Goal: Task Accomplishment & Management: Manage account settings

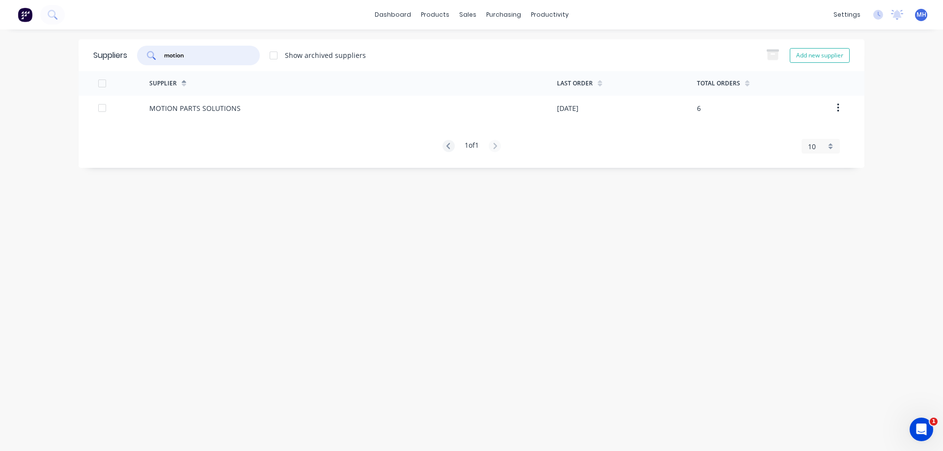
drag, startPoint x: 197, startPoint y: 55, endPoint x: 130, endPoint y: 56, distance: 67.8
click at [163, 56] on input "motion" at bounding box center [204, 56] width 82 height 10
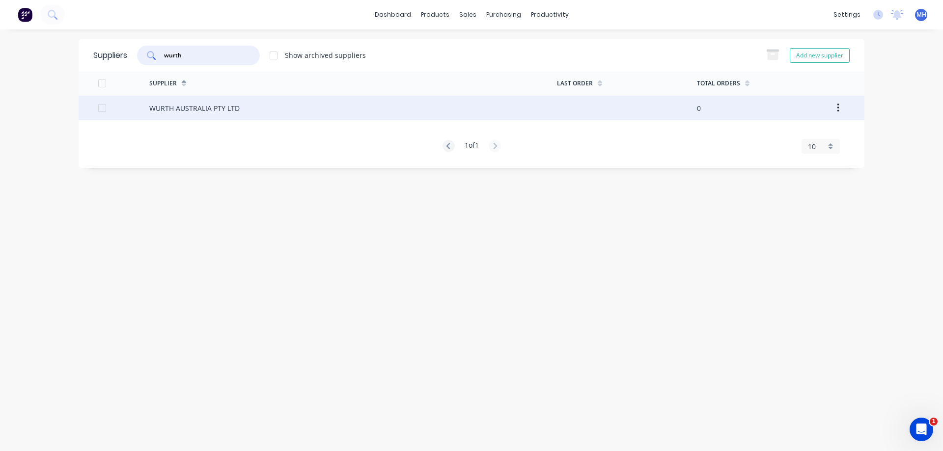
type input "wurth"
click at [179, 107] on div "WURTH AUSTRALIA PTY LTD" at bounding box center [194, 108] width 90 height 10
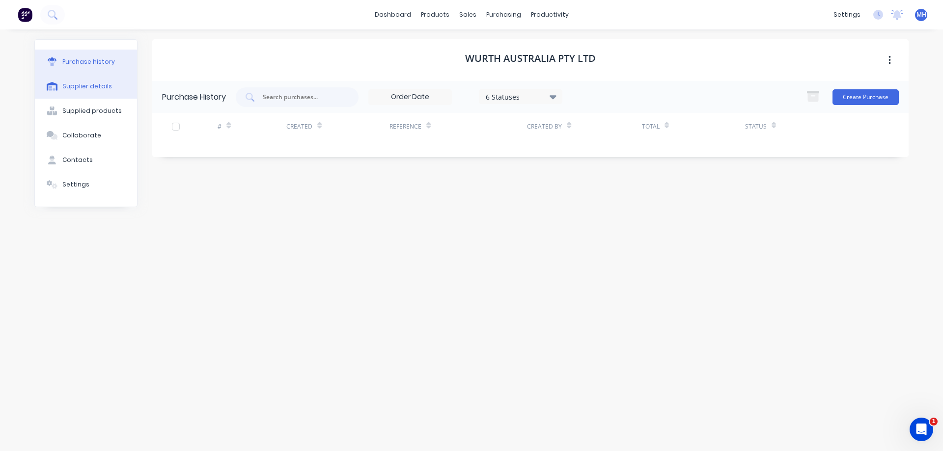
click at [81, 87] on div "Supplier details" at bounding box center [87, 86] width 50 height 9
select select "AU"
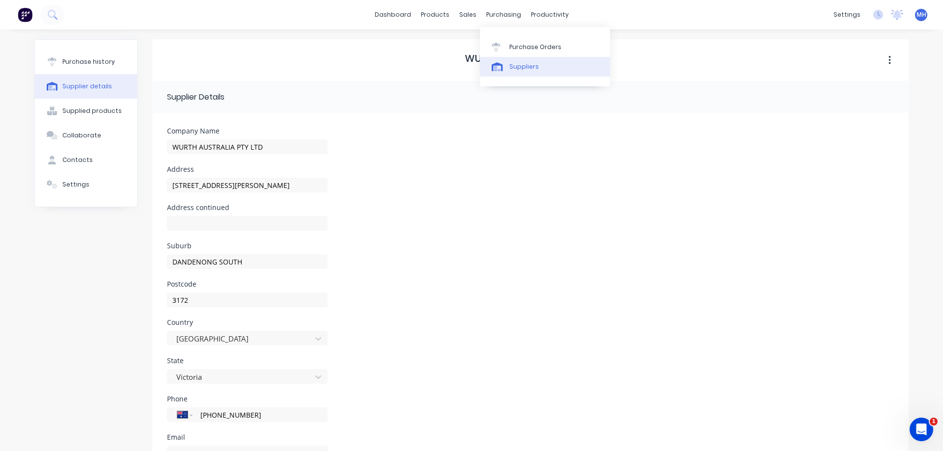
click at [525, 68] on div "Suppliers" at bounding box center [523, 66] width 29 height 9
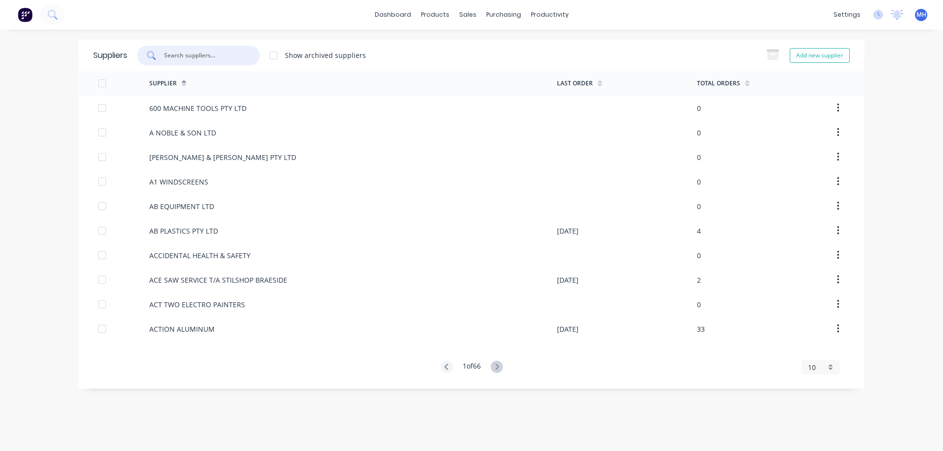
click at [216, 57] on input "text" at bounding box center [204, 56] width 82 height 10
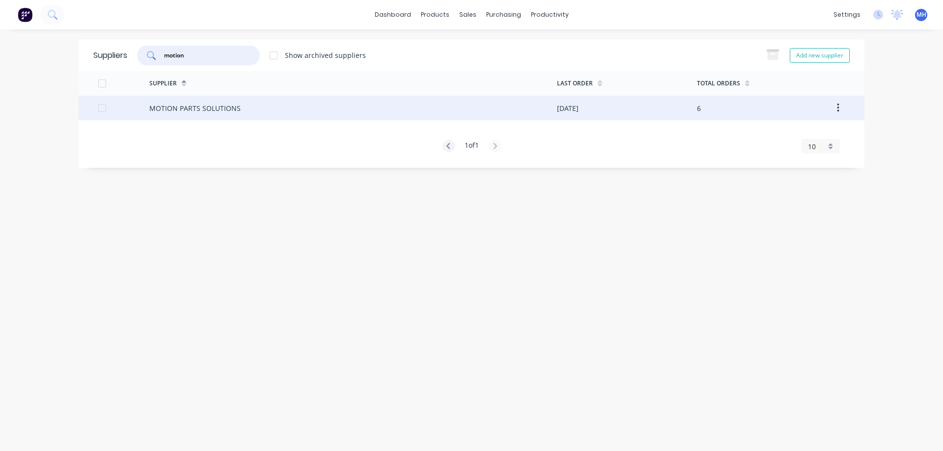
type input "motion"
click at [185, 109] on div "MOTION PARTS SOLUTIONS" at bounding box center [194, 108] width 91 height 10
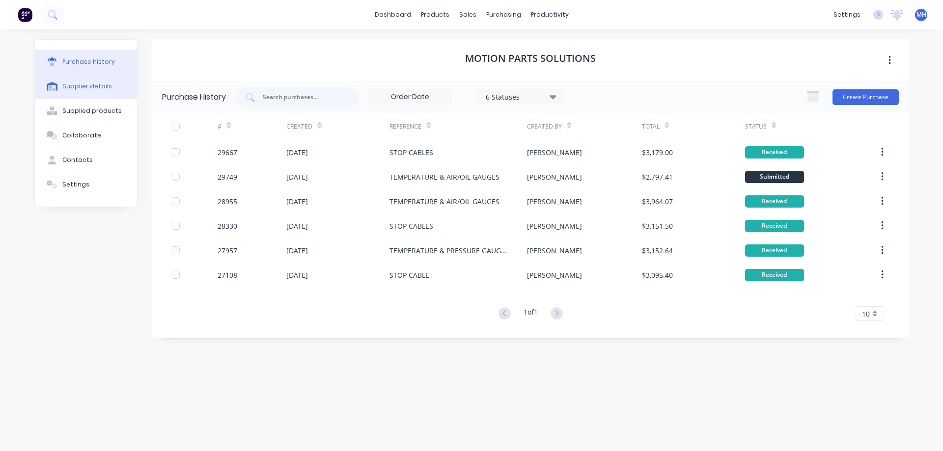
click at [85, 86] on div "Supplier details" at bounding box center [87, 86] width 50 height 9
select select "AU"
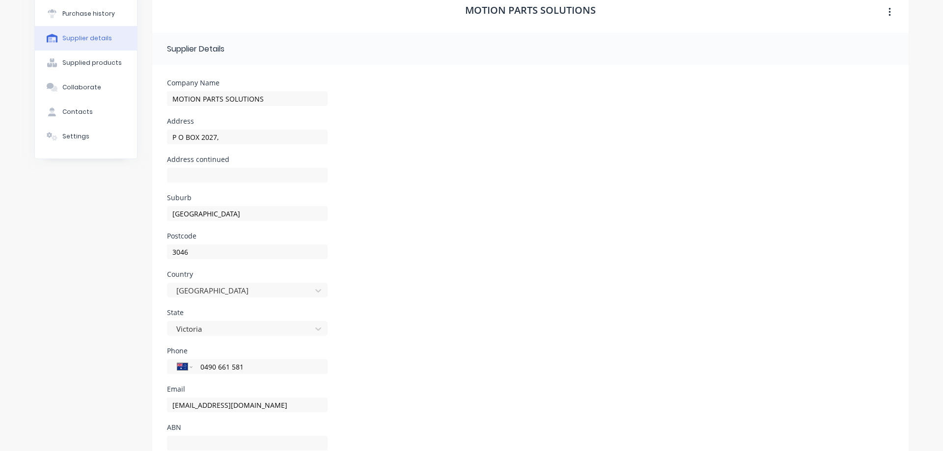
scroll to position [84, 0]
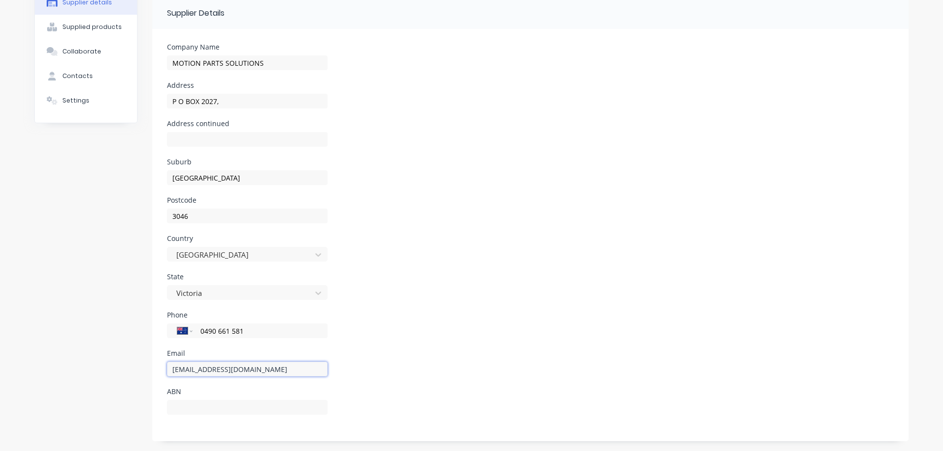
drag, startPoint x: 172, startPoint y: 369, endPoint x: 253, endPoint y: 369, distance: 80.6
click at [253, 369] on input "accounts@motionpartssolutions.com.au" at bounding box center [247, 369] width 161 height 15
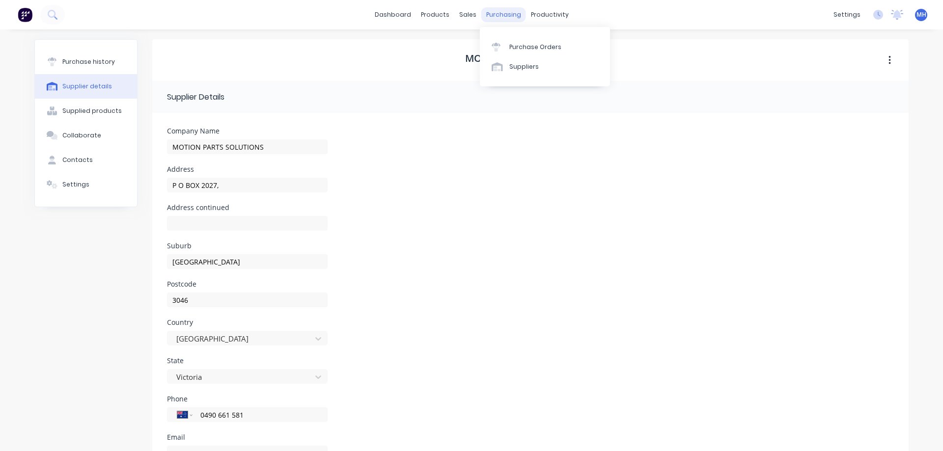
click at [494, 13] on div "purchasing" at bounding box center [503, 14] width 45 height 15
drag, startPoint x: 461, startPoint y: 12, endPoint x: 500, endPoint y: 14, distance: 38.9
click at [500, 14] on div "dashboard products sales purchasing productivity" at bounding box center [472, 14] width 204 height 15
click at [504, 16] on div "purchasing" at bounding box center [503, 14] width 45 height 15
click at [523, 69] on div "Suppliers" at bounding box center [523, 66] width 29 height 9
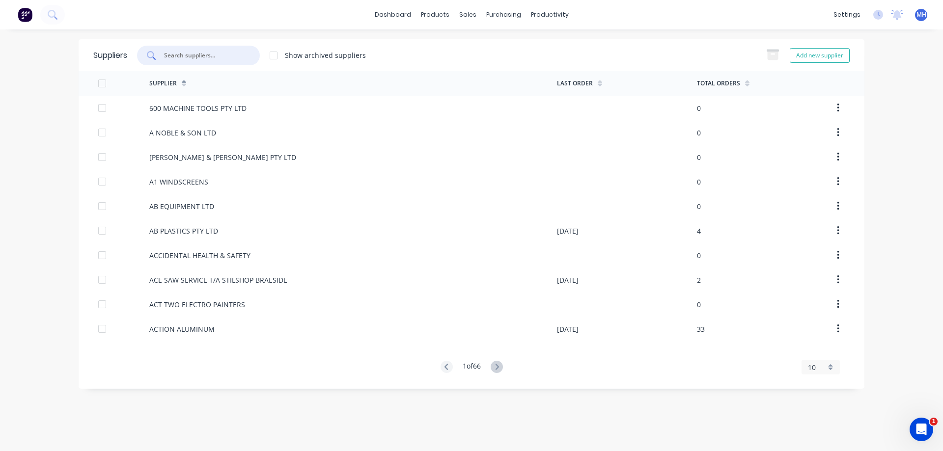
click at [183, 59] on input "text" at bounding box center [204, 56] width 82 height 10
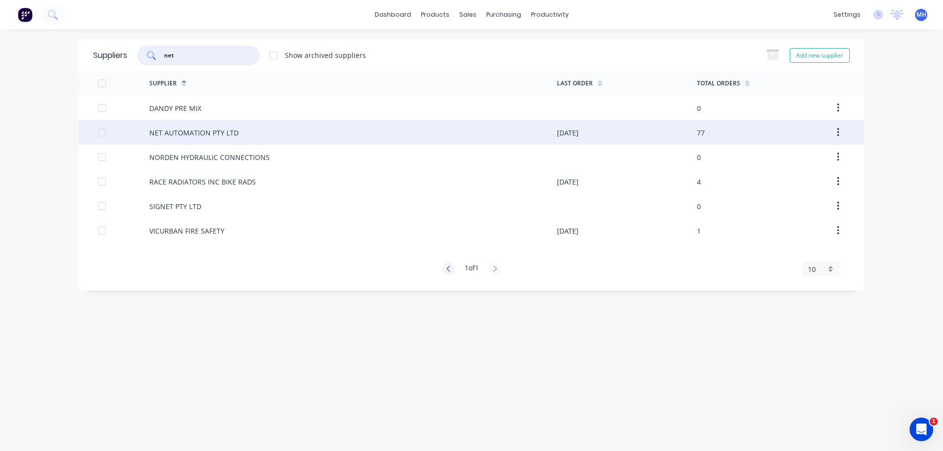
type input "net"
click at [187, 135] on div "NET AUTOMATION PTY LTD" at bounding box center [193, 133] width 89 height 10
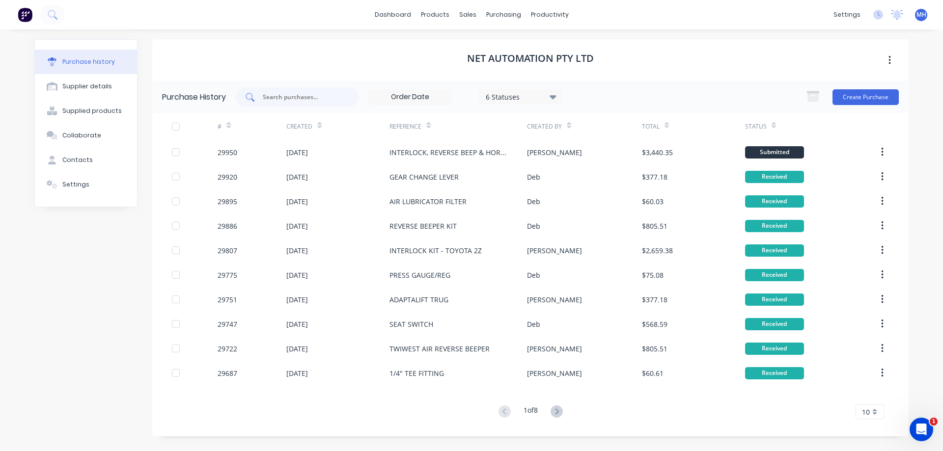
click at [276, 100] on input "text" at bounding box center [303, 97] width 82 height 10
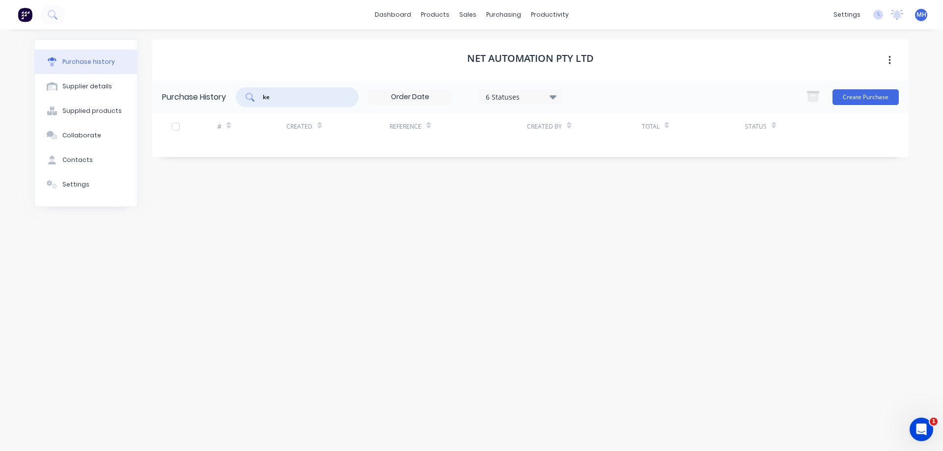
type input "k"
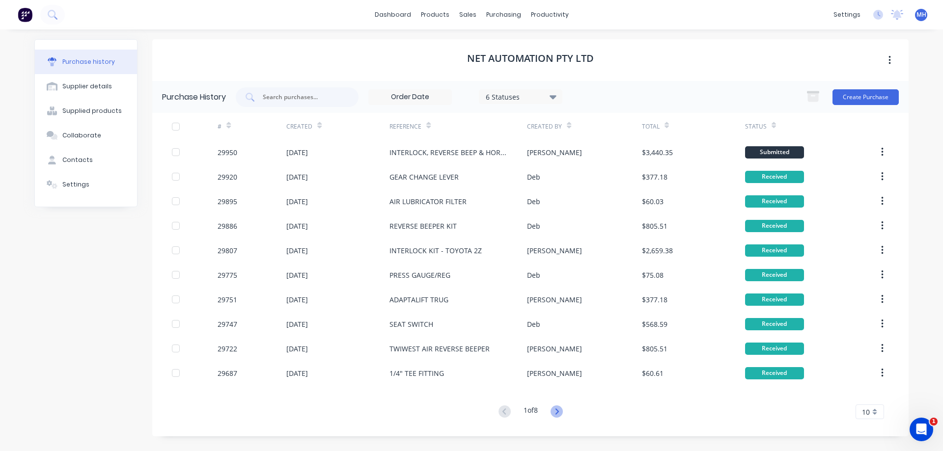
click at [556, 413] on icon at bounding box center [557, 412] width 12 height 12
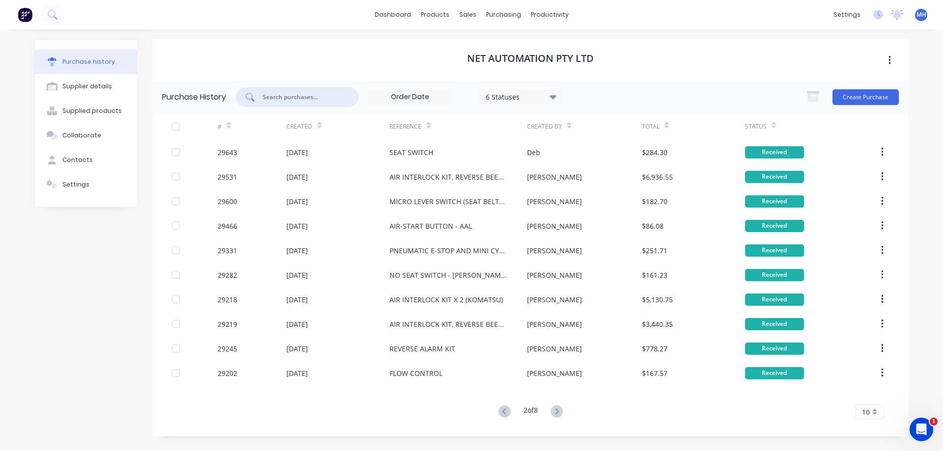
click at [289, 96] on input "text" at bounding box center [303, 97] width 82 height 10
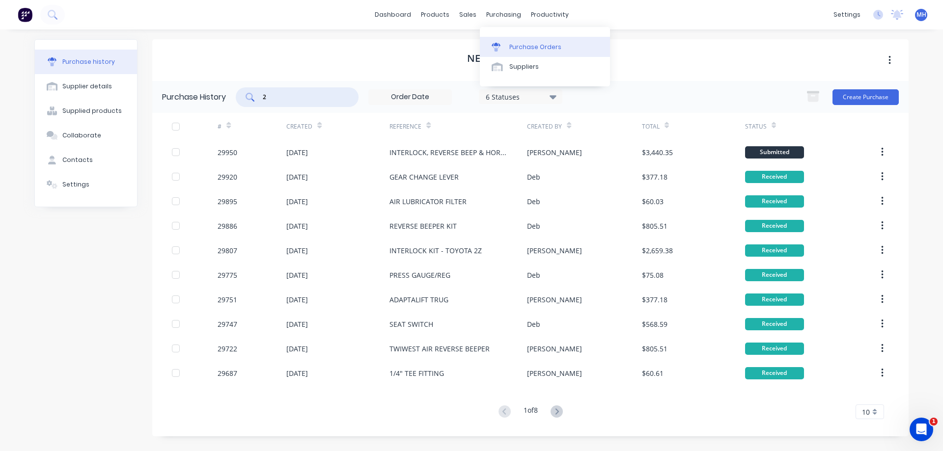
type input "2"
click at [514, 49] on div "Purchase Orders" at bounding box center [535, 47] width 52 height 9
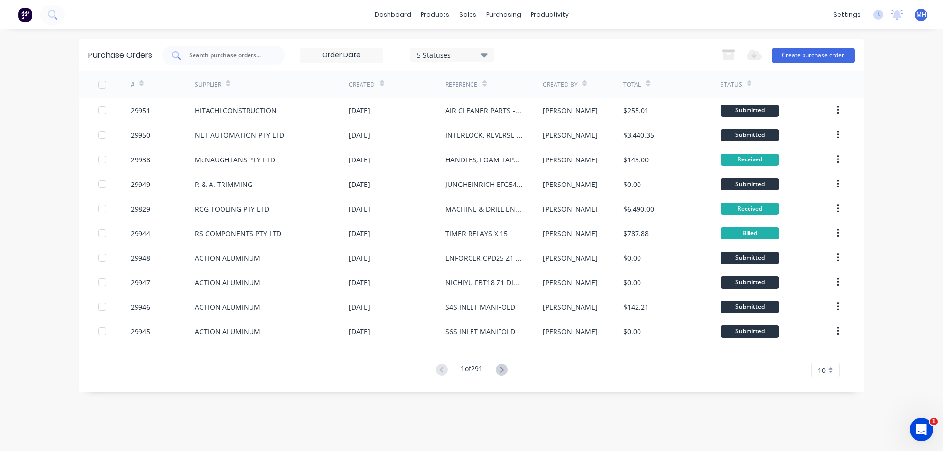
click at [223, 58] on input "text" at bounding box center [229, 56] width 82 height 10
type input "29908"
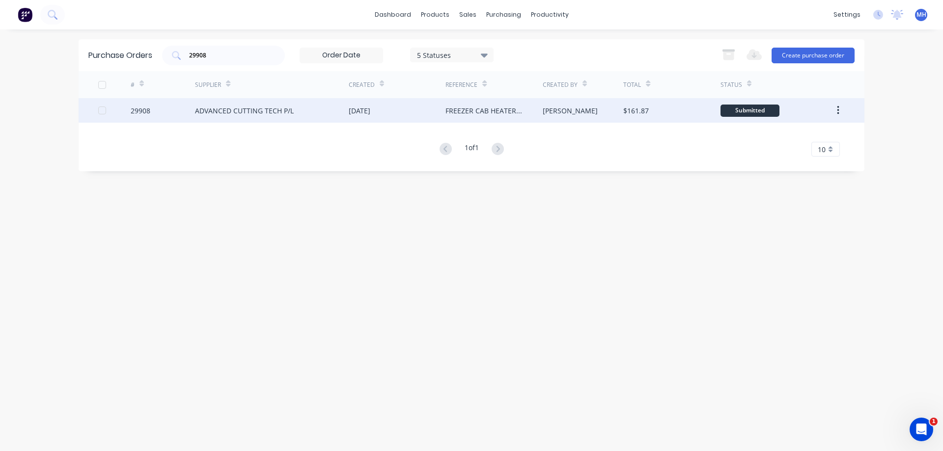
click at [253, 110] on div "ADVANCED CUTTING TECH P/L" at bounding box center [244, 111] width 99 height 10
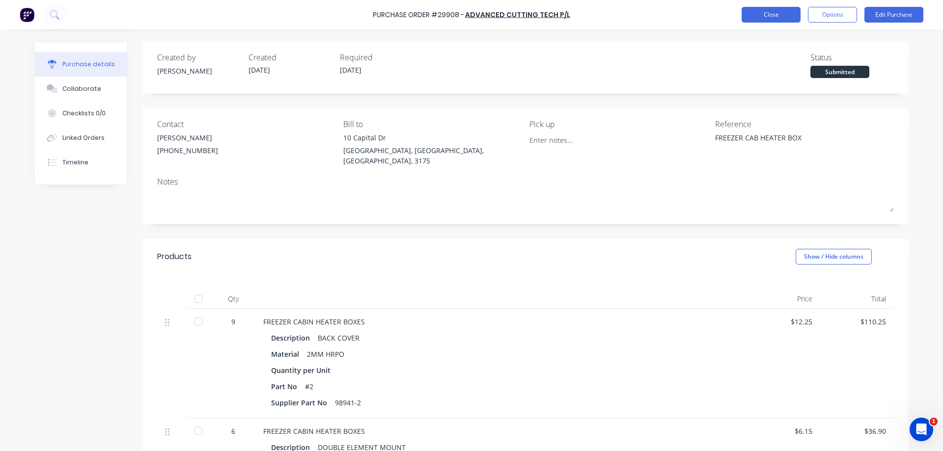
click at [778, 14] on button "Close" at bounding box center [771, 15] width 59 height 16
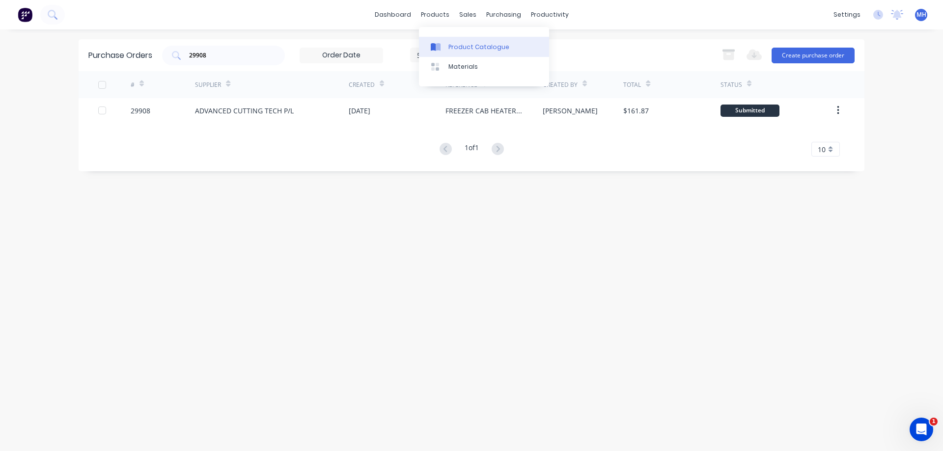
click at [452, 44] on div "Product Catalogue" at bounding box center [478, 47] width 61 height 9
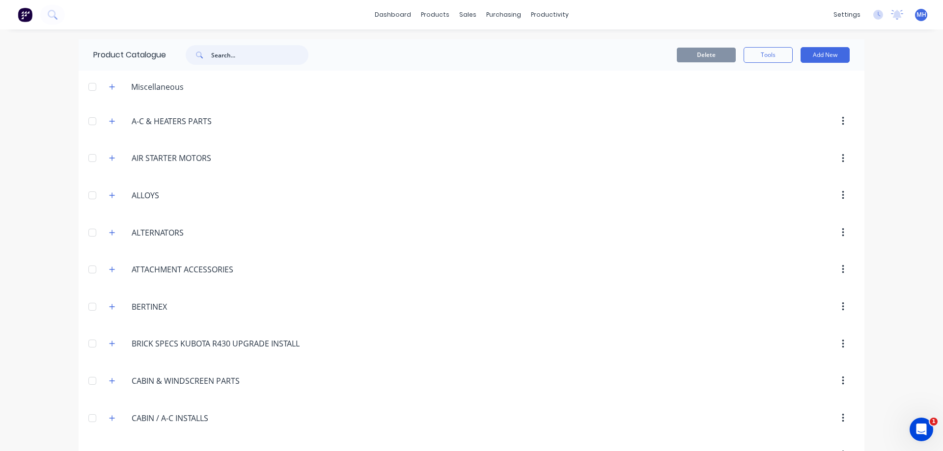
click at [216, 57] on input "text" at bounding box center [259, 55] width 97 height 20
type input "freezer"
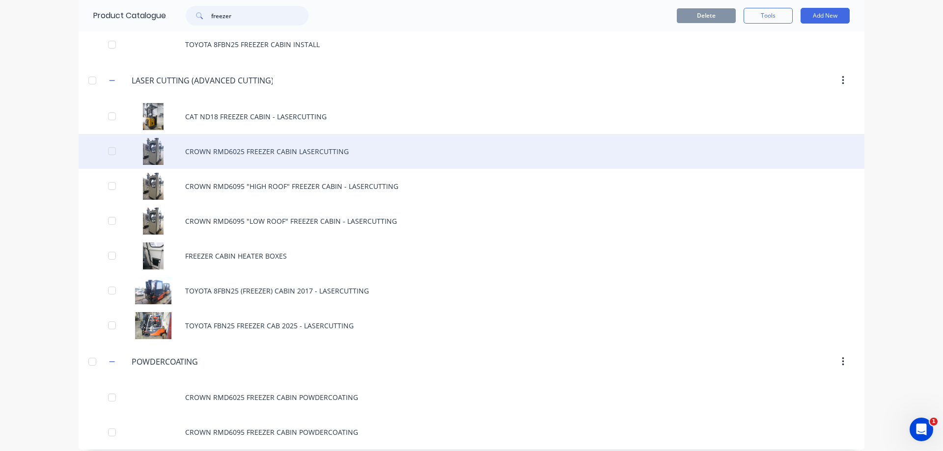
scroll to position [510, 0]
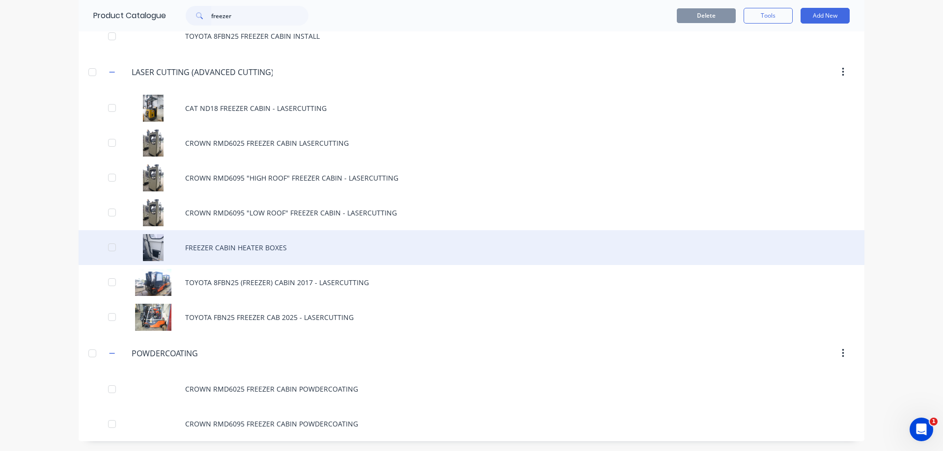
click at [207, 244] on div "FREEZER CABIN HEATER BOXES" at bounding box center [472, 247] width 786 height 35
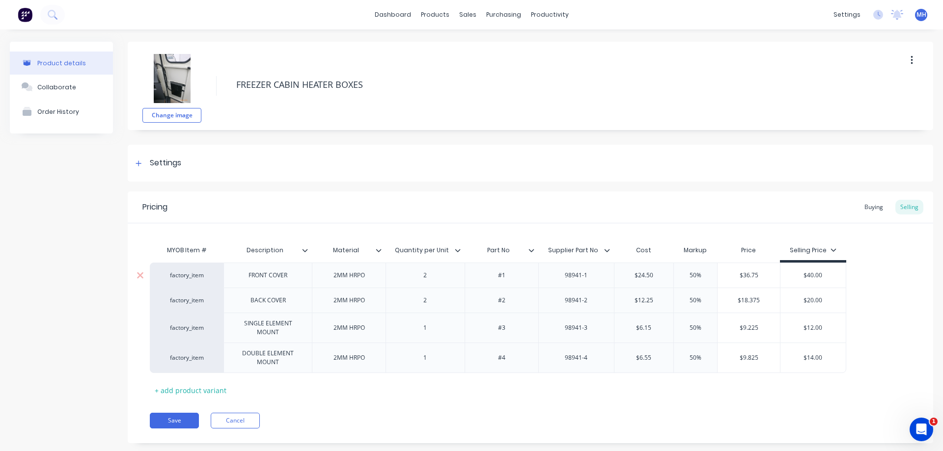
click at [575, 278] on div "98941-1" at bounding box center [576, 275] width 49 height 13
drag, startPoint x: 565, startPoint y: 276, endPoint x: 591, endPoint y: 279, distance: 26.2
click at [591, 279] on div "98941-1" at bounding box center [576, 275] width 49 height 13
copy div "98941-1"
click at [865, 206] on div "Buying" at bounding box center [874, 207] width 28 height 15
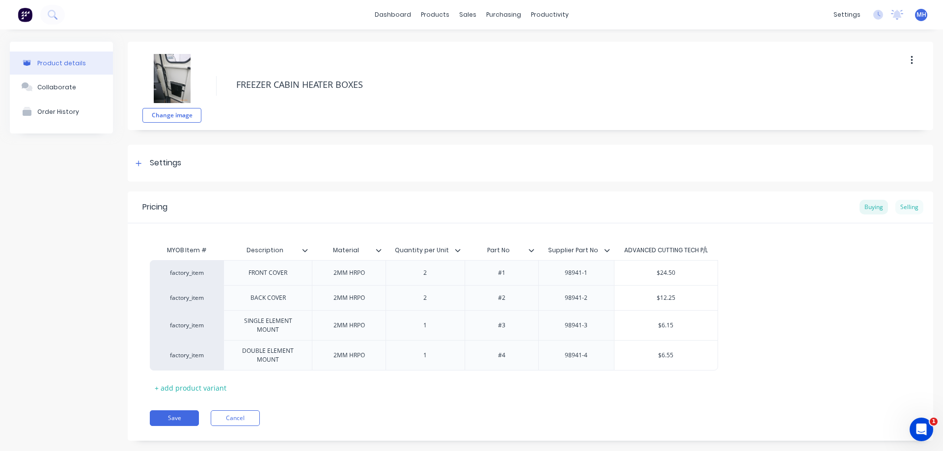
click at [914, 202] on div "Selling" at bounding box center [910, 207] width 28 height 15
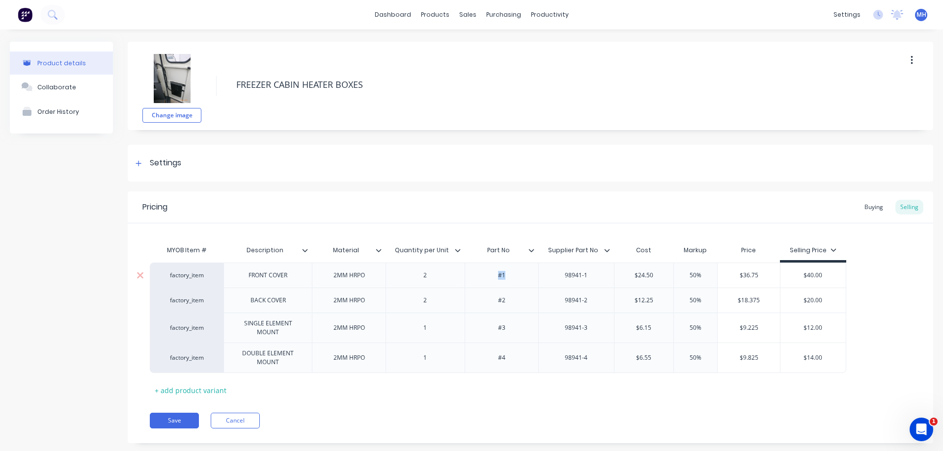
drag, startPoint x: 508, startPoint y: 278, endPoint x: 493, endPoint y: 272, distance: 16.3
click at [492, 274] on div "#1" at bounding box center [501, 275] width 49 height 13
copy div "#1"
type textarea "x"
paste div
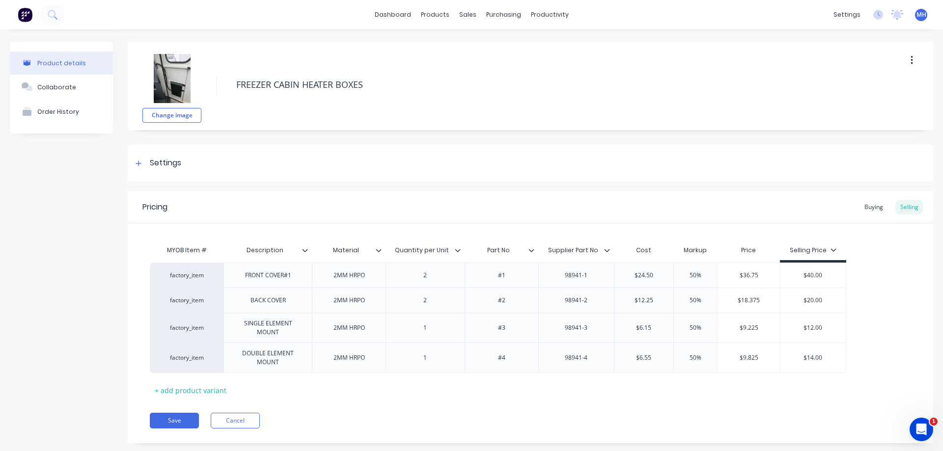
drag, startPoint x: 282, startPoint y: 277, endPoint x: 395, endPoint y: 232, distance: 121.5
click at [282, 277] on div "FRONT COVER#1" at bounding box center [268, 275] width 62 height 13
type textarea "x"
drag, startPoint x: 511, startPoint y: 275, endPoint x: 488, endPoint y: 274, distance: 23.1
click at [488, 274] on div "#1" at bounding box center [501, 275] width 49 height 13
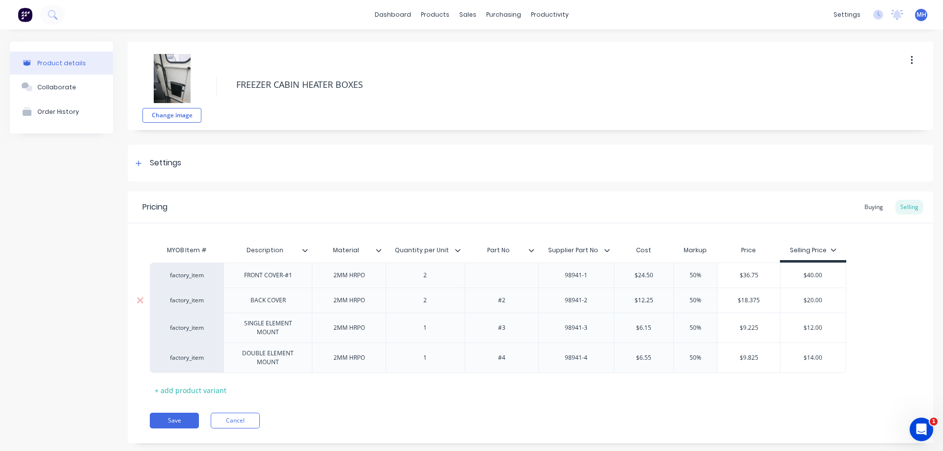
type textarea "x"
drag, startPoint x: 514, startPoint y: 298, endPoint x: 493, endPoint y: 291, distance: 22.2
click at [493, 294] on div "#2" at bounding box center [501, 300] width 49 height 13
type textarea "x"
click at [287, 304] on div "BACK COVER" at bounding box center [268, 300] width 51 height 13
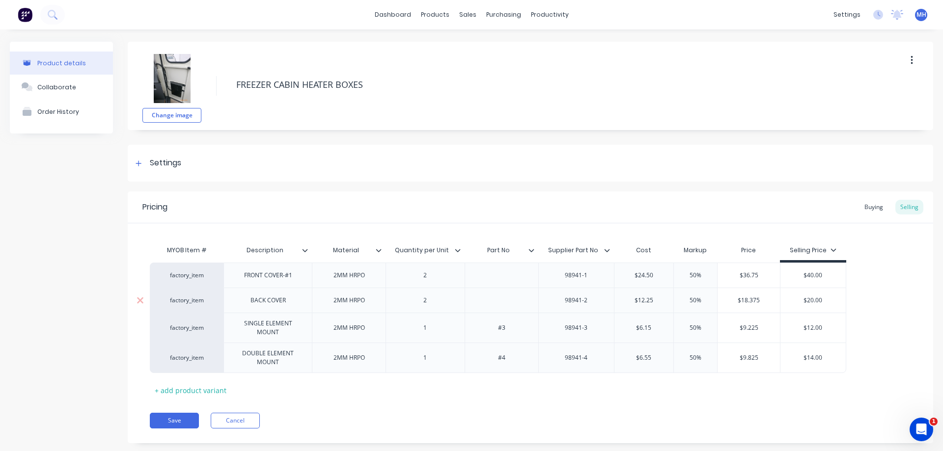
click at [292, 305] on div "BACK COVER" at bounding box center [268, 300] width 51 height 13
click at [289, 301] on div "BACK COVER-" at bounding box center [268, 300] width 53 height 13
type textarea "x"
click at [300, 329] on div "SINGLE ELEMENT MOUNT" at bounding box center [268, 328] width 80 height 22
type textarea "x"
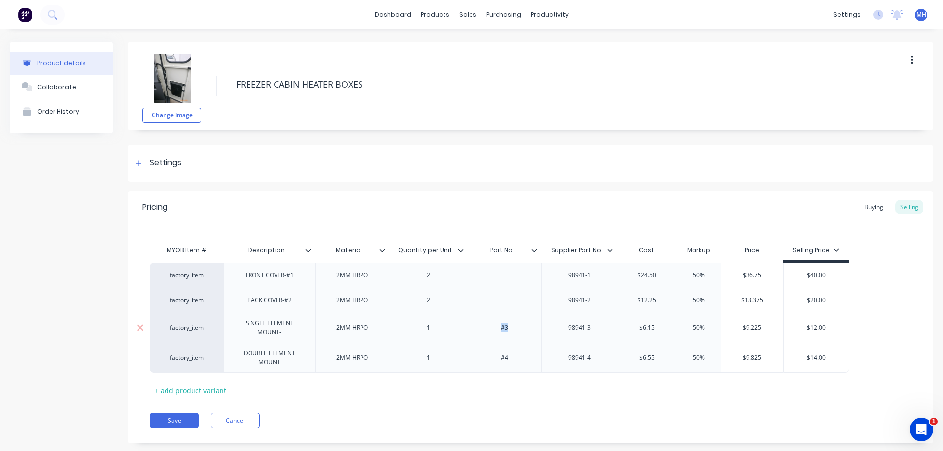
drag, startPoint x: 507, startPoint y: 330, endPoint x: 485, endPoint y: 326, distance: 22.5
click at [485, 326] on div "#3" at bounding box center [504, 328] width 49 height 13
click at [302, 333] on div "SINGLE ELEMENT MOUNT-" at bounding box center [270, 328] width 84 height 22
type textarea "x"
drag, startPoint x: 511, startPoint y: 352, endPoint x: 493, endPoint y: 356, distance: 19.0
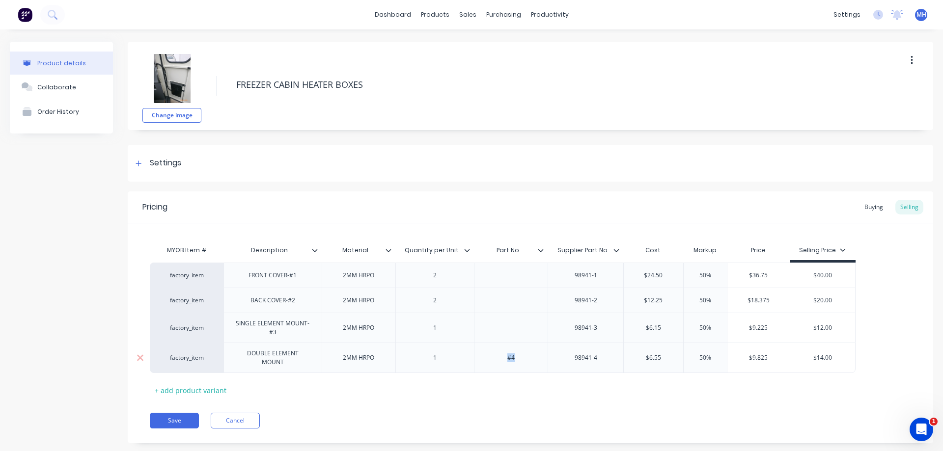
click at [493, 356] on div "#4" at bounding box center [511, 358] width 49 height 13
type textarea "x"
click at [303, 363] on div "DOUBLE ELEMENT MOUNT" at bounding box center [273, 358] width 90 height 22
click at [516, 277] on div at bounding box center [511, 275] width 49 height 13
click at [632, 218] on div "Pricing Buying Selling" at bounding box center [531, 208] width 806 height 32
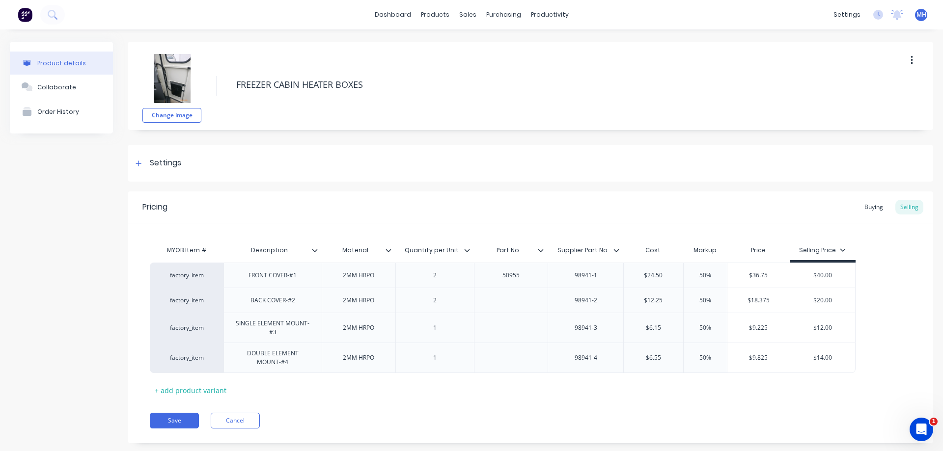
type textarea "x"
click at [199, 274] on div "factory_item" at bounding box center [187, 275] width 54 height 9
drag, startPoint x: 344, startPoint y: 224, endPoint x: 357, endPoint y: 228, distance: 13.4
click at [346, 225] on div "MYOB Item # Description Material Quantity per Unit Part No Supplier Part No Cos…" at bounding box center [531, 311] width 806 height 175
click at [182, 276] on div "factory_item" at bounding box center [187, 275] width 54 height 9
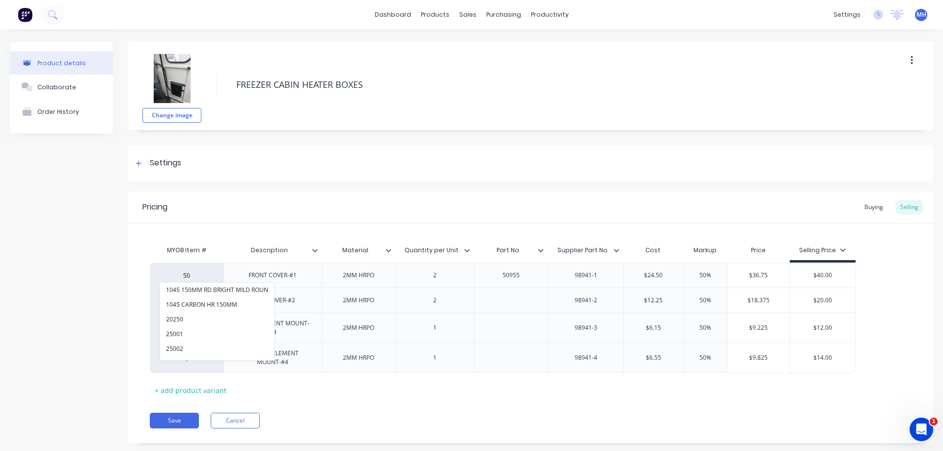
type input "5"
click at [414, 239] on div "Quantity per Unit" at bounding box center [431, 250] width 73 height 25
type input "Quantity per Unit"
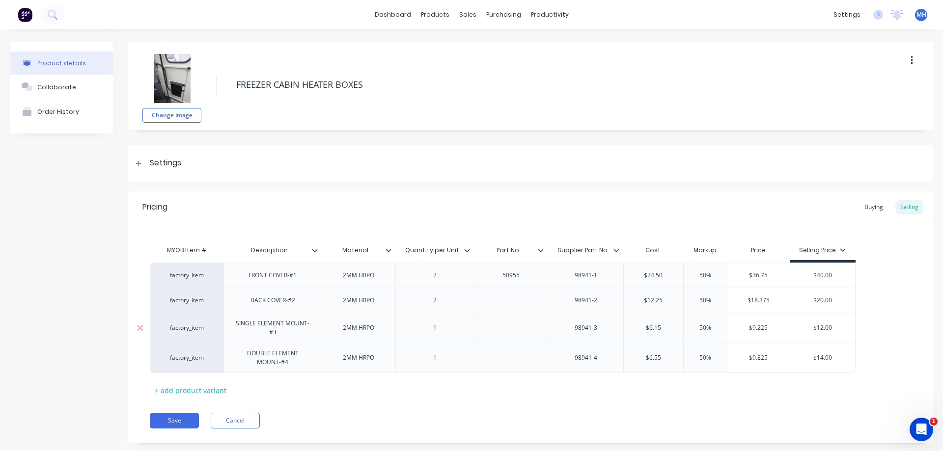
click at [269, 334] on div "SINGLE ELEMENT MOUNT-#3" at bounding box center [273, 328] width 90 height 22
click at [597, 210] on div "Pricing Buying Selling" at bounding box center [531, 208] width 806 height 32
click at [518, 295] on div at bounding box center [511, 300] width 49 height 13
click at [514, 327] on div at bounding box center [511, 328] width 49 height 13
click at [506, 353] on div at bounding box center [511, 358] width 49 height 13
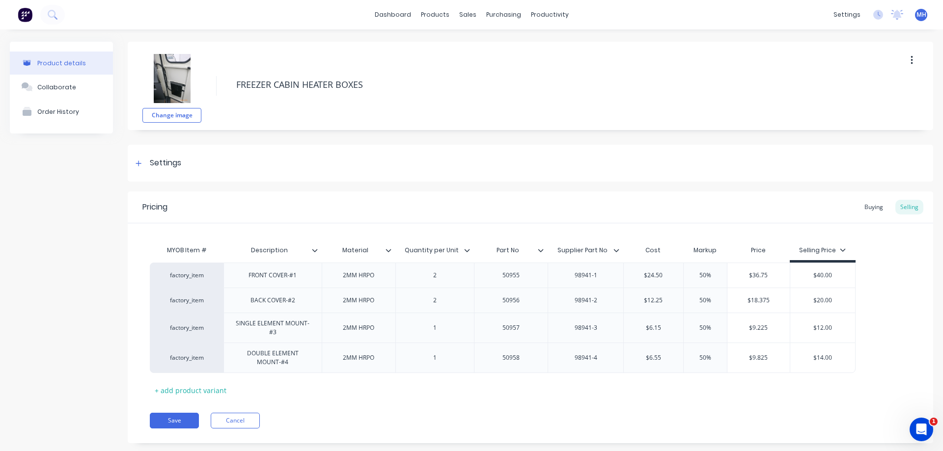
click at [540, 397] on div "MYOB Item # Description Material Quantity per Unit Part No Supplier Part No Cos…" at bounding box center [530, 320] width 761 height 158
click at [541, 248] on icon at bounding box center [541, 251] width 6 height 6
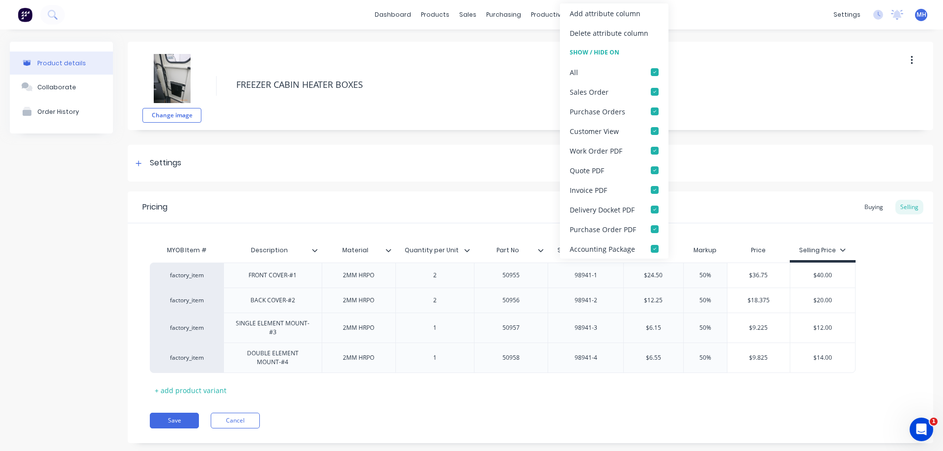
click at [543, 226] on div "MYOB Item # Description Material Quantity per Unit Part No Supplier Part No Cos…" at bounding box center [531, 311] width 806 height 175
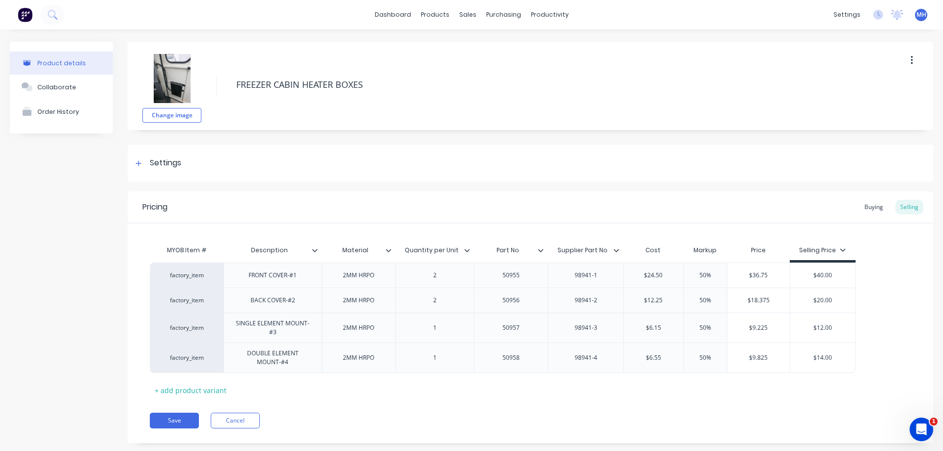
click at [539, 252] on icon at bounding box center [541, 251] width 6 height 6
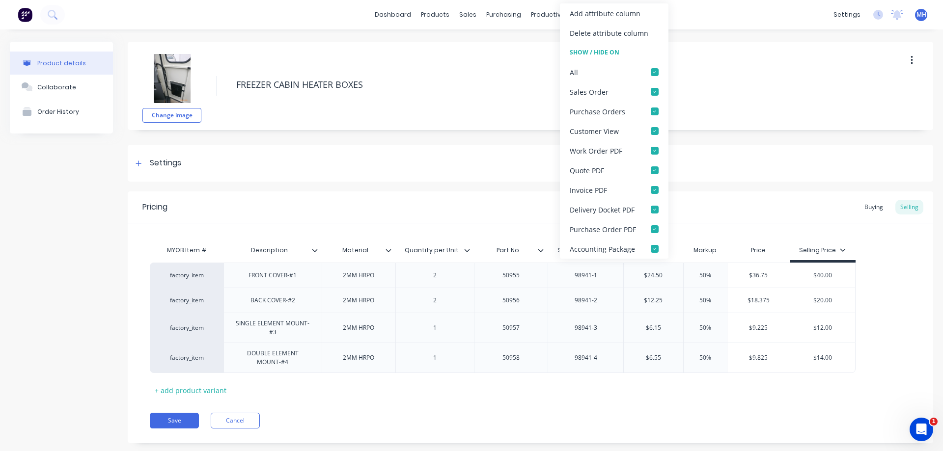
click at [517, 186] on div "Change image FREEZER CABIN HEATER BOXES Settings Product Options I buy this ite…" at bounding box center [531, 250] width 806 height 417
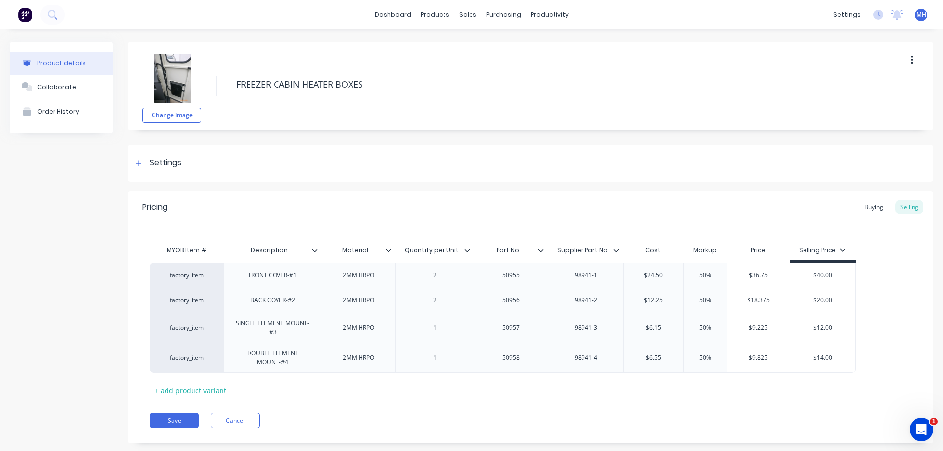
click at [545, 252] on div at bounding box center [545, 250] width 6 height 9
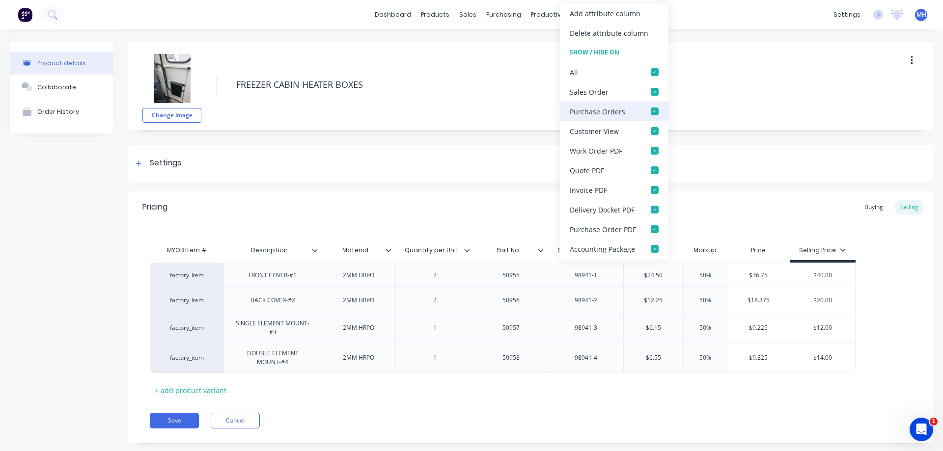
click at [651, 109] on div at bounding box center [655, 112] width 20 height 20
click at [655, 229] on div at bounding box center [655, 230] width 20 height 20
click at [696, 202] on div "Pricing Buying Selling" at bounding box center [531, 208] width 806 height 32
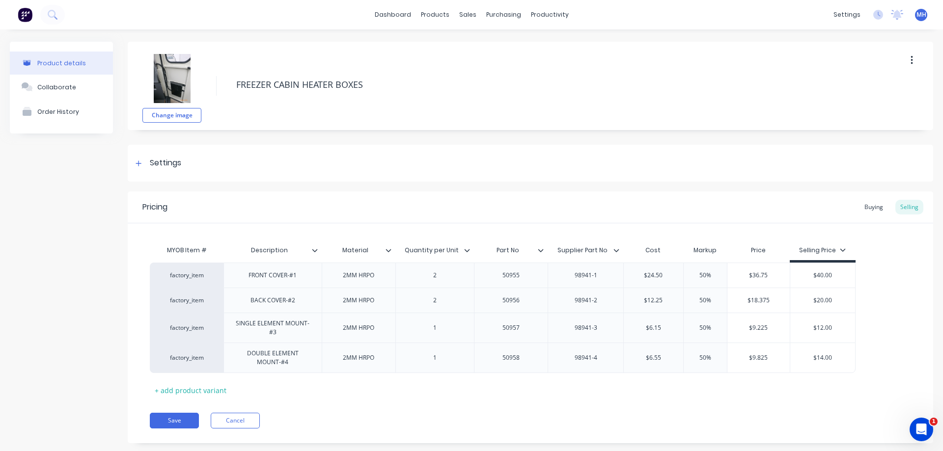
click at [619, 250] on icon at bounding box center [616, 250] width 5 height 3
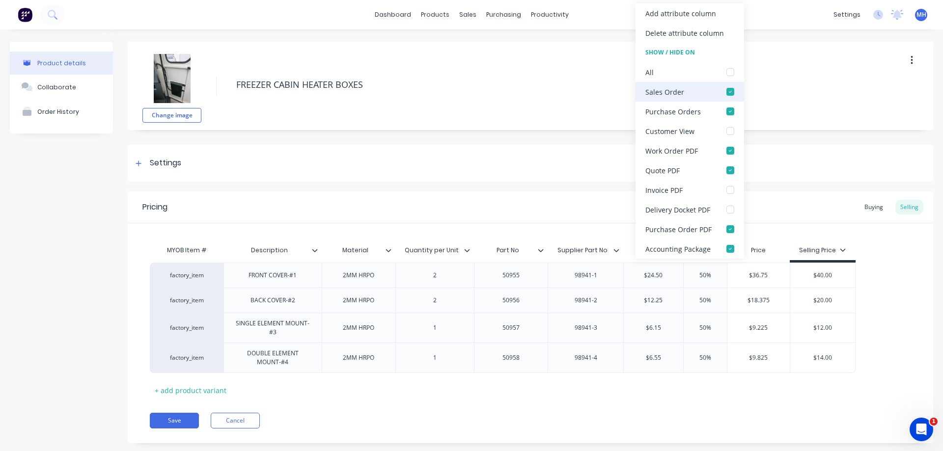
click at [729, 89] on div at bounding box center [731, 92] width 20 height 20
click at [729, 170] on div at bounding box center [731, 171] width 20 height 20
type textarea "x"
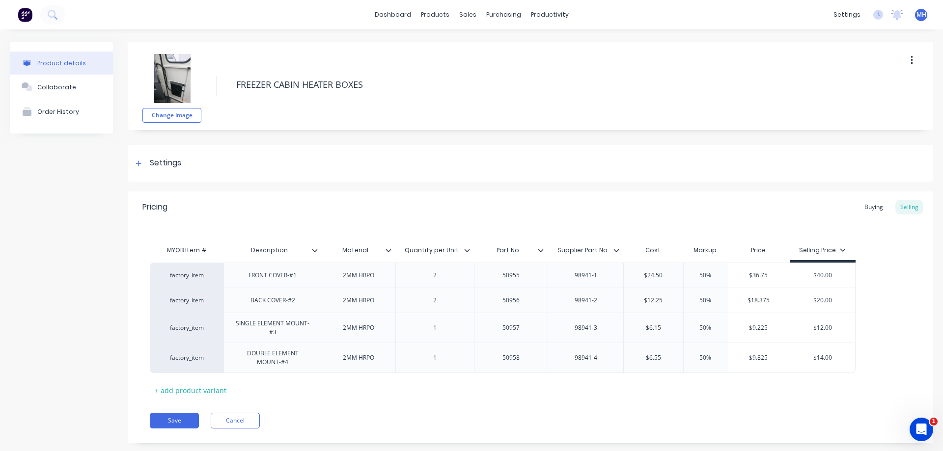
click at [601, 208] on div "Pricing Buying Selling" at bounding box center [531, 208] width 806 height 32
click at [869, 209] on div "Buying" at bounding box center [874, 207] width 28 height 15
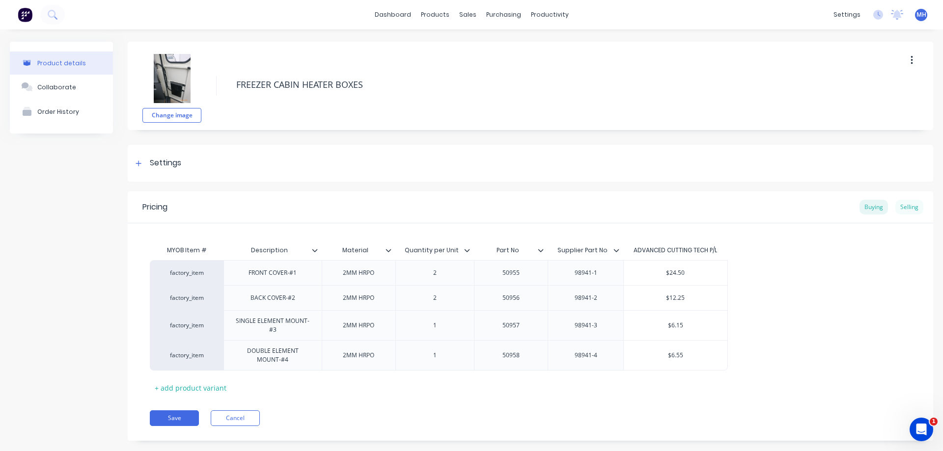
click at [904, 207] on div "Selling" at bounding box center [910, 207] width 28 height 15
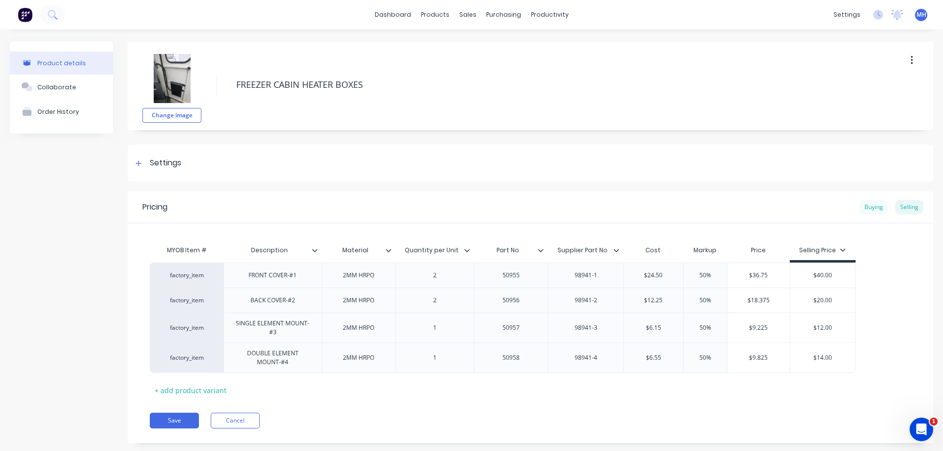
click at [873, 211] on div "Buying" at bounding box center [874, 207] width 28 height 15
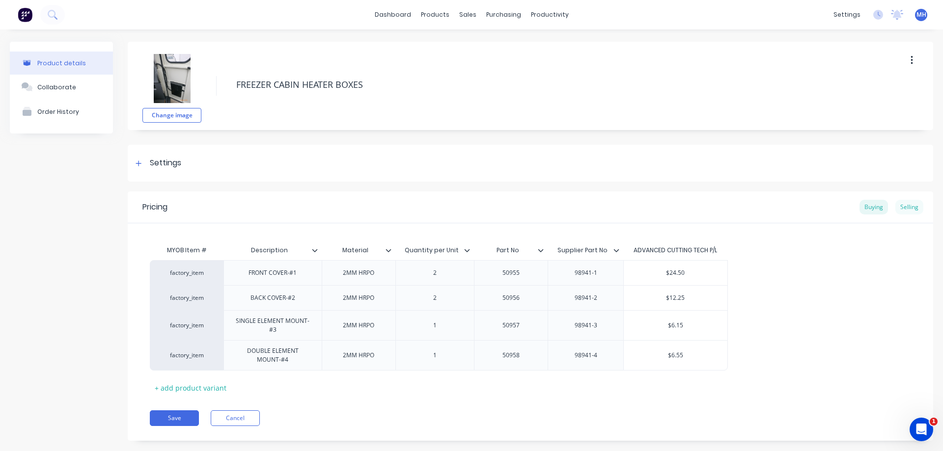
click at [910, 206] on div "Selling" at bounding box center [910, 207] width 28 height 15
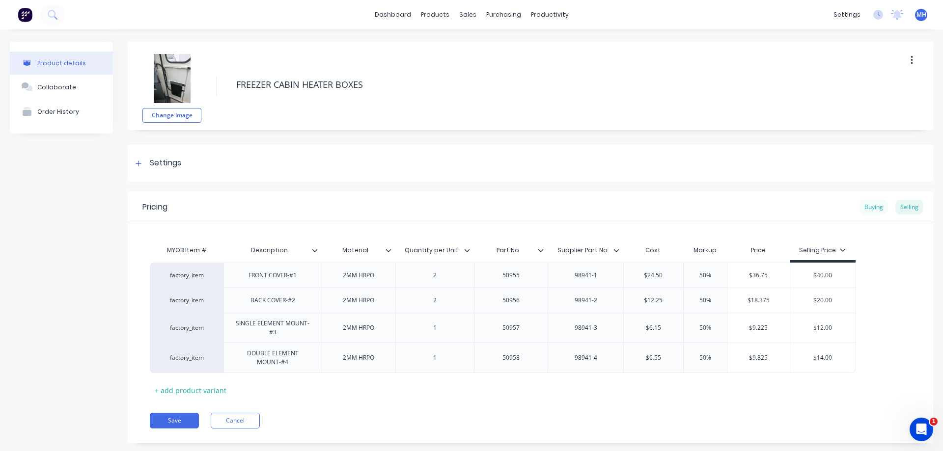
click at [874, 210] on div "Buying" at bounding box center [874, 207] width 28 height 15
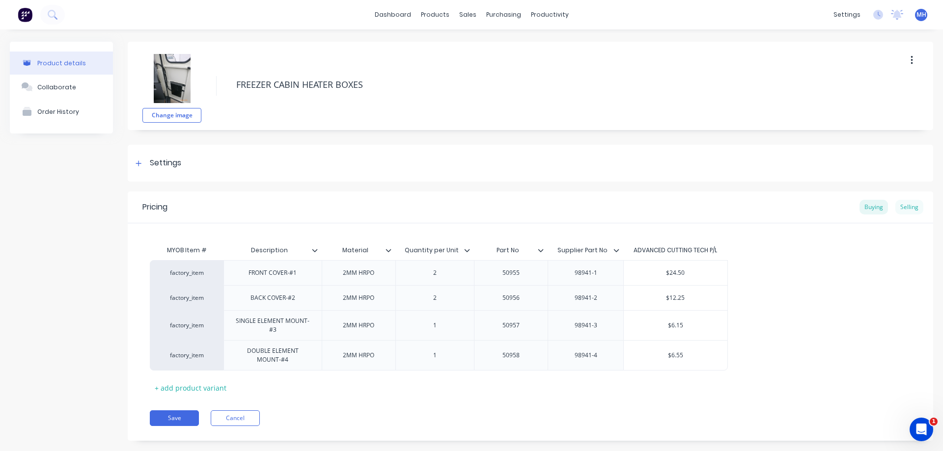
click at [902, 201] on div "Selling" at bounding box center [910, 207] width 28 height 15
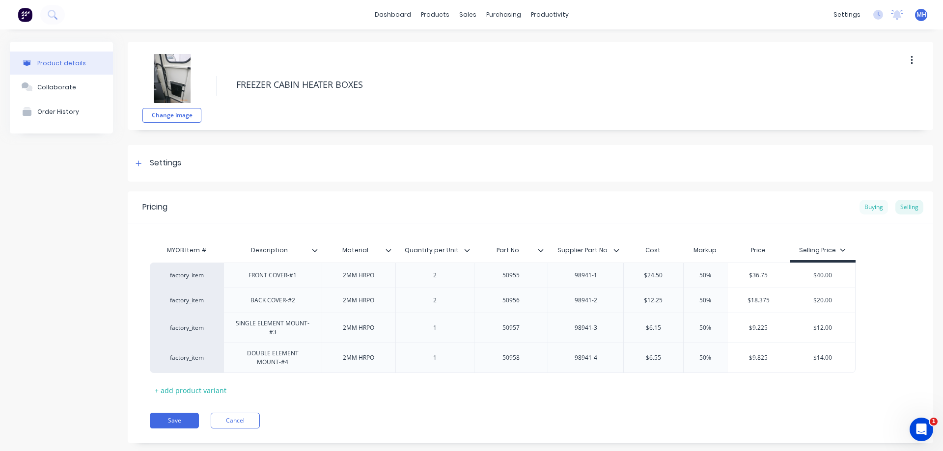
click at [882, 211] on div "Buying" at bounding box center [874, 207] width 28 height 15
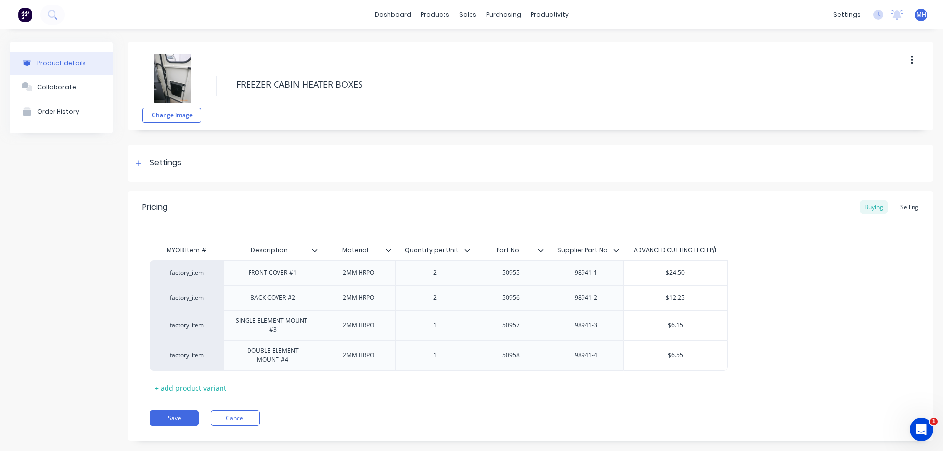
drag, startPoint x: 905, startPoint y: 209, endPoint x: 757, endPoint y: 236, distance: 150.3
click at [905, 209] on div "Selling" at bounding box center [910, 207] width 28 height 15
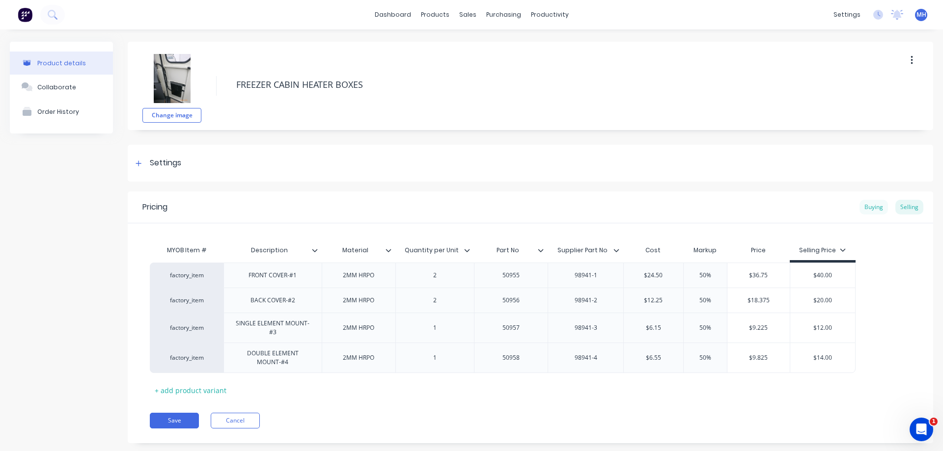
click at [868, 207] on div "Buying" at bounding box center [874, 207] width 28 height 15
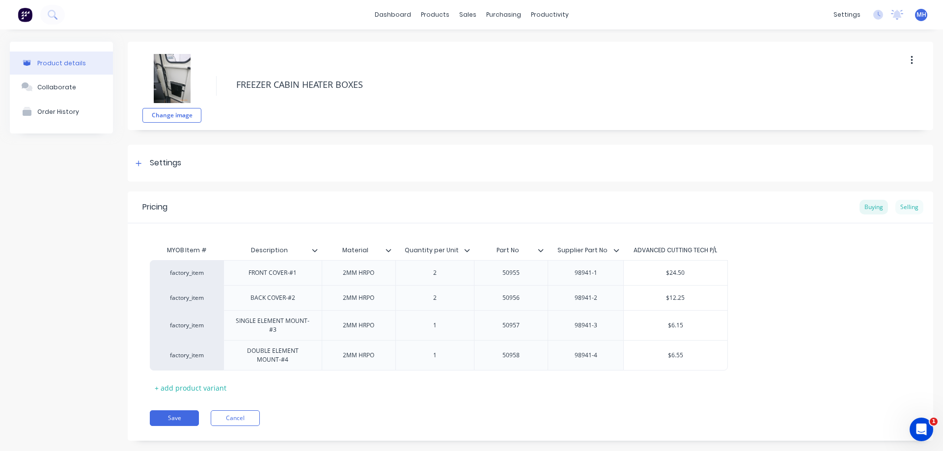
click at [907, 207] on div "Selling" at bounding box center [910, 207] width 28 height 15
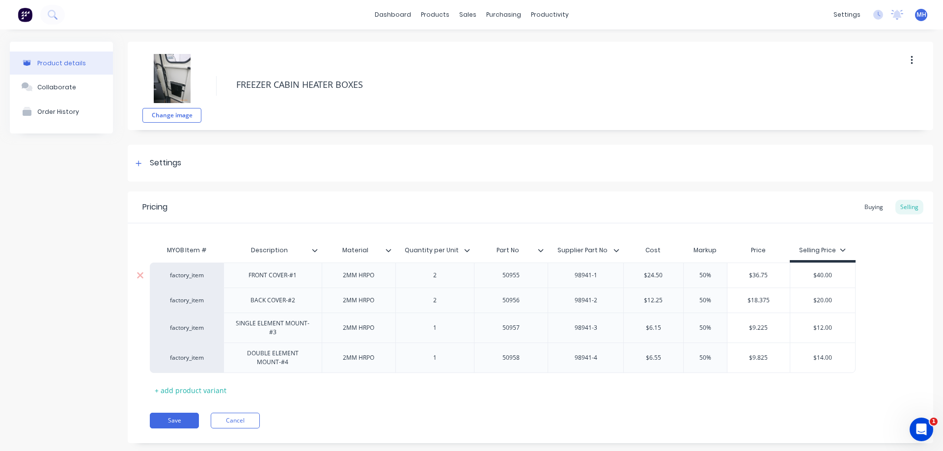
type input "$24.50"
click at [659, 277] on input "$24.50" at bounding box center [653, 275] width 59 height 9
drag, startPoint x: 669, startPoint y: 275, endPoint x: 645, endPoint y: 275, distance: 23.1
click at [645, 275] on input "$24.50" at bounding box center [653, 275] width 59 height 9
drag, startPoint x: 848, startPoint y: 213, endPoint x: 859, endPoint y: 209, distance: 11.5
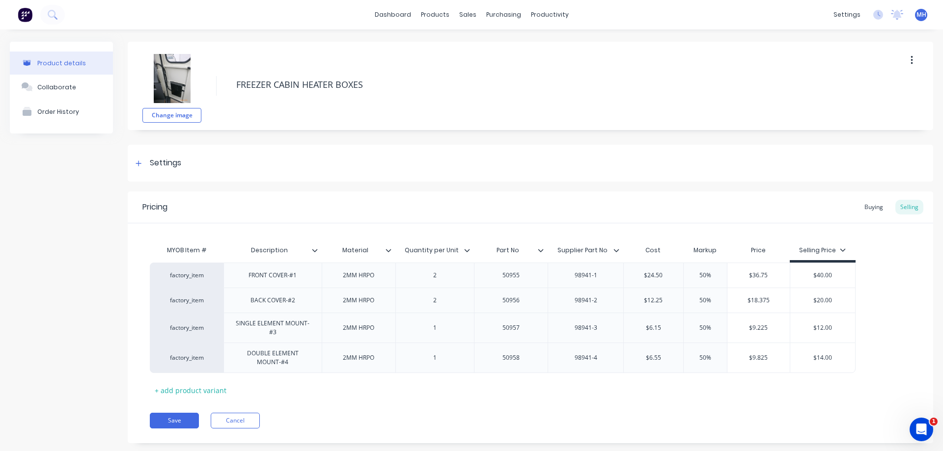
click at [849, 213] on div "Pricing Buying Selling" at bounding box center [531, 208] width 806 height 32
drag, startPoint x: 880, startPoint y: 208, endPoint x: 779, endPoint y: 226, distance: 102.8
click at [880, 208] on div "Buying" at bounding box center [874, 207] width 28 height 15
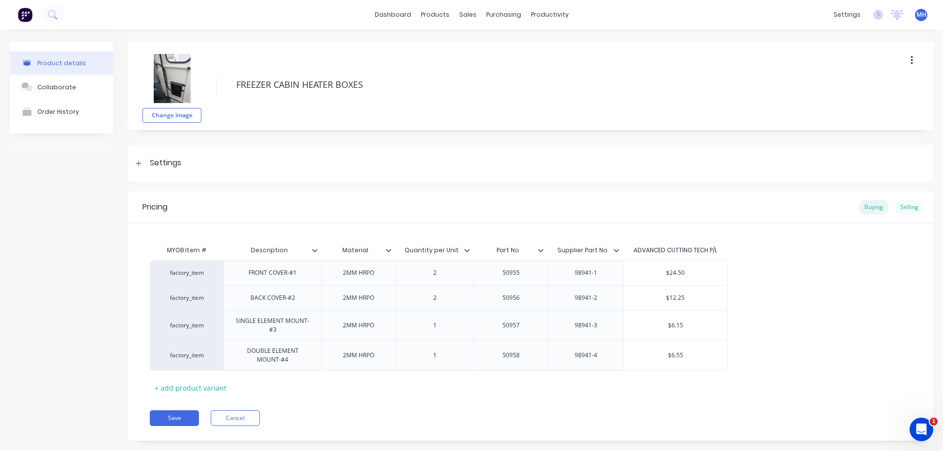
click at [906, 210] on div "Selling" at bounding box center [910, 207] width 28 height 15
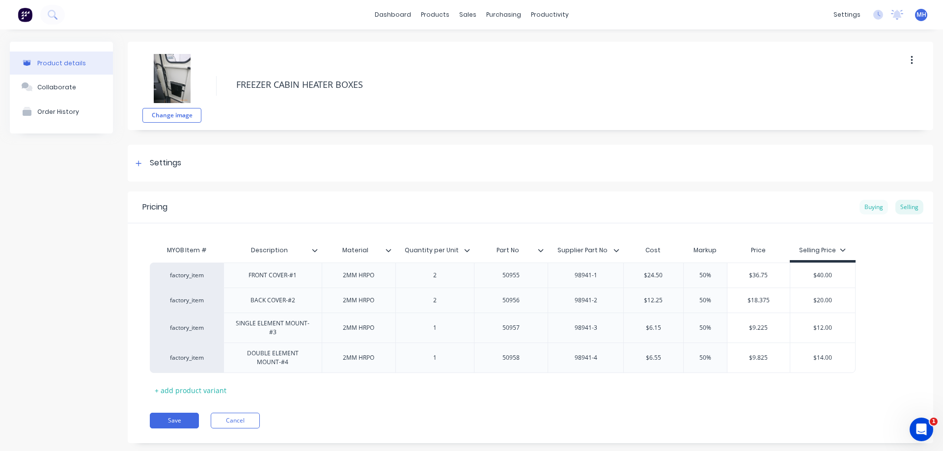
click at [870, 209] on div "Buying" at bounding box center [874, 207] width 28 height 15
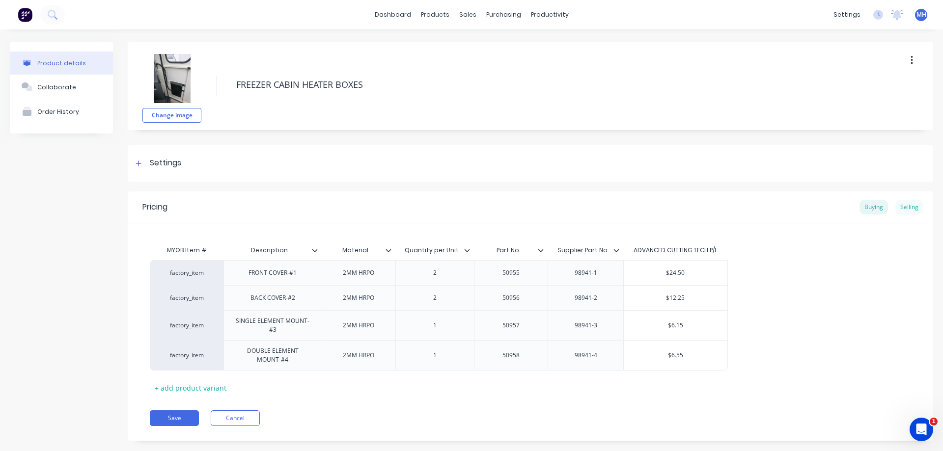
click at [911, 202] on div "Selling" at bounding box center [910, 207] width 28 height 15
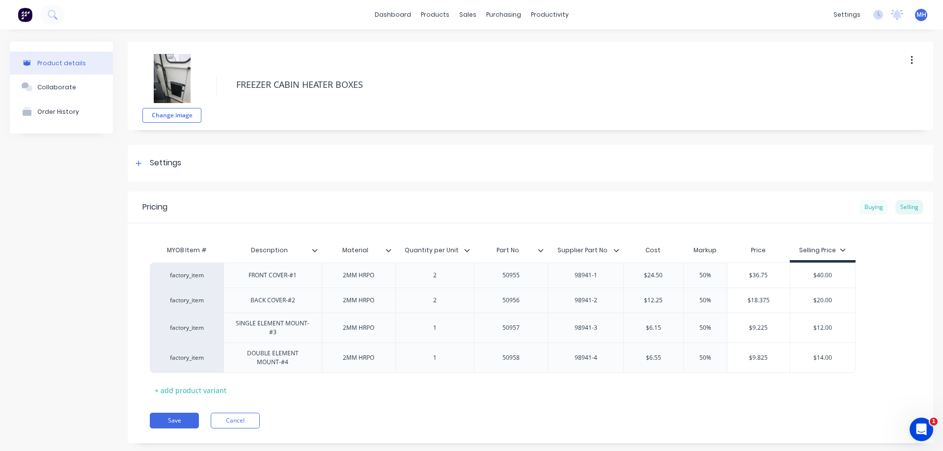
click at [876, 202] on div "Buying" at bounding box center [874, 207] width 28 height 15
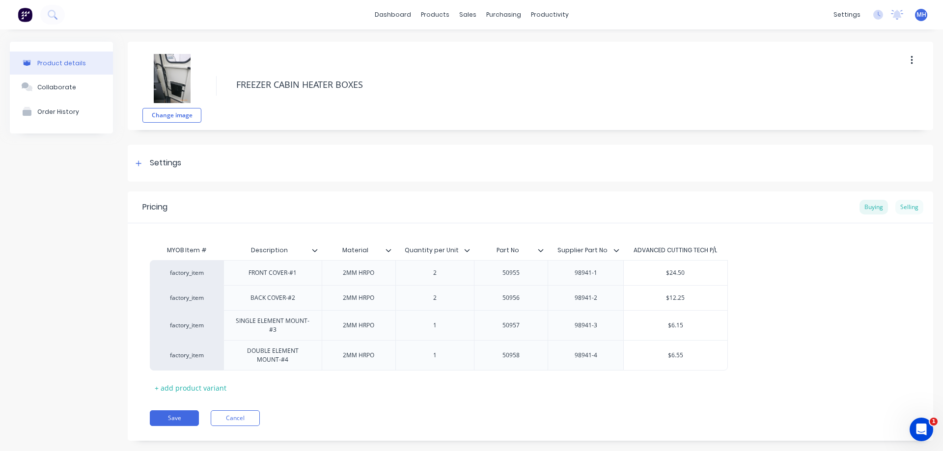
click at [905, 208] on div "Selling" at bounding box center [910, 207] width 28 height 15
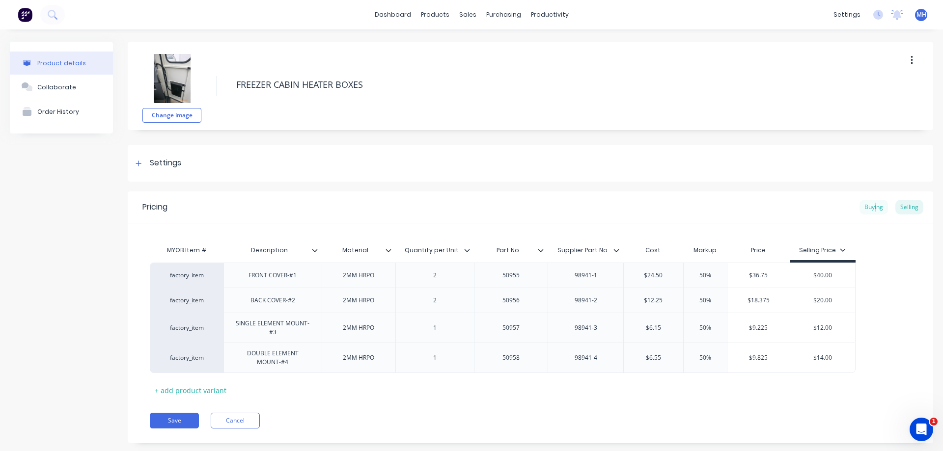
click at [876, 211] on div "Buying" at bounding box center [874, 207] width 28 height 15
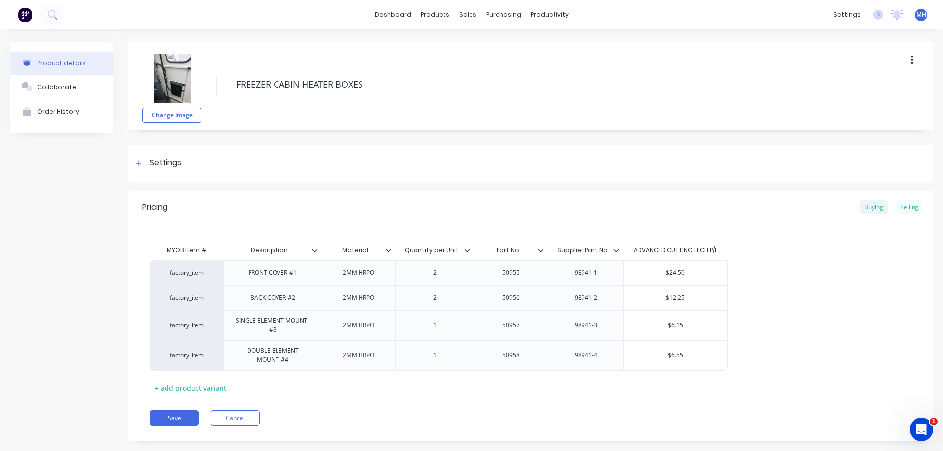
click at [901, 209] on div "Selling" at bounding box center [910, 207] width 28 height 15
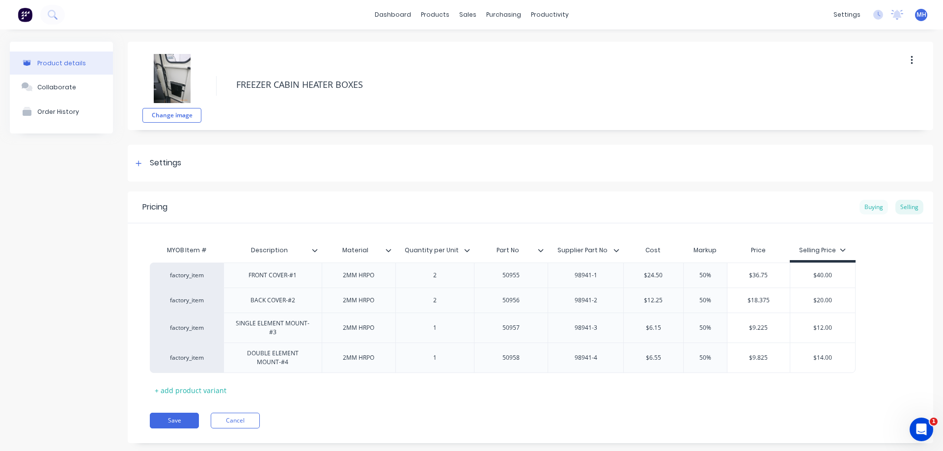
click at [874, 209] on div "Buying" at bounding box center [874, 207] width 28 height 15
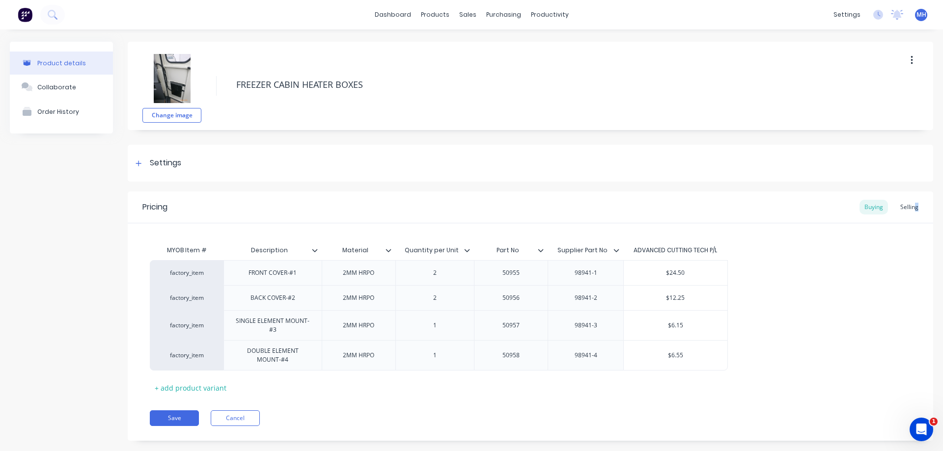
drag, startPoint x: 917, startPoint y: 205, endPoint x: 834, endPoint y: 201, distance: 82.6
click at [917, 205] on div "Selling" at bounding box center [910, 207] width 28 height 15
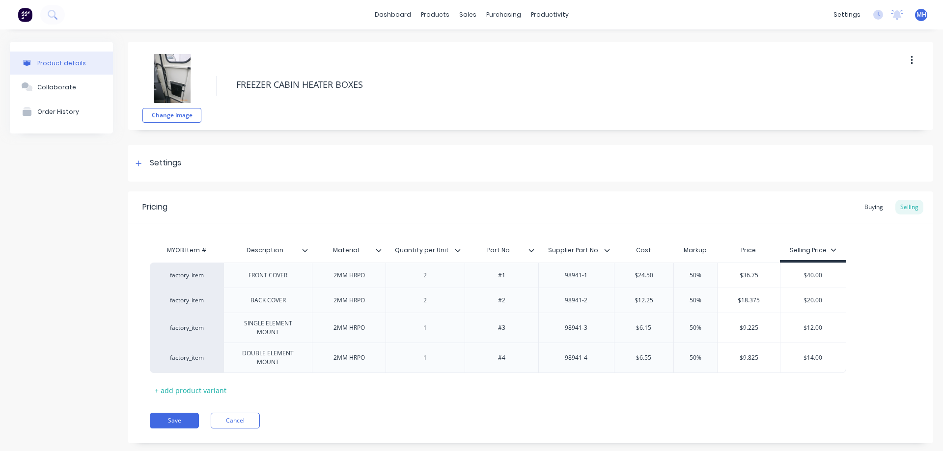
type textarea "x"
click at [192, 267] on div "factory_item" at bounding box center [187, 275] width 74 height 25
click at [189, 273] on div "factory_item" at bounding box center [187, 275] width 54 height 9
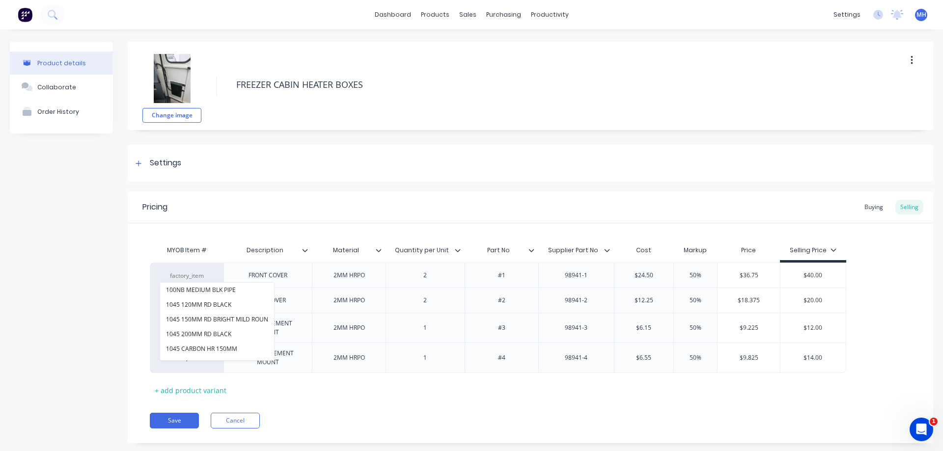
click at [324, 219] on div "Pricing Buying Selling" at bounding box center [531, 208] width 806 height 32
drag, startPoint x: 511, startPoint y: 275, endPoint x: 496, endPoint y: 278, distance: 15.4
click at [496, 278] on div "#1" at bounding box center [501, 275] width 49 height 13
click at [291, 276] on div "FRONT COVER" at bounding box center [268, 275] width 55 height 13
type textarea "x"
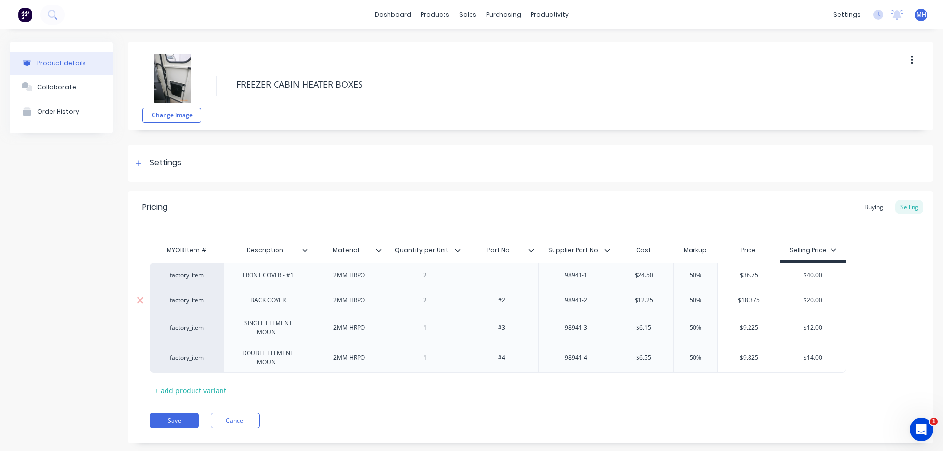
type textarea "x"
drag, startPoint x: 507, startPoint y: 303, endPoint x: 492, endPoint y: 303, distance: 15.2
click at [492, 303] on div "#2" at bounding box center [501, 300] width 49 height 13
click at [300, 301] on div "BACK COVER" at bounding box center [268, 300] width 88 height 25
click at [295, 303] on div "BACK COVER" at bounding box center [268, 300] width 88 height 25
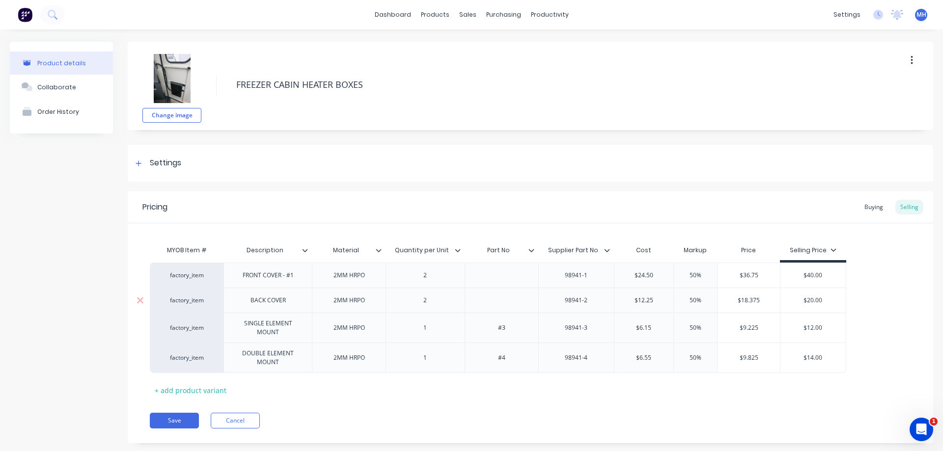
type textarea "x"
click at [290, 303] on div "BACK COVER" at bounding box center [268, 300] width 51 height 13
type textarea "x"
drag, startPoint x: 504, startPoint y: 326, endPoint x: 485, endPoint y: 327, distance: 19.2
click at [485, 327] on div "#3" at bounding box center [501, 328] width 49 height 13
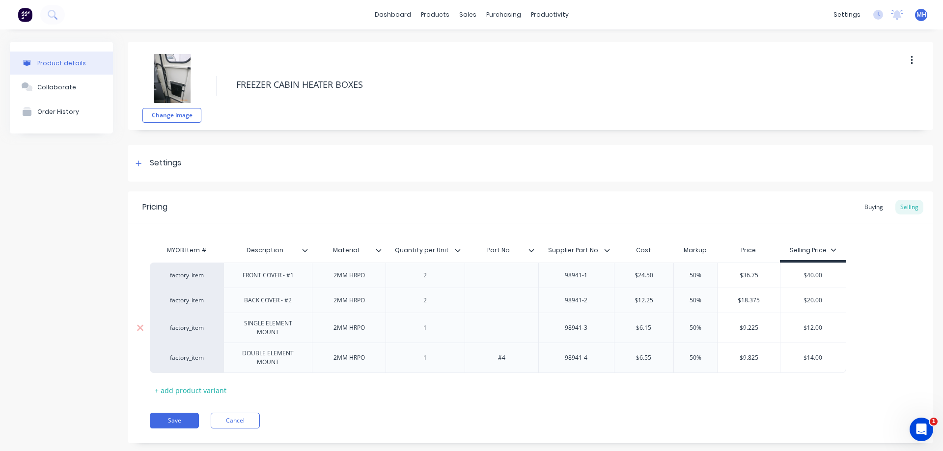
type textarea "x"
click at [288, 333] on div "SINGLE ELEMENT MOUNT" at bounding box center [268, 328] width 80 height 22
type textarea "x"
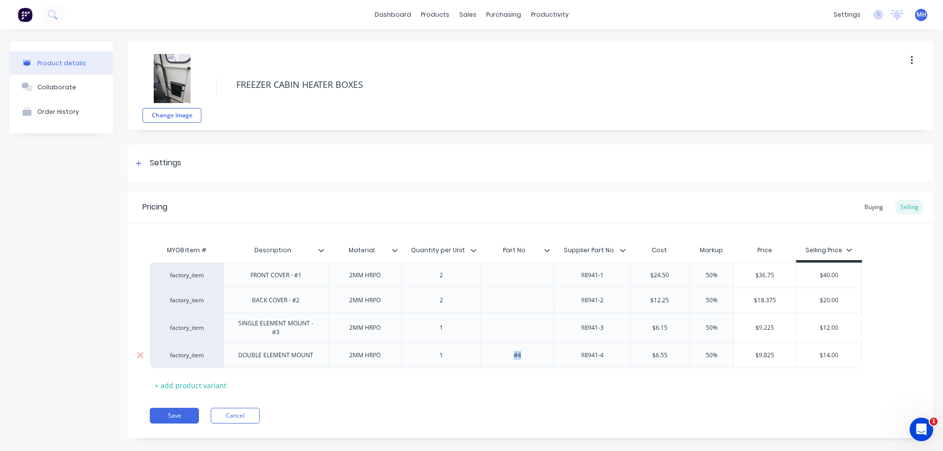
drag, startPoint x: 509, startPoint y: 356, endPoint x: 478, endPoint y: 360, distance: 31.2
click at [493, 360] on div "#4" at bounding box center [517, 355] width 49 height 13
type textarea "x"
click at [318, 357] on div "DOUBLE ELEMENT MOUNT" at bounding box center [275, 355] width 91 height 13
click at [546, 251] on icon at bounding box center [547, 250] width 5 height 3
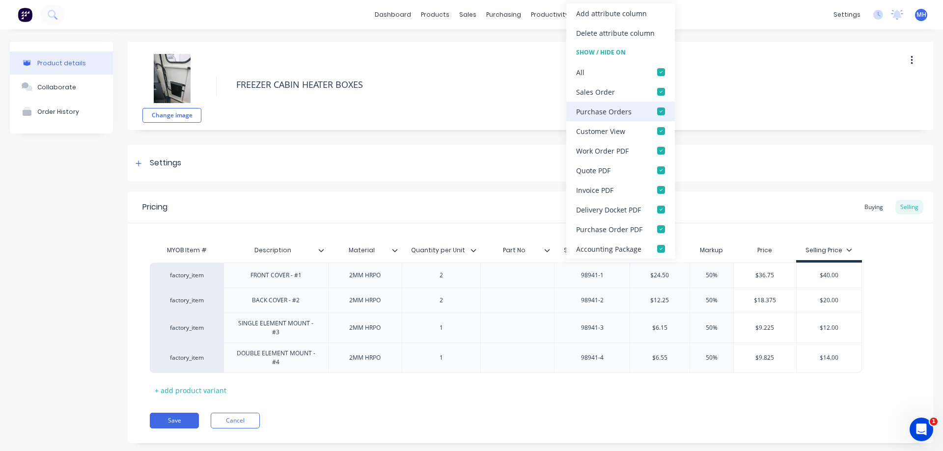
click at [657, 110] on div at bounding box center [661, 112] width 20 height 20
click at [658, 228] on div at bounding box center [661, 230] width 20 height 20
click at [704, 210] on div "Pricing Buying Selling" at bounding box center [531, 208] width 806 height 32
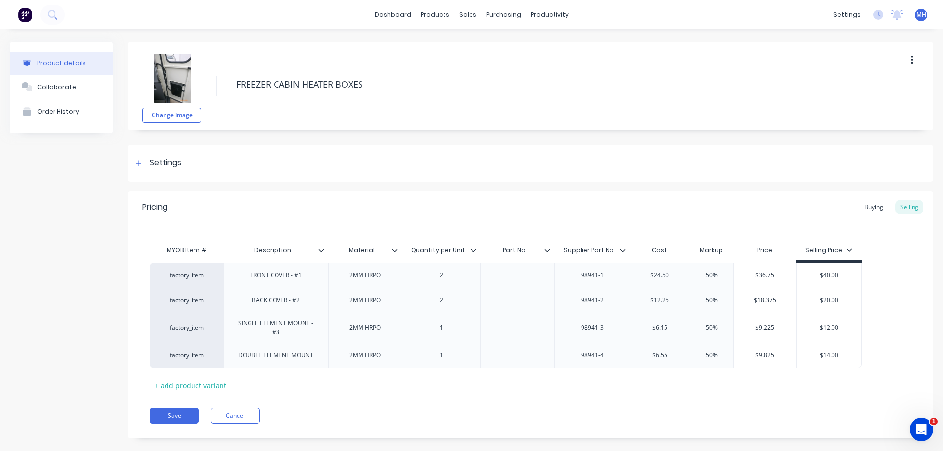
click at [623, 250] on icon at bounding box center [623, 251] width 6 height 6
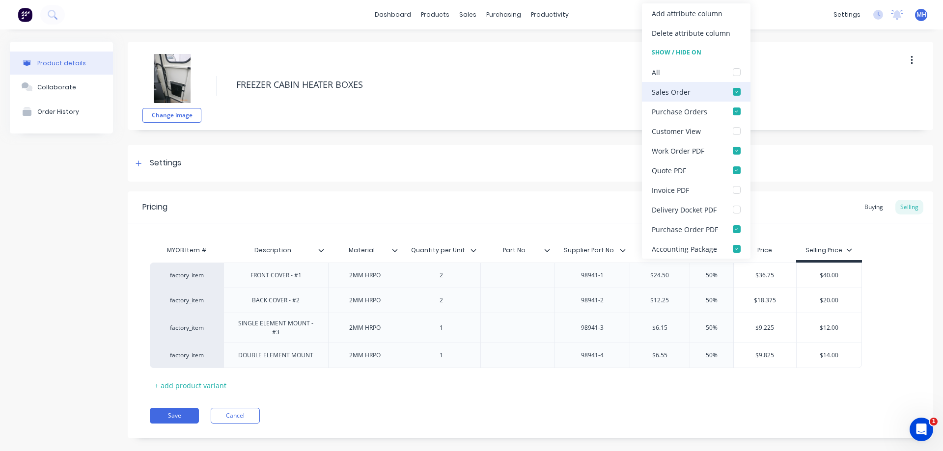
click at [731, 92] on div at bounding box center [737, 92] width 20 height 20
click at [735, 174] on div at bounding box center [737, 171] width 20 height 20
click at [585, 207] on div "Pricing Buying Selling" at bounding box center [531, 208] width 806 height 32
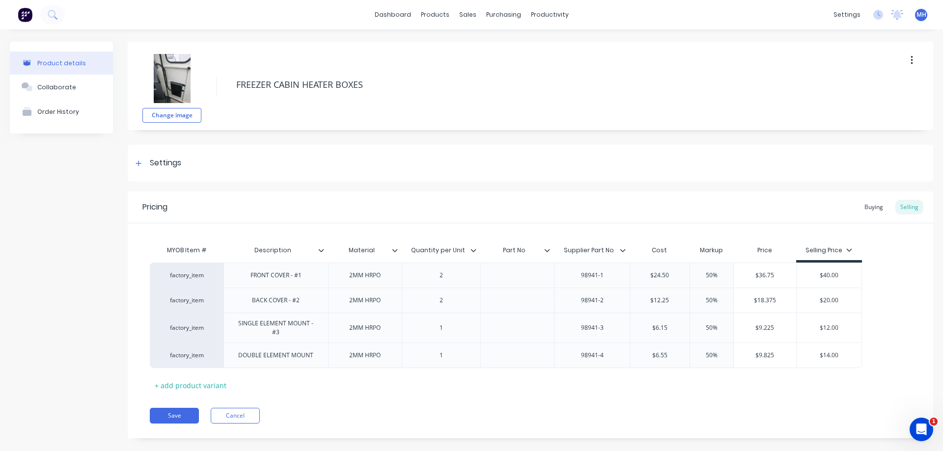
click at [173, 425] on div "Pricing Buying Selling MYOB Item # Description Material Quantity per Unit Part …" at bounding box center [531, 315] width 806 height 247
click at [179, 414] on button "Save" at bounding box center [174, 416] width 49 height 16
type textarea "x"
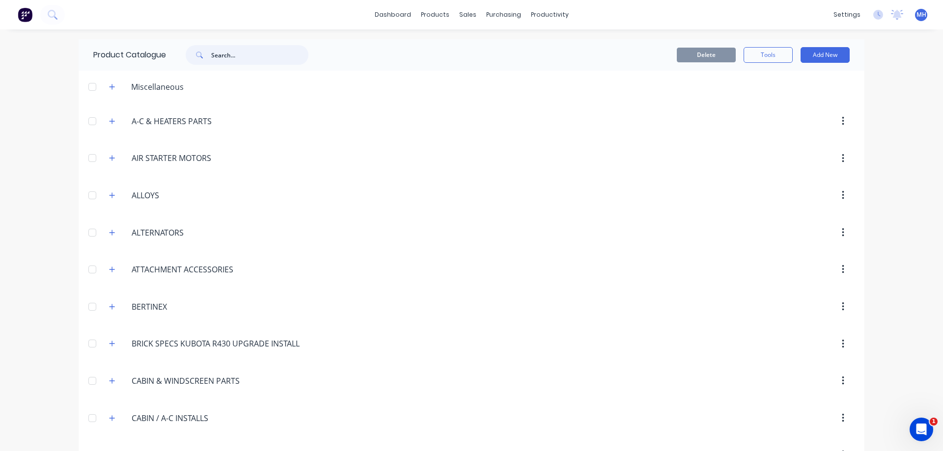
click at [258, 56] on input "text" at bounding box center [259, 55] width 97 height 20
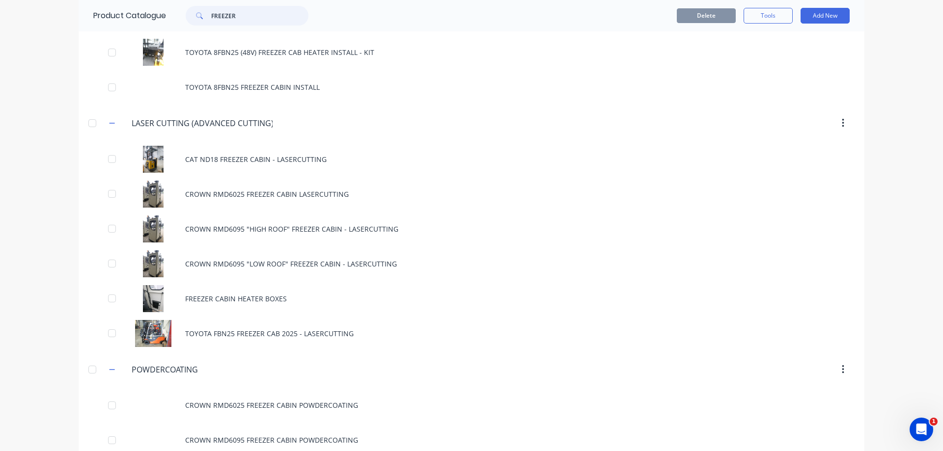
scroll to position [475, 0]
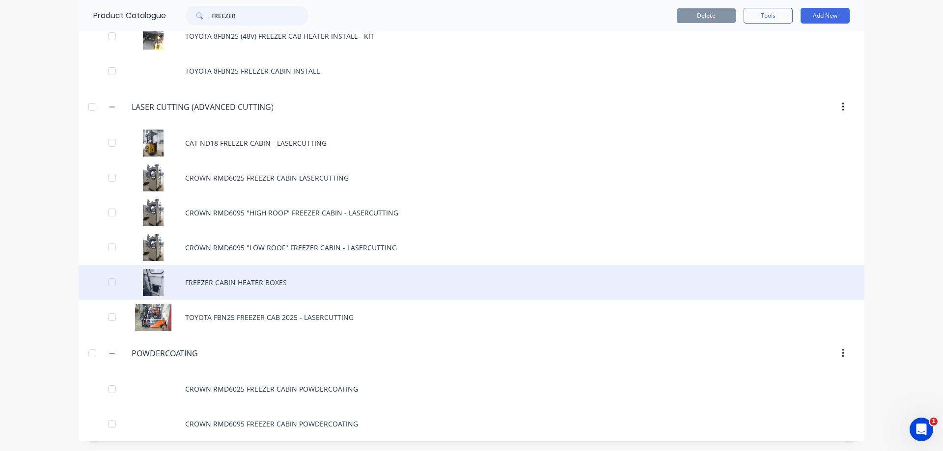
type input "FREEZER"
click at [264, 273] on div "FREEZER CABIN HEATER BOXES" at bounding box center [472, 282] width 786 height 35
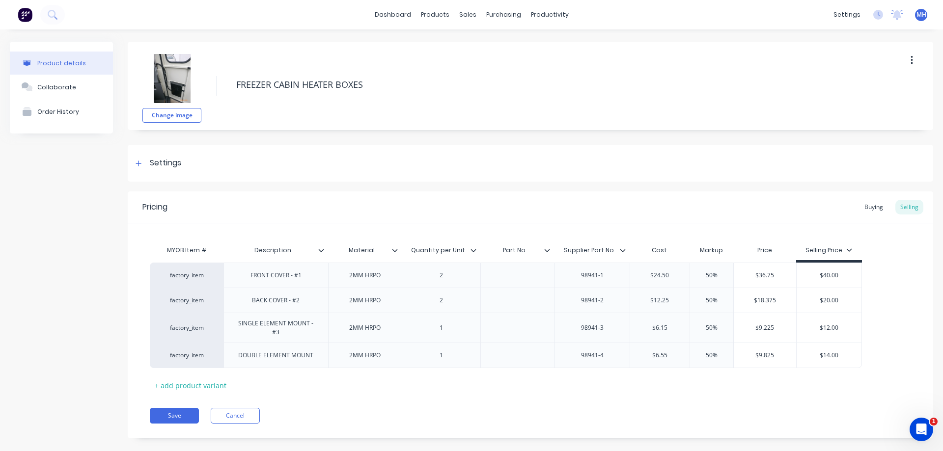
type textarea "x"
click at [516, 270] on div at bounding box center [517, 275] width 49 height 13
click at [530, 297] on div at bounding box center [517, 300] width 49 height 13
type textarea "x"
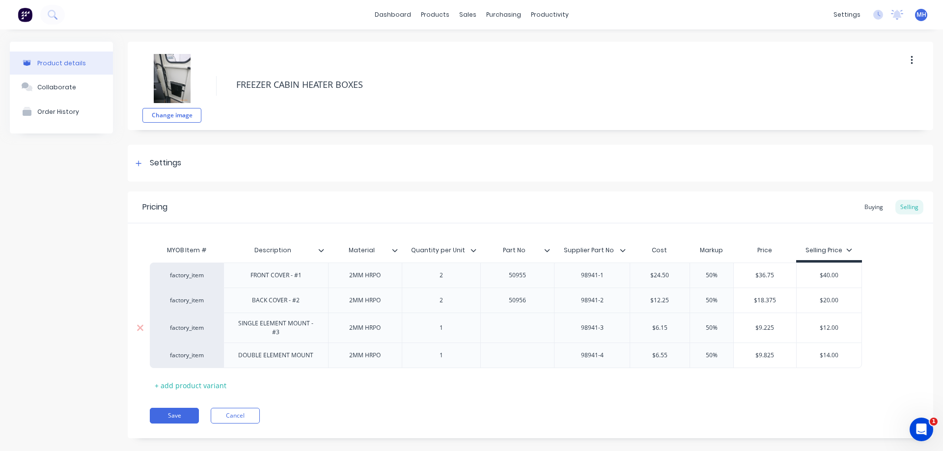
click at [517, 324] on div at bounding box center [517, 328] width 49 height 13
type textarea "x"
click at [522, 360] on div at bounding box center [517, 355] width 49 height 13
type textarea "x"
click at [602, 215] on div "Pricing Buying Selling" at bounding box center [531, 208] width 806 height 32
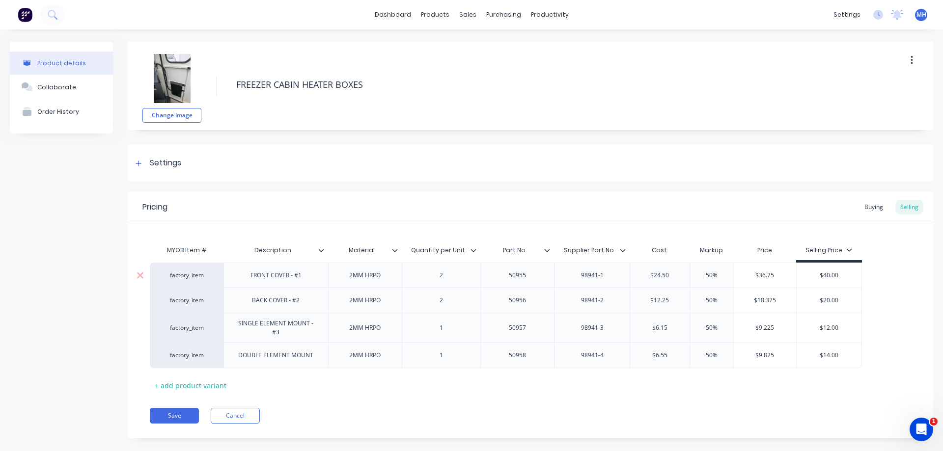
click at [196, 276] on div "factory_item" at bounding box center [187, 275] width 54 height 9
type input "50955"
drag, startPoint x: 370, startPoint y: 183, endPoint x: 358, endPoint y: 203, distance: 23.8
click at [372, 191] on div "Change image FREEZER CABIN HEATER BOXES Settings Product Options I buy this ite…" at bounding box center [531, 248] width 806 height 412
click at [161, 416] on button "Save" at bounding box center [174, 416] width 49 height 16
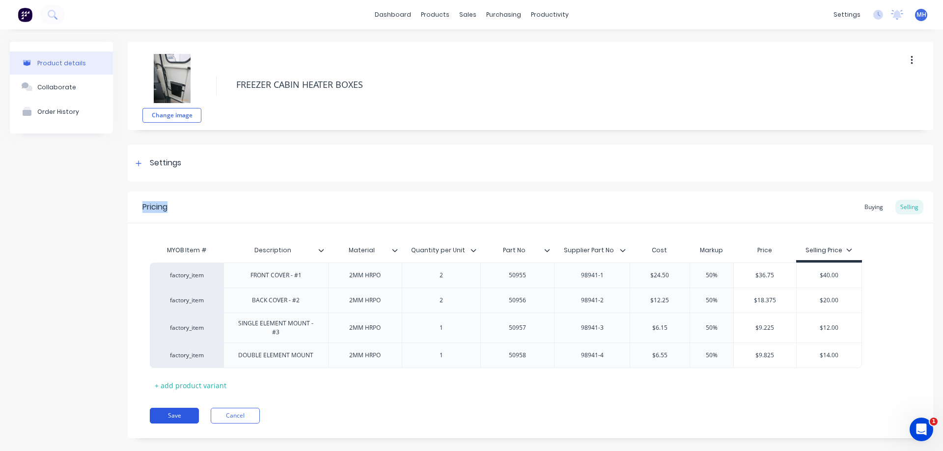
type textarea "x"
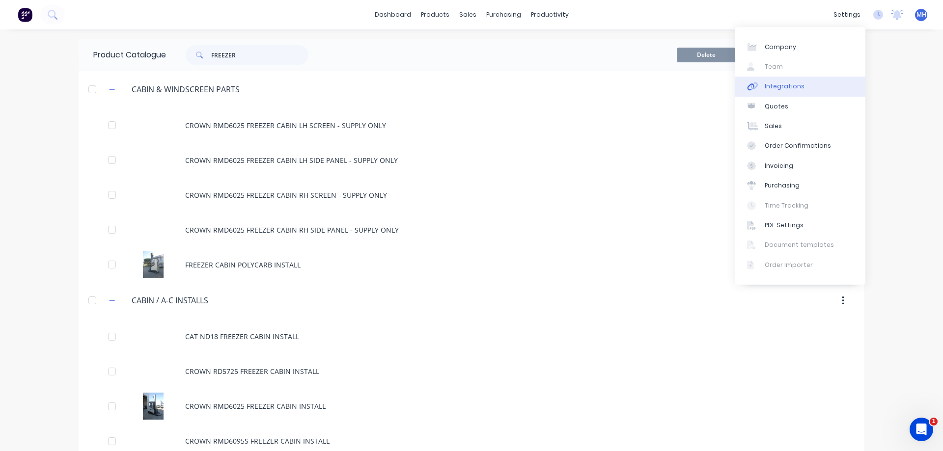
click at [783, 91] on link "Integrations" at bounding box center [800, 87] width 130 height 20
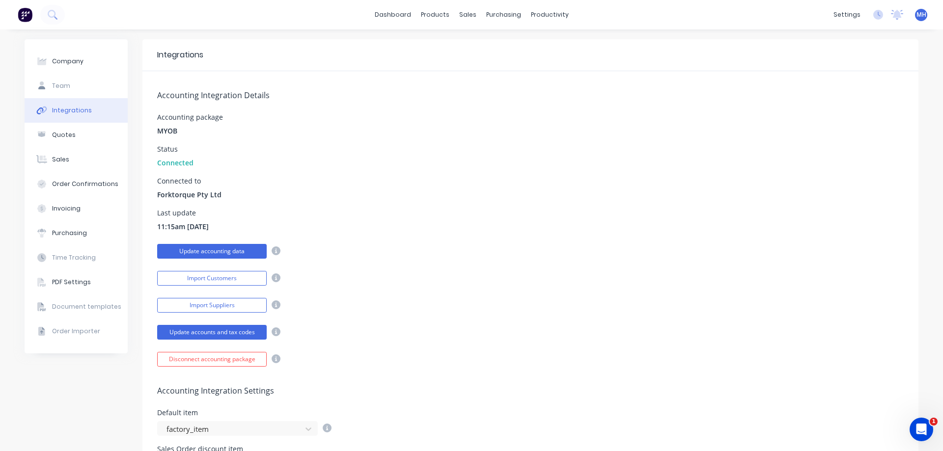
click at [230, 254] on button "Update accounting data" at bounding box center [212, 251] width 110 height 15
click at [208, 333] on button "Update accounts and tax codes" at bounding box center [212, 332] width 110 height 15
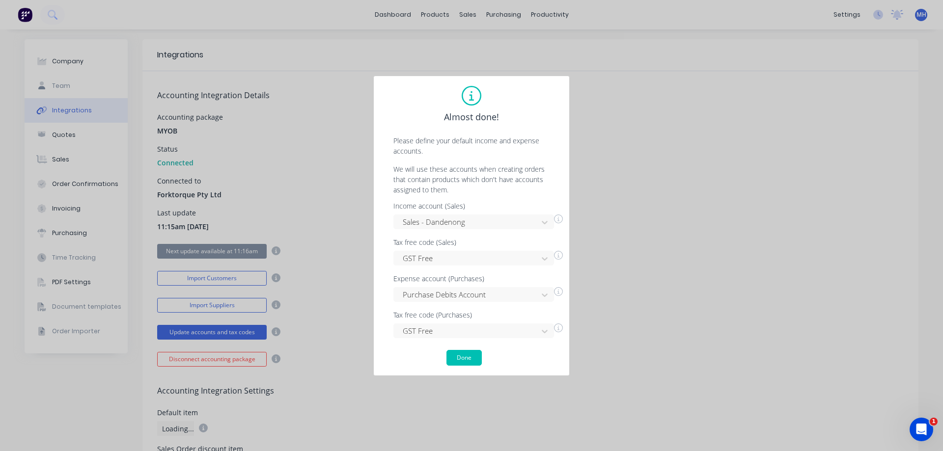
drag, startPoint x: 751, startPoint y: 134, endPoint x: 643, endPoint y: 197, distance: 125.1
click at [751, 134] on div "Almost done! Please define your default income and expense accounts. We will us…" at bounding box center [471, 225] width 943 height 451
click at [474, 360] on button "Done" at bounding box center [464, 358] width 35 height 16
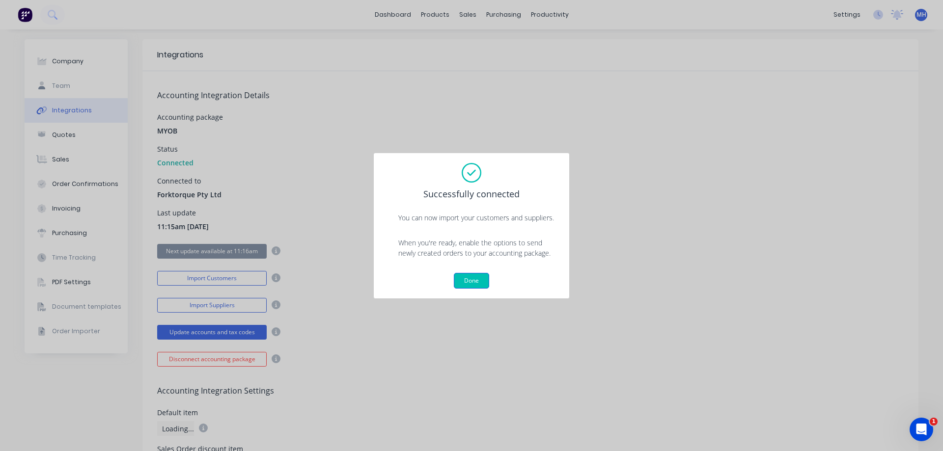
click at [476, 280] on button "Done" at bounding box center [471, 281] width 35 height 16
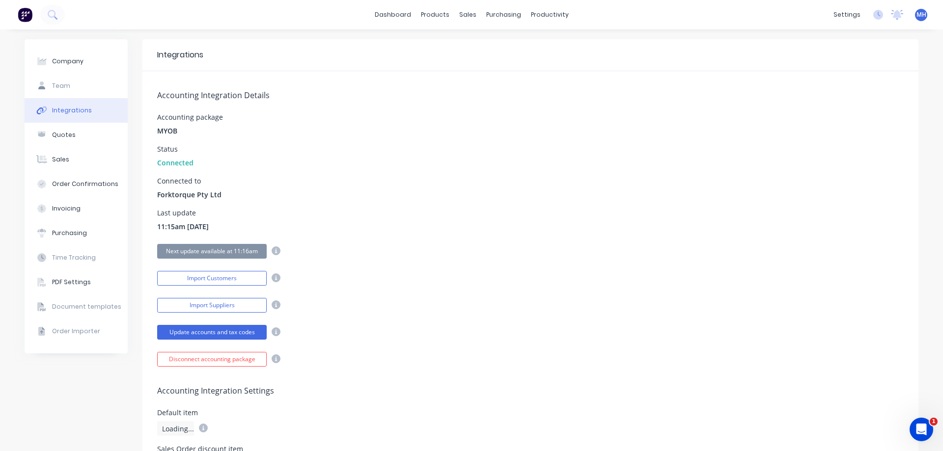
click at [402, 210] on div "Accounting Integration Details Accounting package MYOB Status Connected Connect…" at bounding box center [530, 219] width 776 height 296
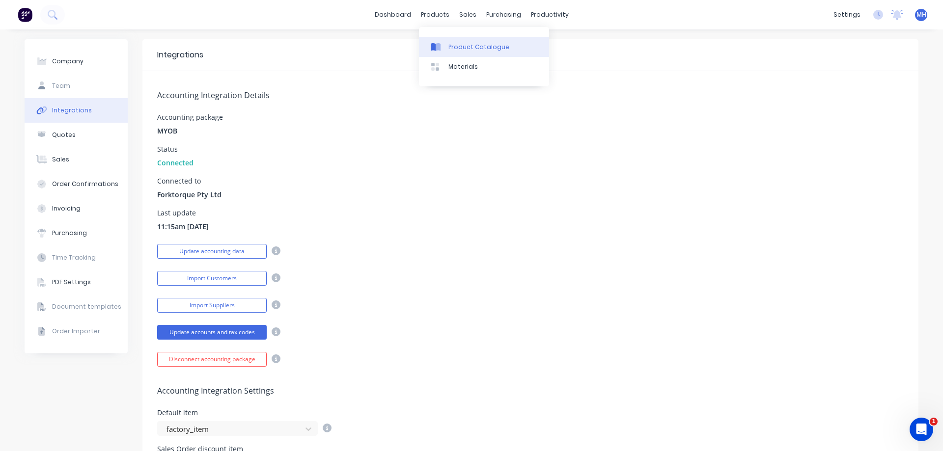
click at [439, 42] on link "Product Catalogue" at bounding box center [484, 47] width 130 height 20
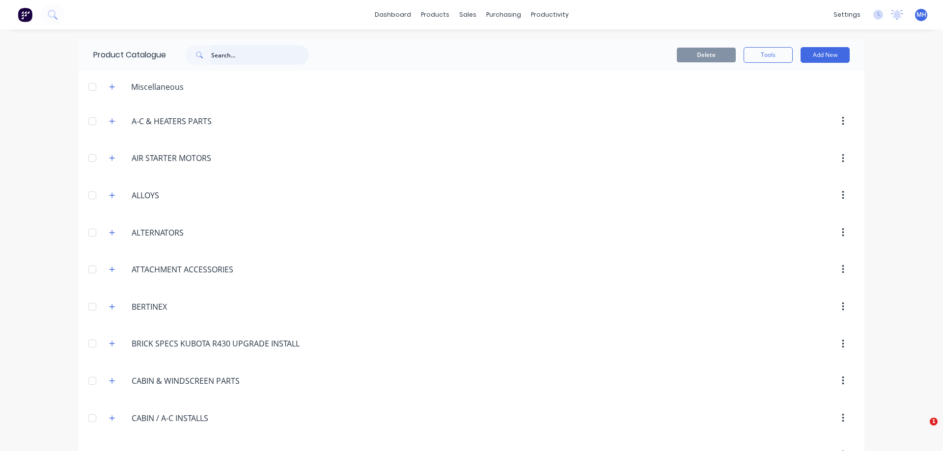
click at [238, 63] on input "text" at bounding box center [259, 55] width 97 height 20
type input "FREE"
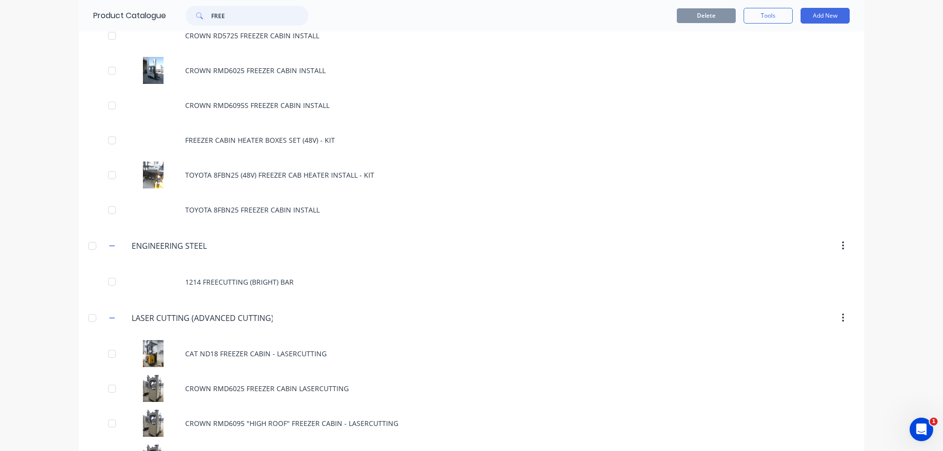
scroll to position [504, 0]
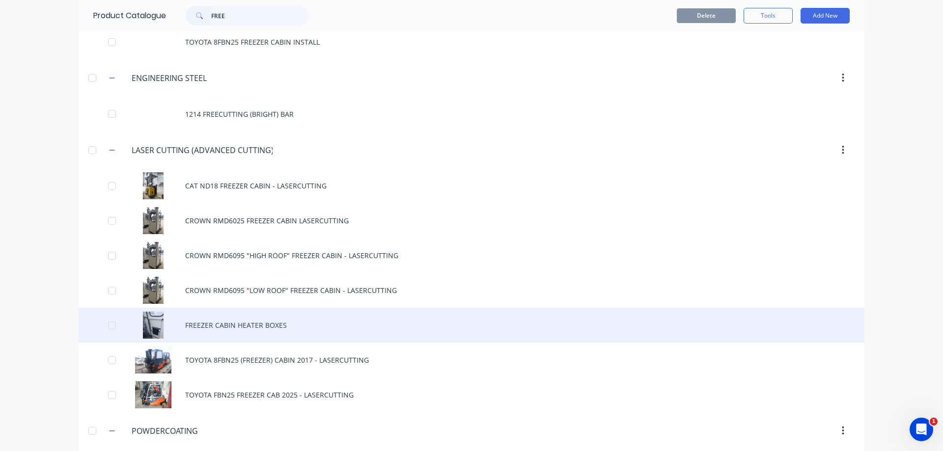
click at [254, 330] on div "FREEZER CABIN HEATER BOXES" at bounding box center [472, 325] width 786 height 35
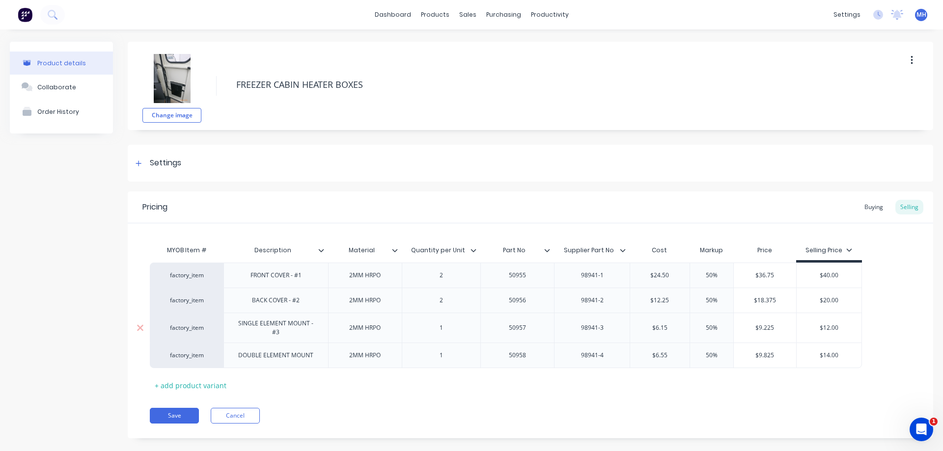
type textarea "x"
click at [201, 274] on div "factory_item" at bounding box center [187, 275] width 54 height 9
type input "50955"
click at [180, 288] on button "50955" at bounding box center [191, 290] width 62 height 15
type textarea "x"
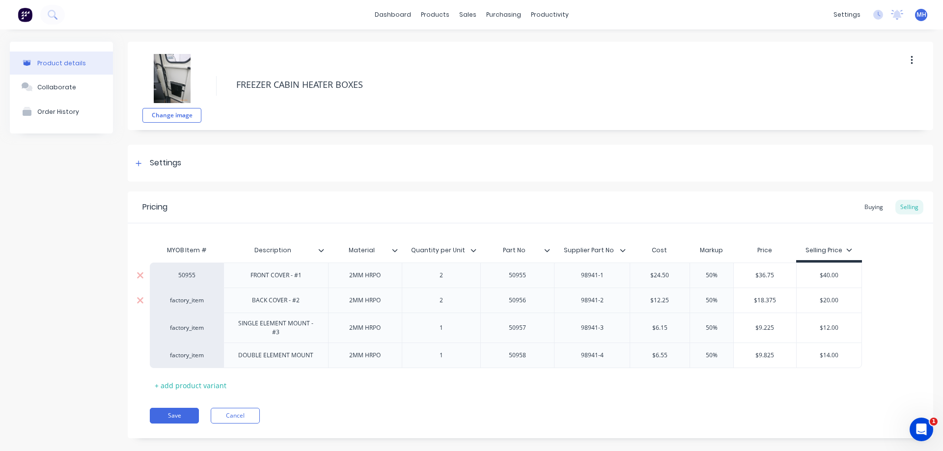
click at [191, 305] on div "factory_item" at bounding box center [187, 300] width 54 height 9
type input "50956"
click at [197, 314] on button "50956" at bounding box center [191, 315] width 62 height 15
type textarea "x"
click at [184, 330] on div "factory_item" at bounding box center [187, 328] width 54 height 9
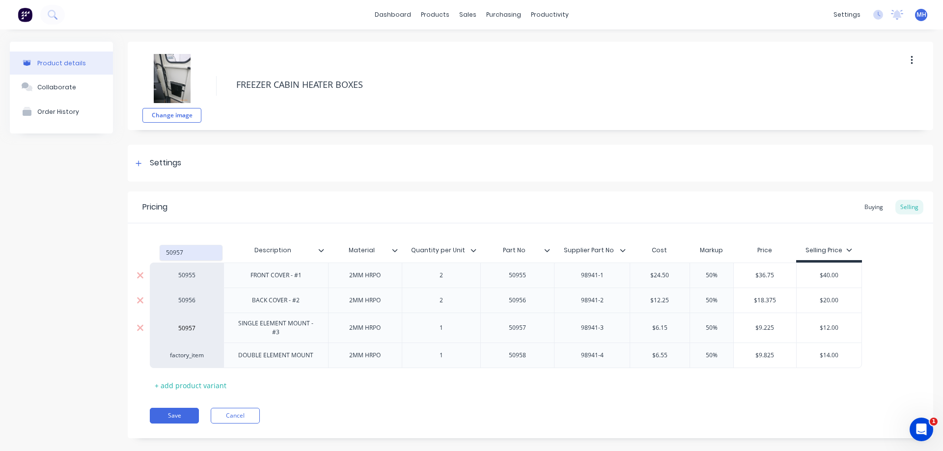
type input "50957"
click at [177, 258] on button "50957" at bounding box center [191, 253] width 62 height 15
type textarea "x"
click at [190, 354] on div "factory_item" at bounding box center [187, 355] width 54 height 9
type input "50958"
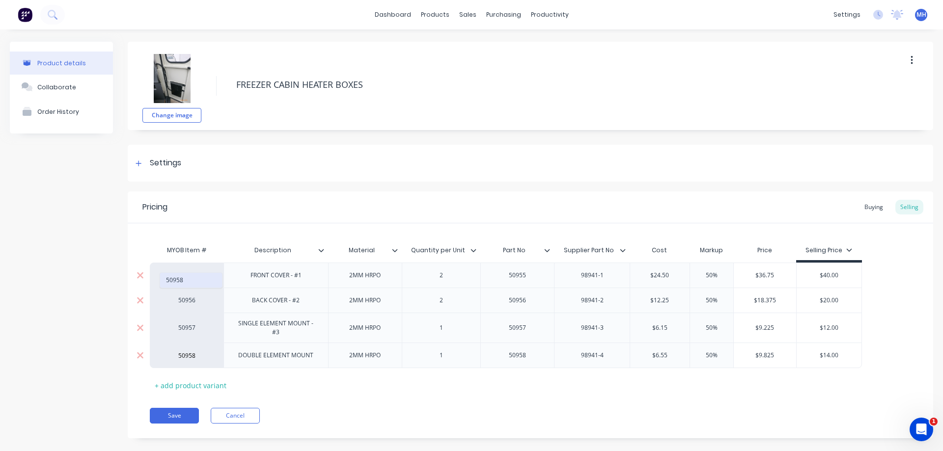
click at [185, 283] on button "50958" at bounding box center [191, 280] width 62 height 15
click at [179, 414] on button "Save" at bounding box center [174, 416] width 49 height 16
type textarea "x"
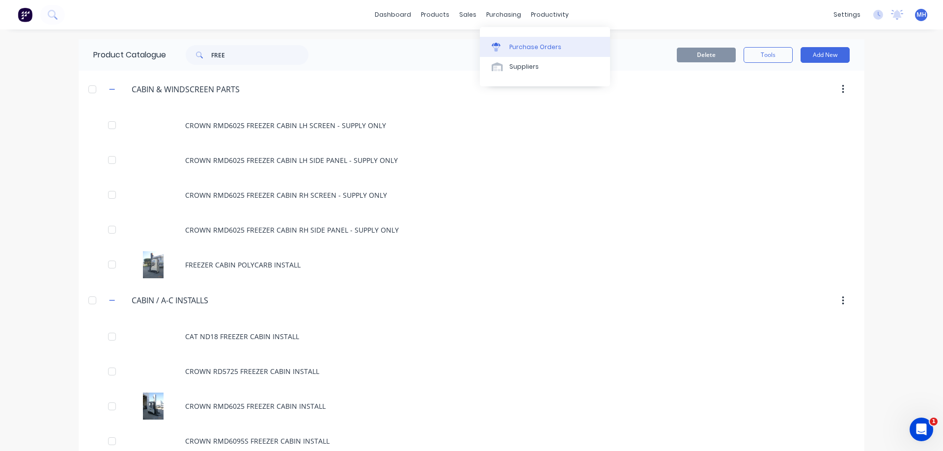
click at [512, 41] on link "Purchase Orders" at bounding box center [545, 47] width 130 height 20
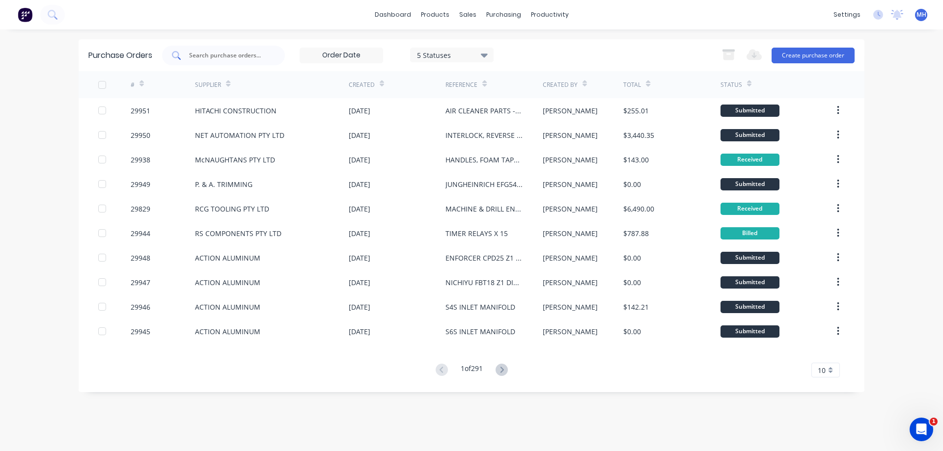
click at [240, 52] on input "text" at bounding box center [229, 56] width 82 height 10
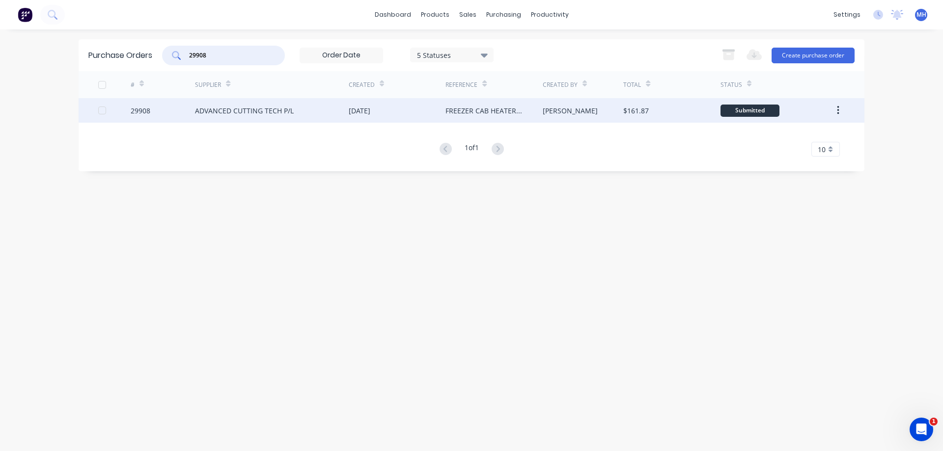
type input "29908"
click at [309, 121] on div "ADVANCED CUTTING TECH P/L" at bounding box center [272, 110] width 154 height 25
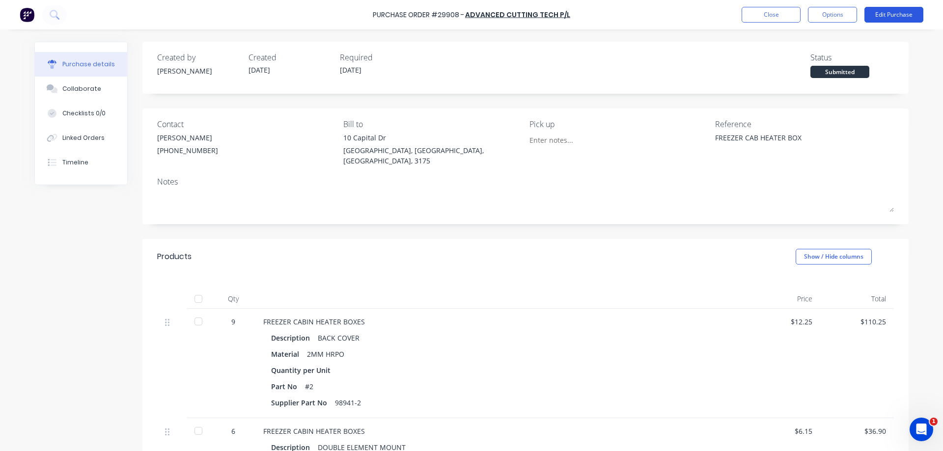
click at [902, 17] on button "Edit Purchase" at bounding box center [894, 15] width 59 height 16
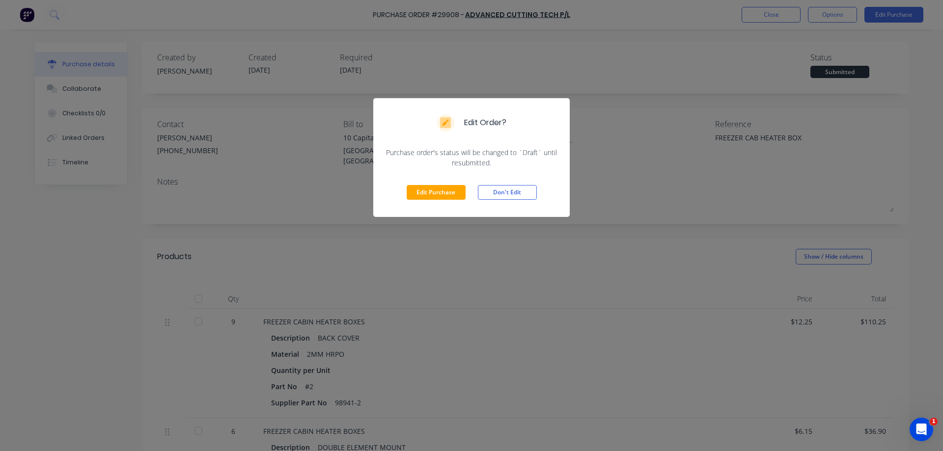
click at [437, 183] on div "Edit Purchase Don't Edit" at bounding box center [471, 192] width 196 height 49
click at [440, 191] on button "Edit Purchase" at bounding box center [436, 192] width 59 height 15
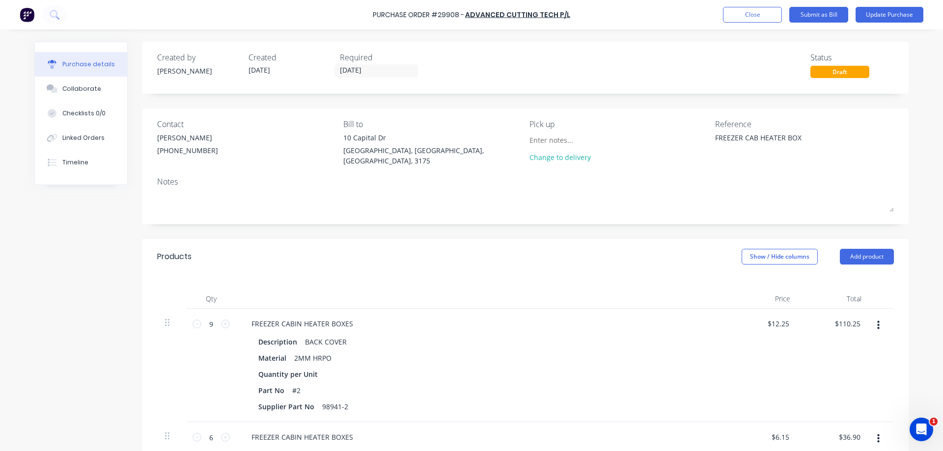
scroll to position [112, 0]
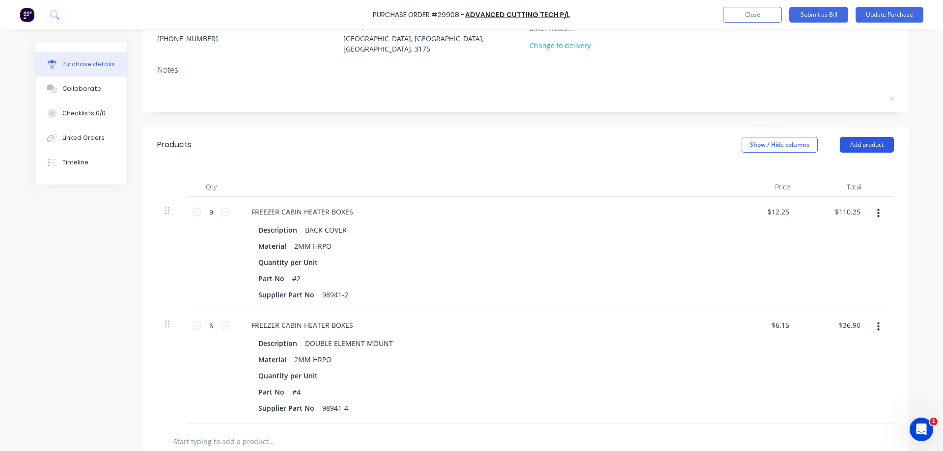
click at [873, 138] on button "Add product" at bounding box center [867, 145] width 54 height 16
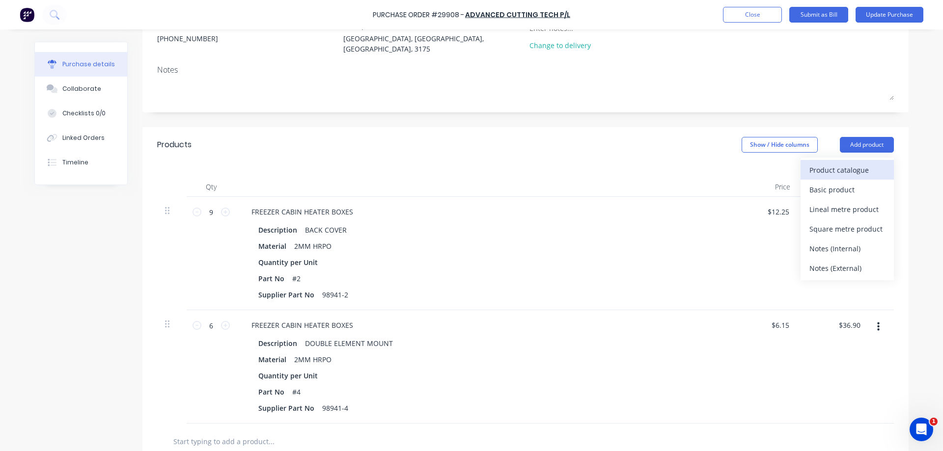
click at [838, 164] on div "Product catalogue" at bounding box center [848, 170] width 76 height 14
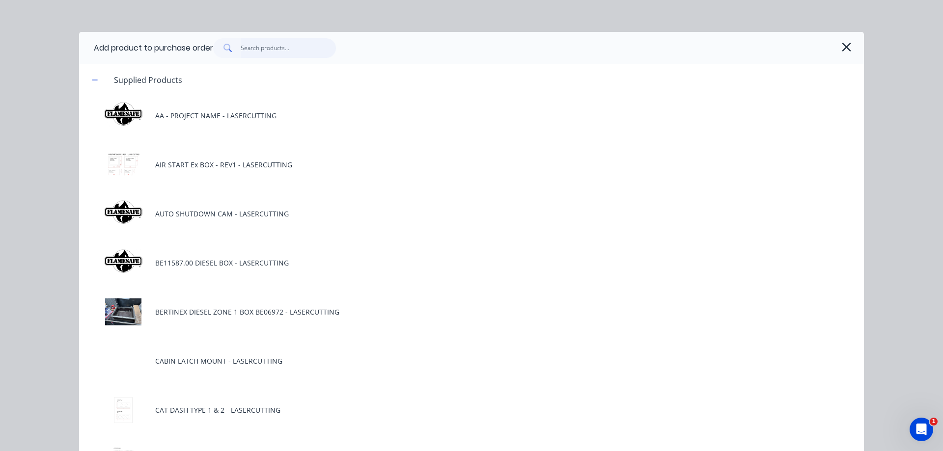
type textarea "x"
click at [299, 53] on input "text" at bounding box center [289, 48] width 96 height 20
type input "F"
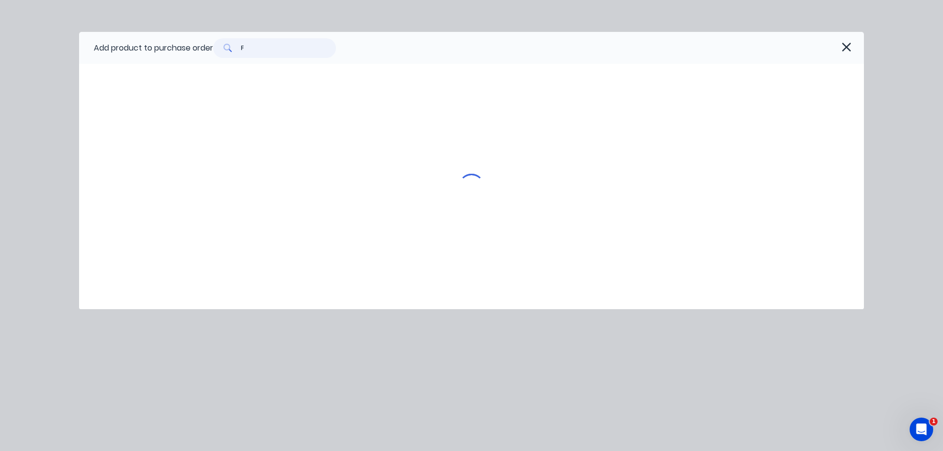
type textarea "x"
type input "FR"
type textarea "x"
type input "FRE"
type textarea "x"
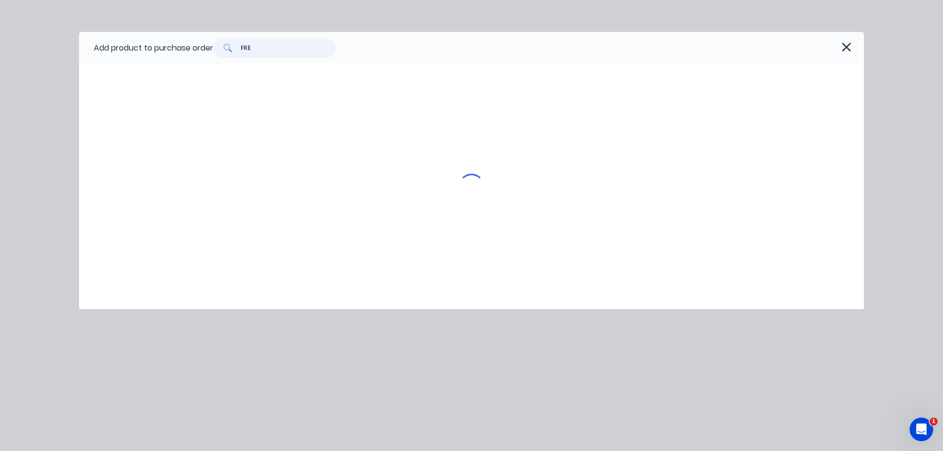
type input "FREE"
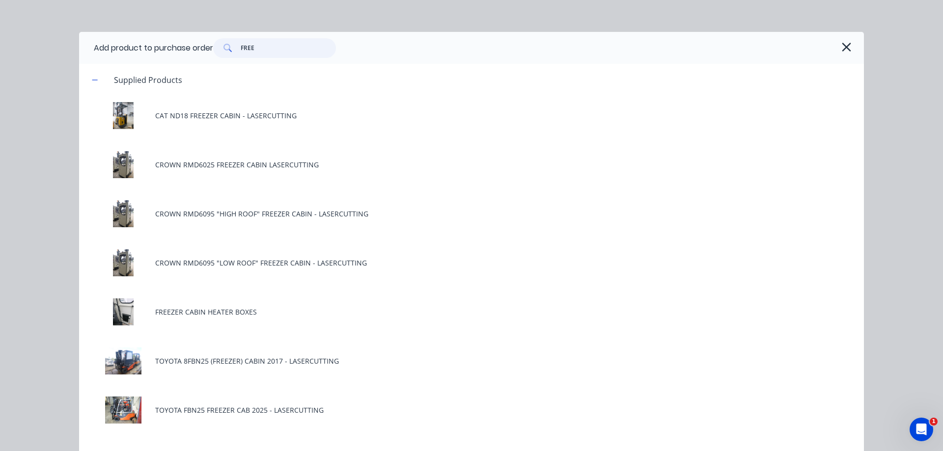
type textarea "x"
type input "FREEZ"
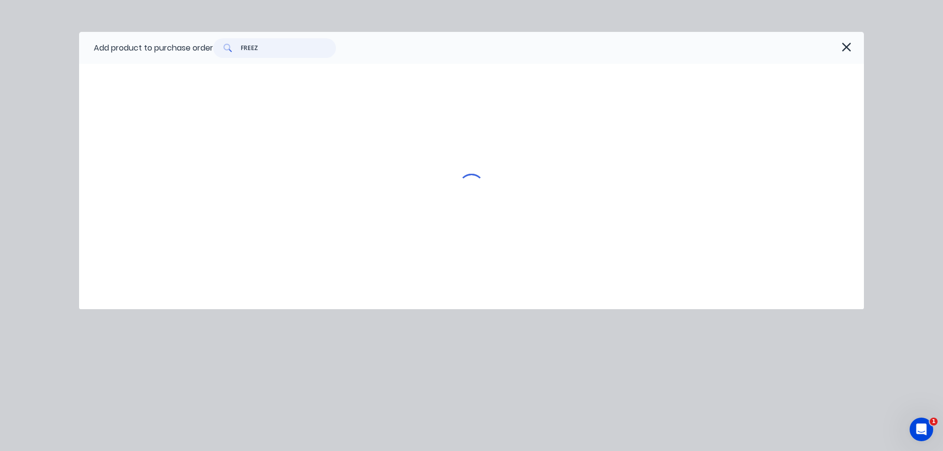
type textarea "x"
type input "FREEZE"
type textarea "x"
type input "FREEZER"
type textarea "x"
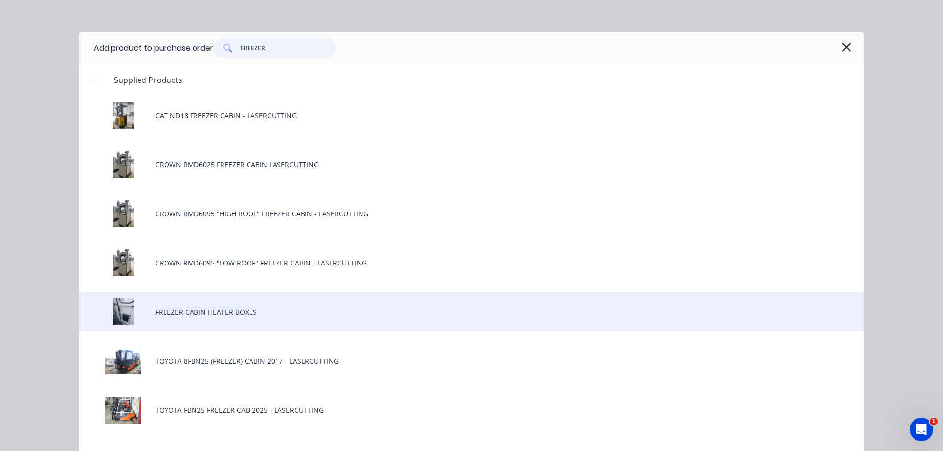
type input "FREEZER"
click at [300, 319] on div "FREEZER CABIN HEATER BOXES" at bounding box center [471, 311] width 785 height 39
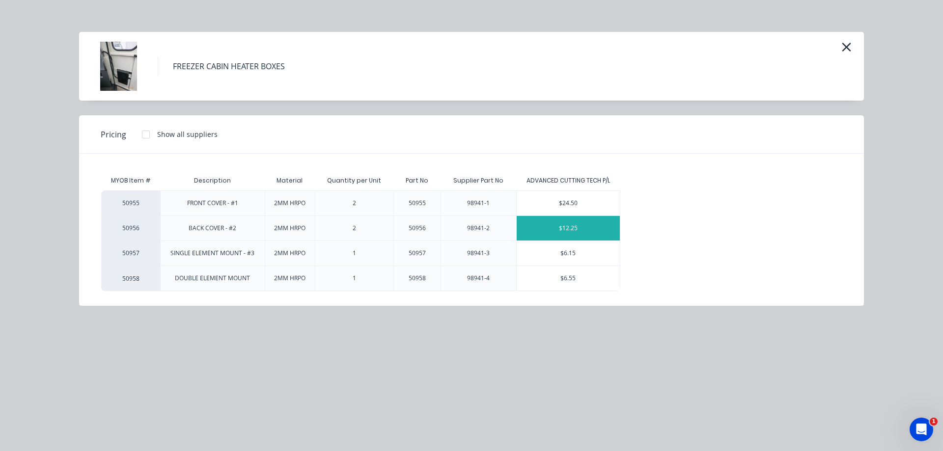
click at [579, 227] on div "$12.25" at bounding box center [569, 228] width 104 height 25
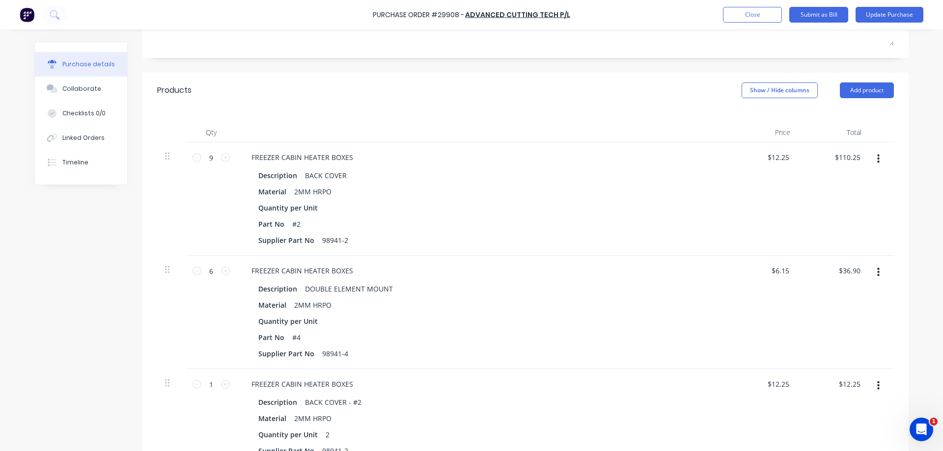
scroll to position [280, 0]
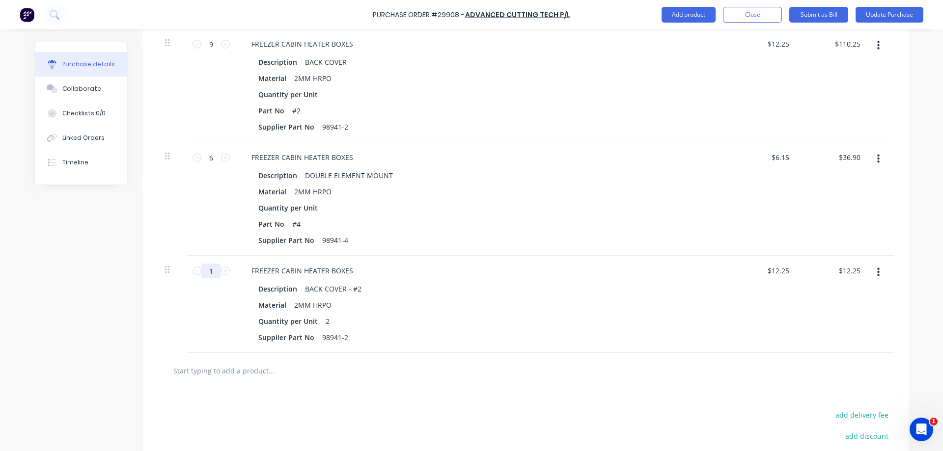
click at [204, 264] on input "1" at bounding box center [211, 271] width 20 height 15
type textarea "x"
type input "9"
type input "$110.25"
type textarea "x"
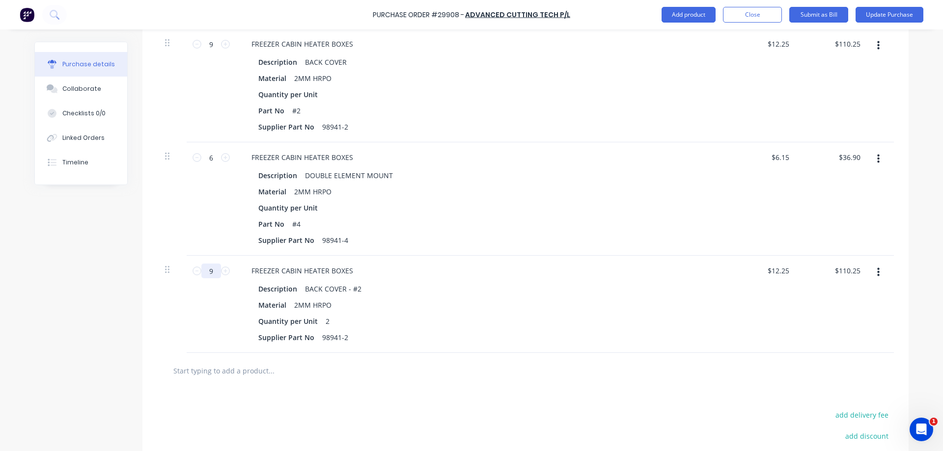
type input "9"
click at [412, 364] on div at bounding box center [312, 371] width 295 height 20
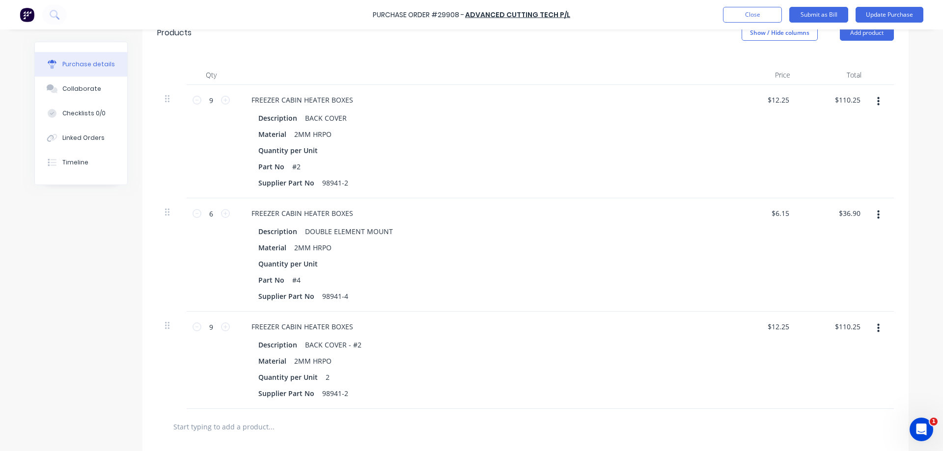
click at [879, 101] on icon "button" at bounding box center [878, 101] width 2 height 11
click at [842, 181] on button "Delete" at bounding box center [849, 187] width 84 height 20
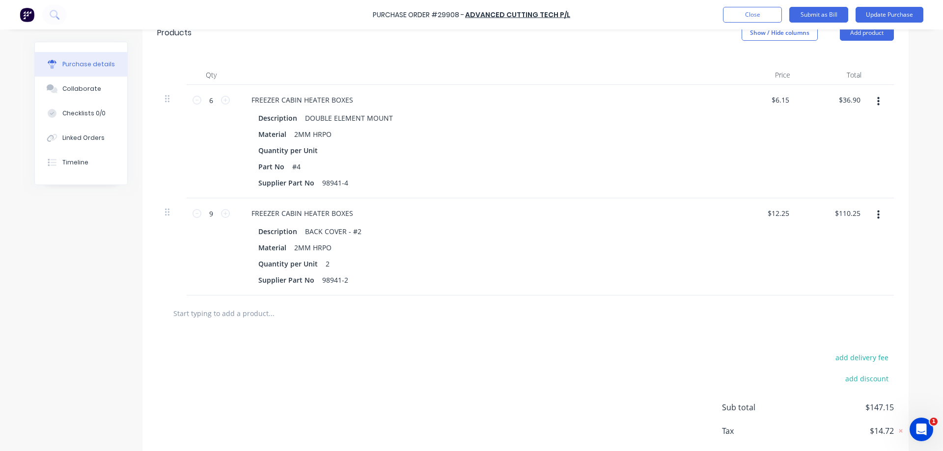
scroll to position [173, 0]
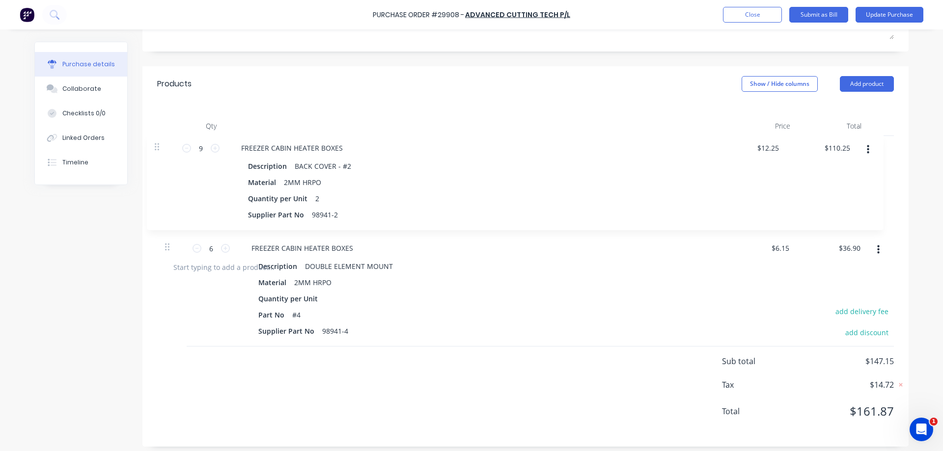
drag, startPoint x: 169, startPoint y: 208, endPoint x: 162, endPoint y: 136, distance: 72.6
click at [162, 136] on div "6 6 FREEZER CABIN HEATER BOXES Description DOUBLE ELEMENT MOUNT Material 2MM HR…" at bounding box center [525, 192] width 737 height 113
type textarea "x"
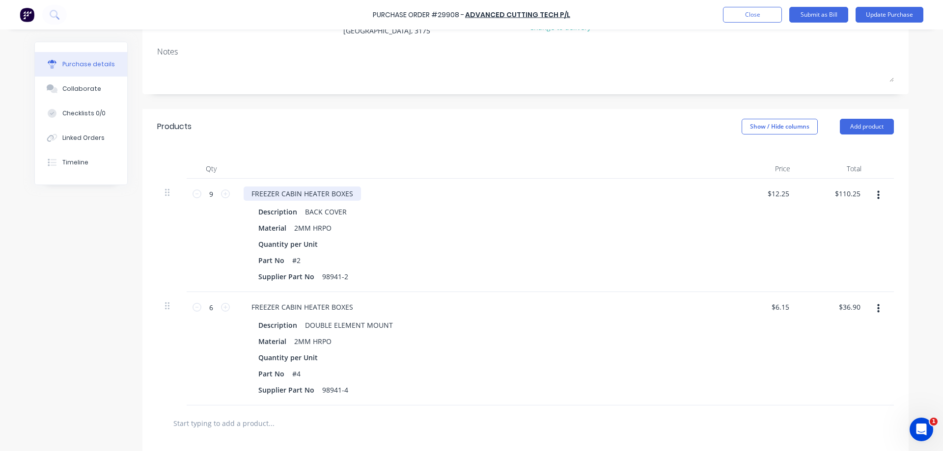
scroll to position [168, 0]
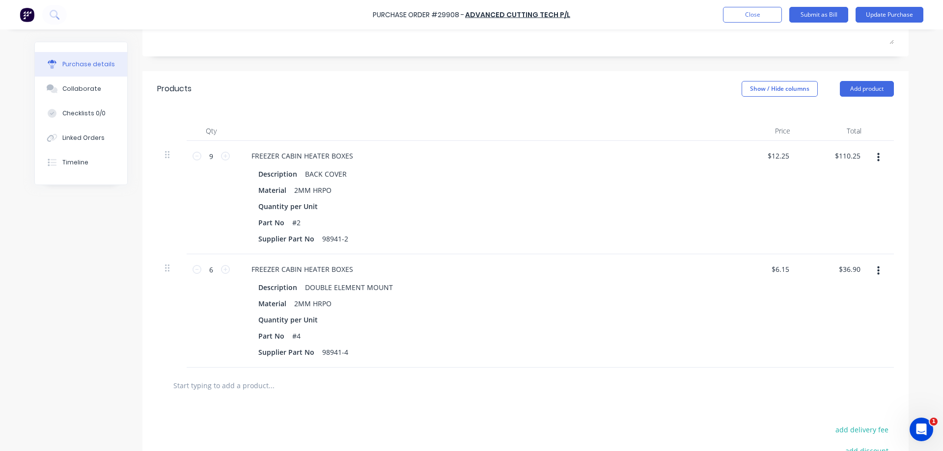
click at [453, 114] on div "Qty Price Total 9 9 FREEZER CABIN HEATER BOXES Description BACK COVER Material …" at bounding box center [525, 237] width 766 height 261
click at [862, 87] on button "Add product" at bounding box center [867, 89] width 54 height 16
click at [854, 109] on div "Product catalogue" at bounding box center [848, 114] width 76 height 14
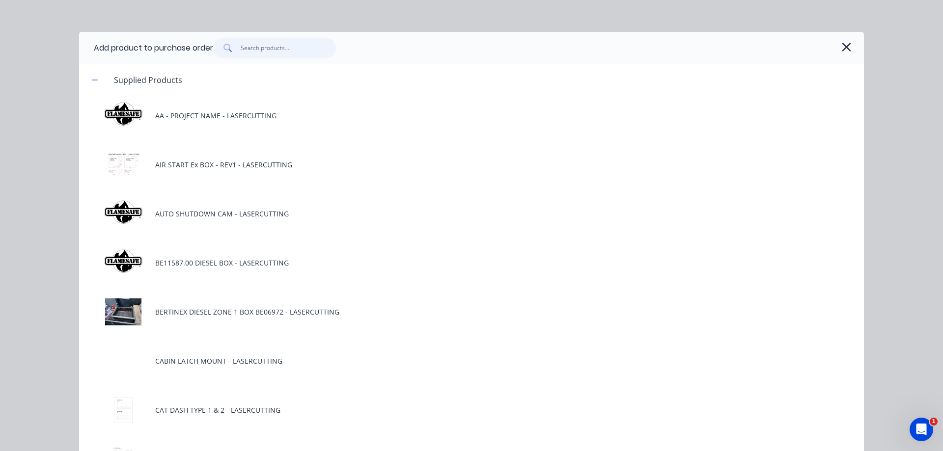
click at [309, 49] on input "text" at bounding box center [289, 48] width 96 height 20
type textarea "x"
type input "F"
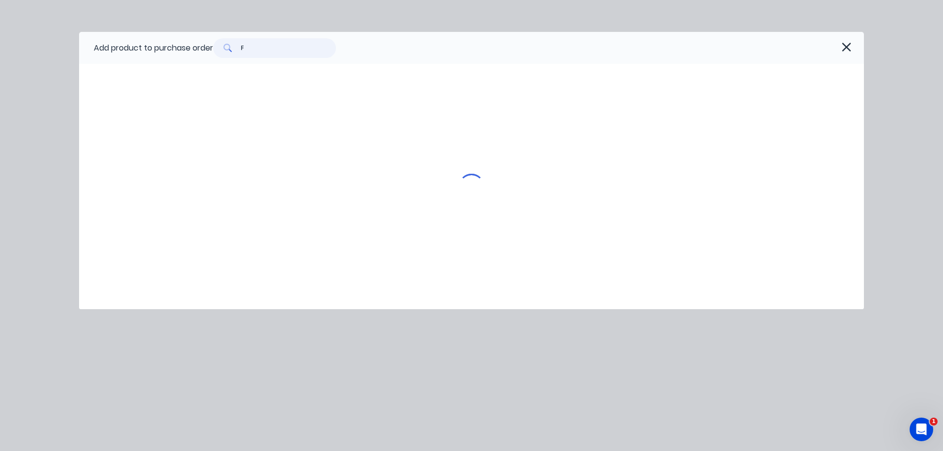
type textarea "x"
type input "FR"
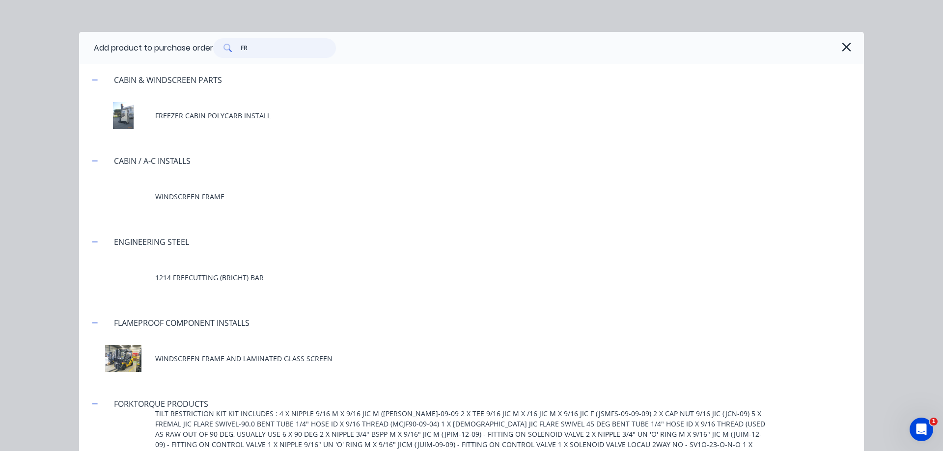
type textarea "x"
type input "FRE"
type textarea "x"
type input "FREE"
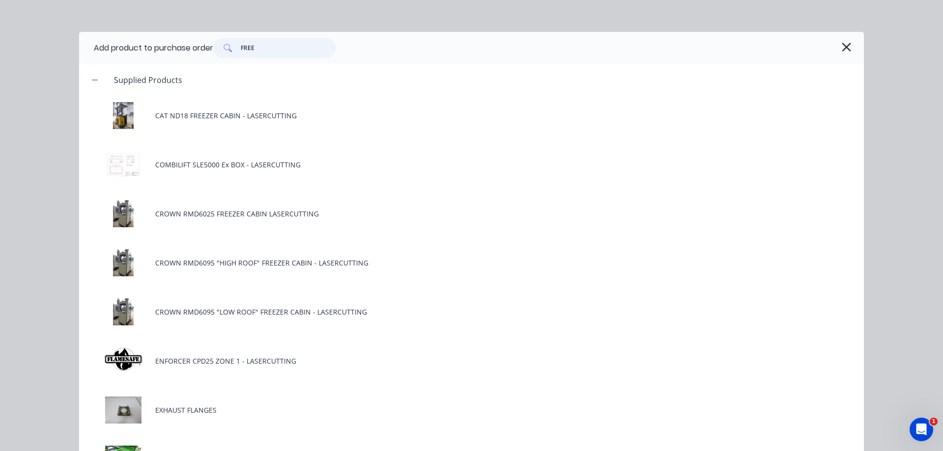
type textarea "x"
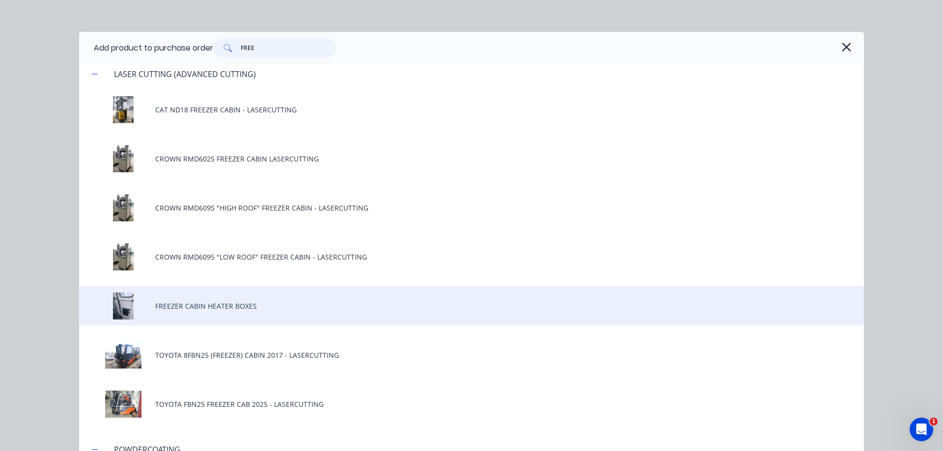
type input "FREE"
click at [258, 314] on div "FREEZER CABIN HEATER BOXES" at bounding box center [471, 305] width 785 height 39
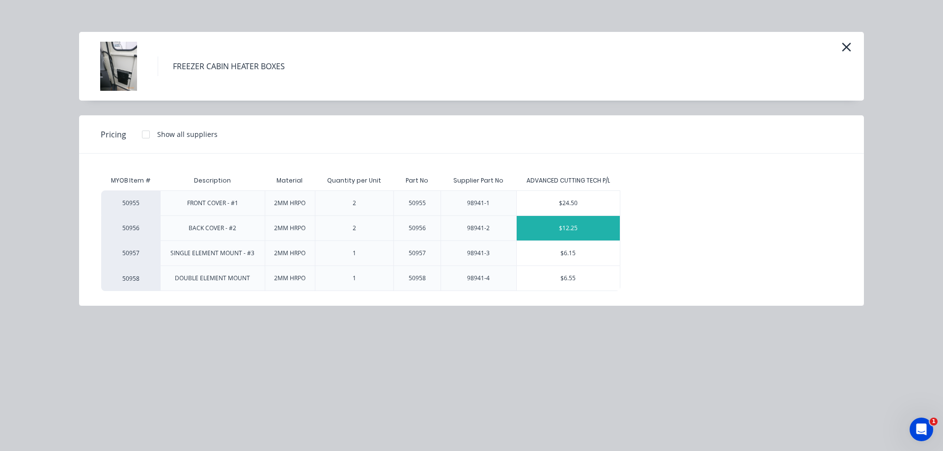
click at [566, 232] on div "$12.25" at bounding box center [569, 228] width 104 height 25
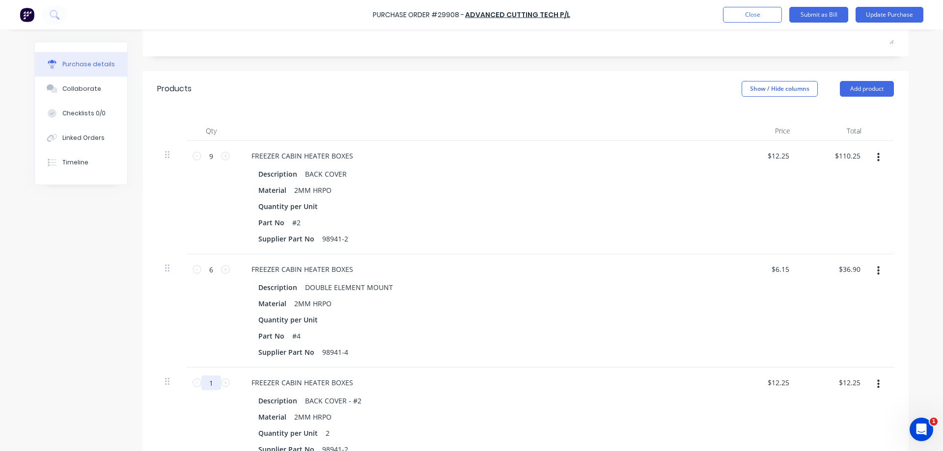
click at [213, 383] on input "1" at bounding box center [211, 383] width 20 height 15
type textarea "x"
type input "9"
type input "$110.25"
type input "9"
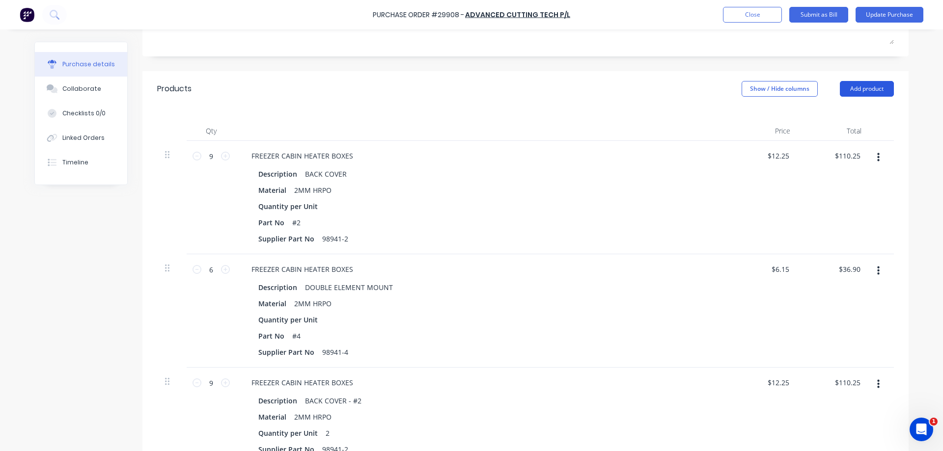
click at [890, 88] on button "Add product" at bounding box center [867, 89] width 54 height 16
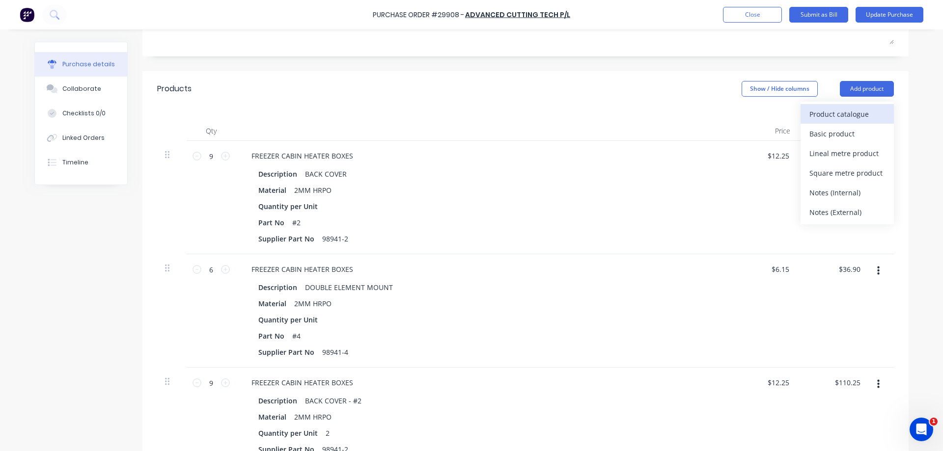
click at [864, 107] on div "Product catalogue" at bounding box center [848, 114] width 76 height 14
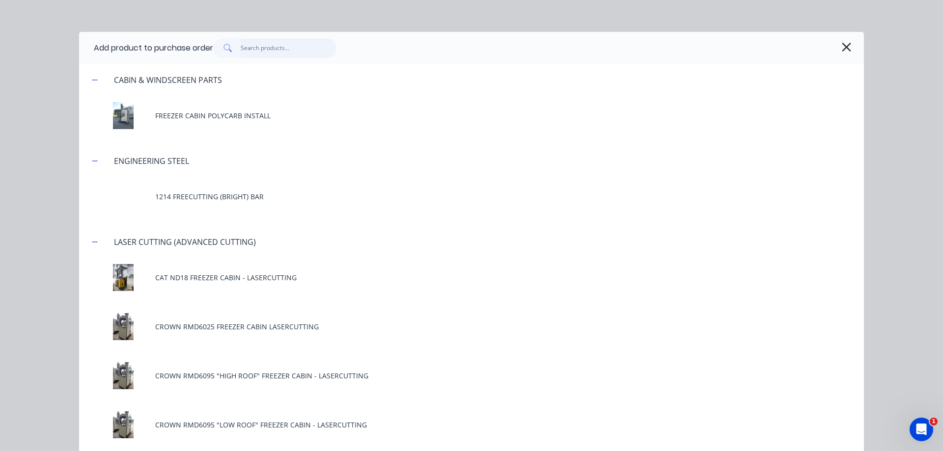
click at [290, 57] on input "text" at bounding box center [289, 48] width 96 height 20
type textarea "x"
type input "F"
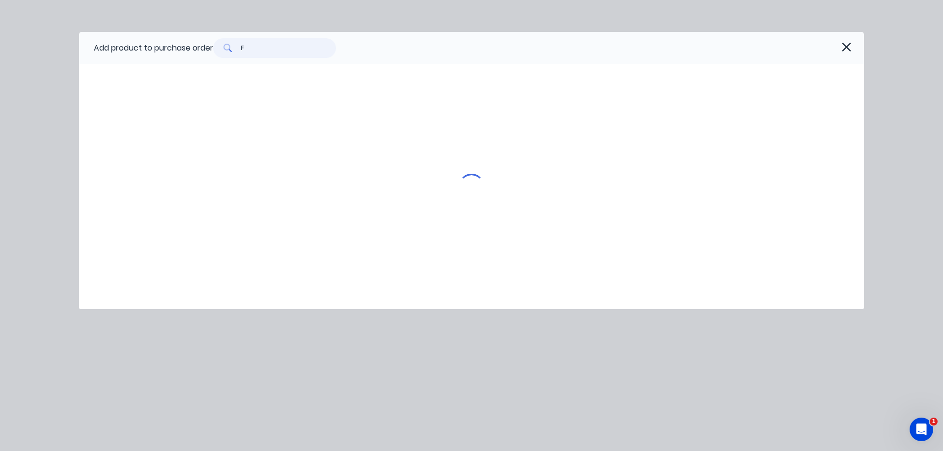
type textarea "x"
type input "FR"
type textarea "x"
type input "FRE"
type textarea "x"
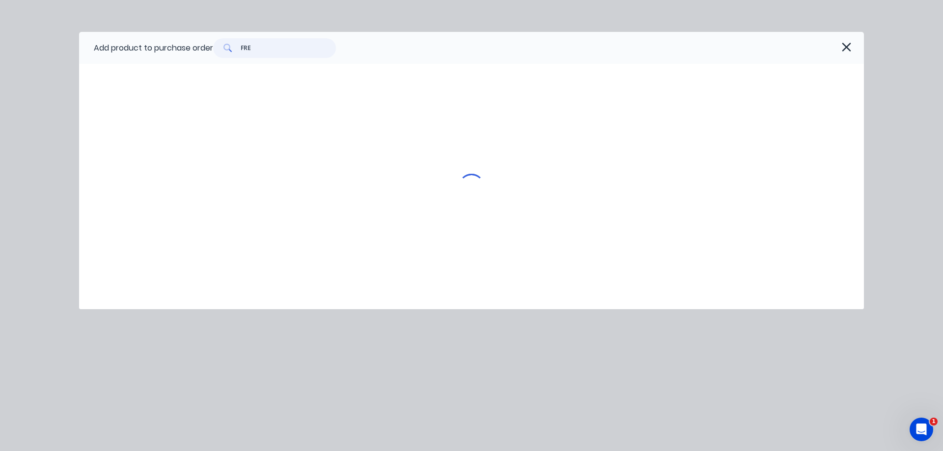
type input "FREE"
type textarea "x"
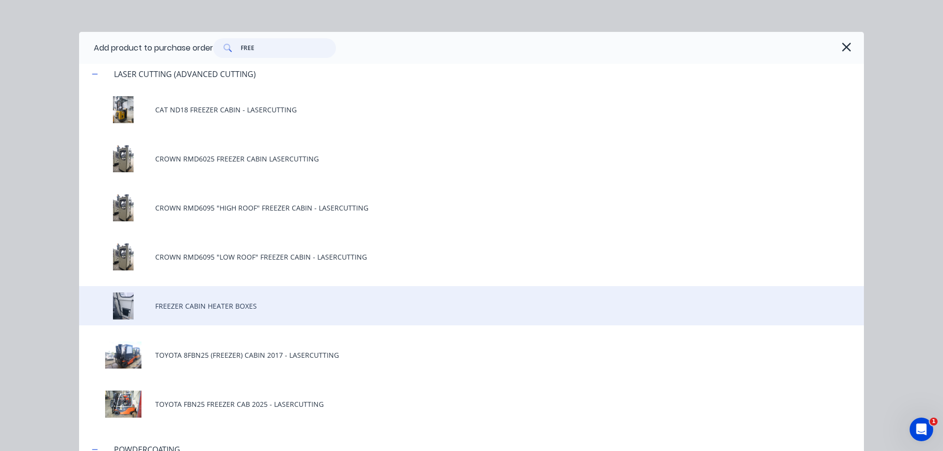
type input "FREE"
click at [200, 314] on div "FREEZER CABIN HEATER BOXES" at bounding box center [471, 305] width 785 height 39
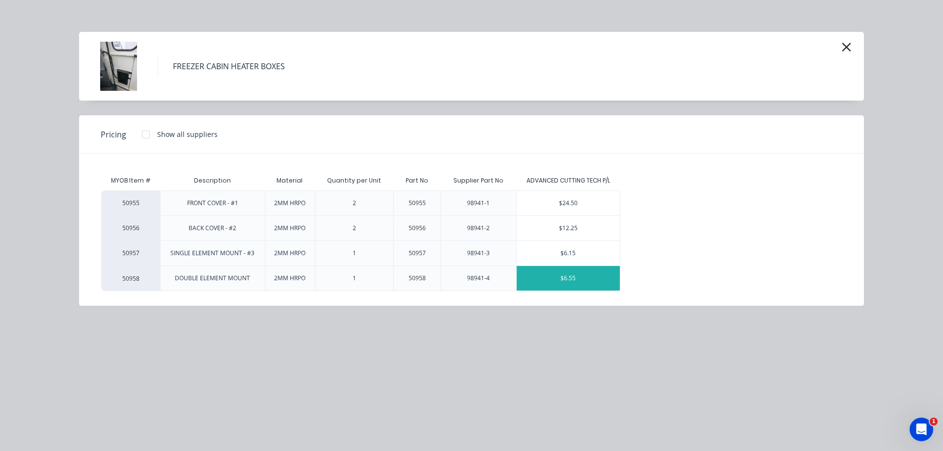
click at [554, 280] on div "$6.55" at bounding box center [569, 278] width 104 height 25
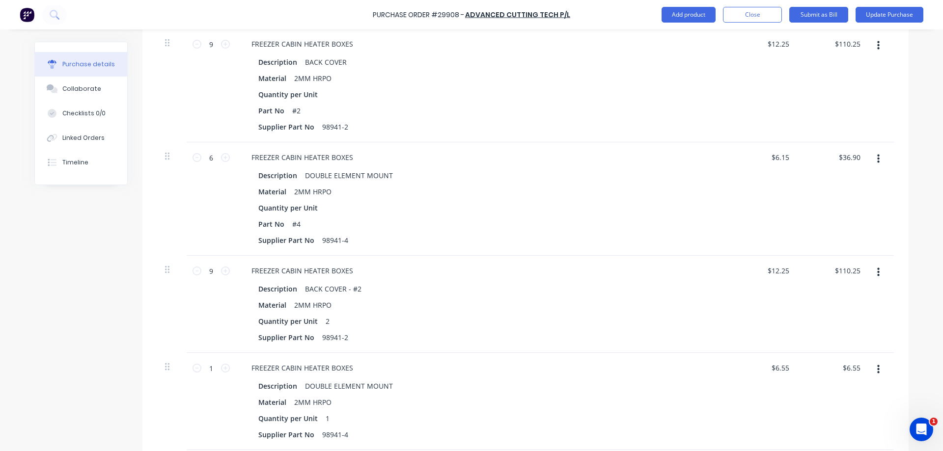
scroll to position [392, 0]
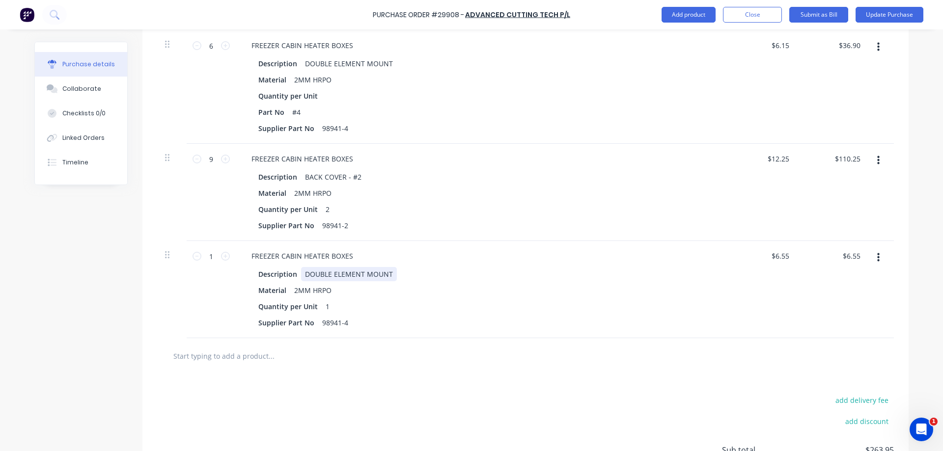
type textarea "x"
click at [394, 270] on div "DOUBLE ELEMENT MOUNT" at bounding box center [349, 274] width 96 height 14
click at [534, 278] on div "Description DOUBLE ELEMENT MOUNT - #4 Material 2MM HRPO Quantity per Unit 1 Sup…" at bounding box center [482, 298] width 476 height 63
drag, startPoint x: 219, startPoint y: 250, endPoint x: 241, endPoint y: 236, distance: 26.5
click at [218, 250] on input "1" at bounding box center [211, 256] width 20 height 15
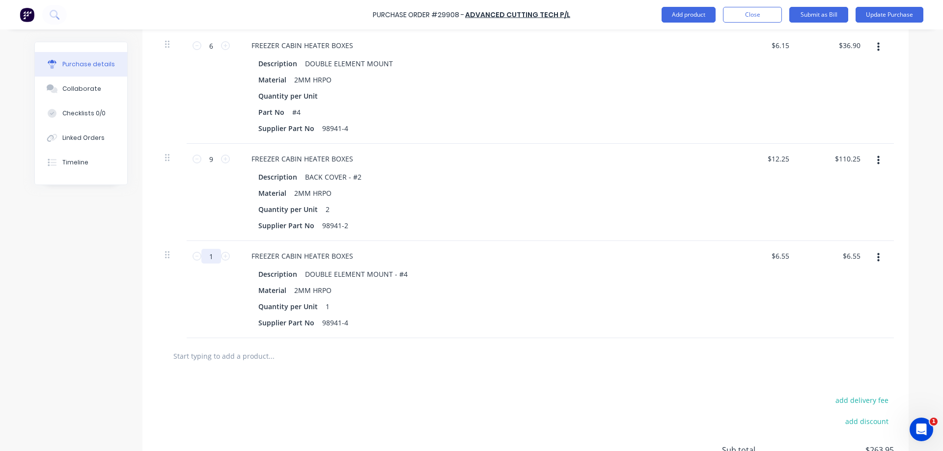
type textarea "x"
type input "6"
type input "$39.30"
type textarea "x"
type input "6"
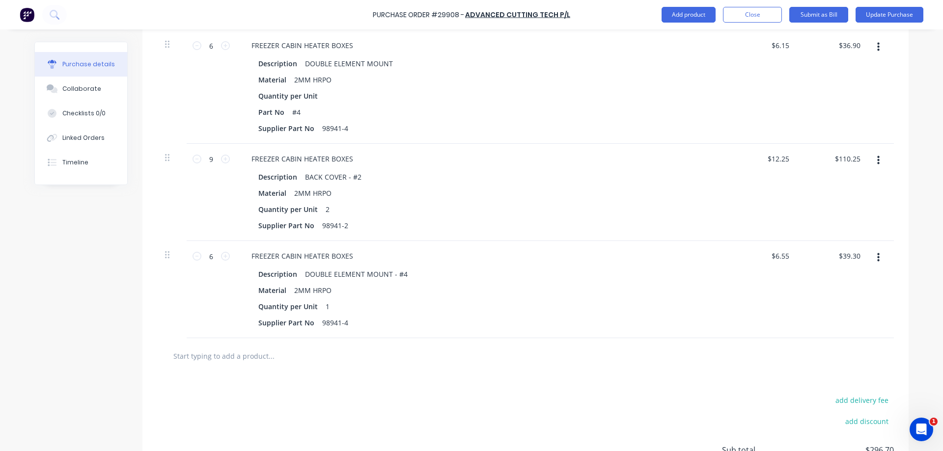
click at [486, 293] on div "Description DOUBLE ELEMENT MOUNT - #4 Material 2MM HRPO Quantity per Unit 1 Sup…" at bounding box center [482, 298] width 476 height 63
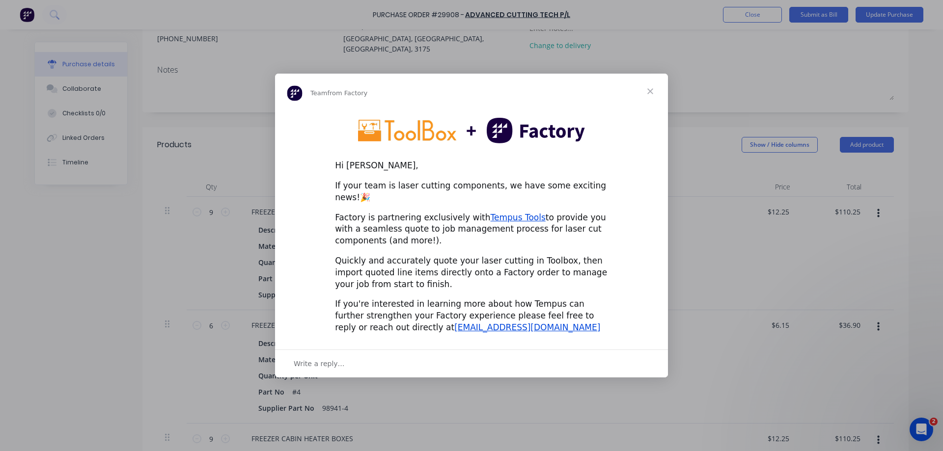
scroll to position [0, 0]
click at [646, 95] on span "Close" at bounding box center [650, 91] width 35 height 35
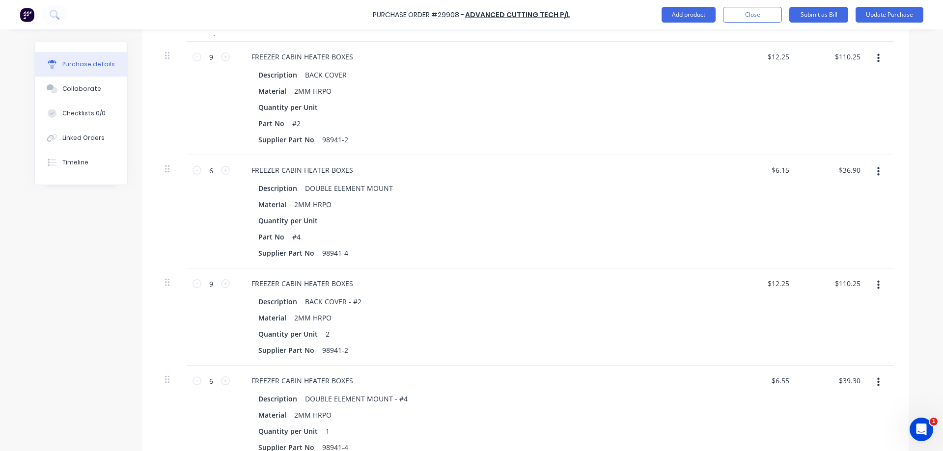
scroll to position [224, 0]
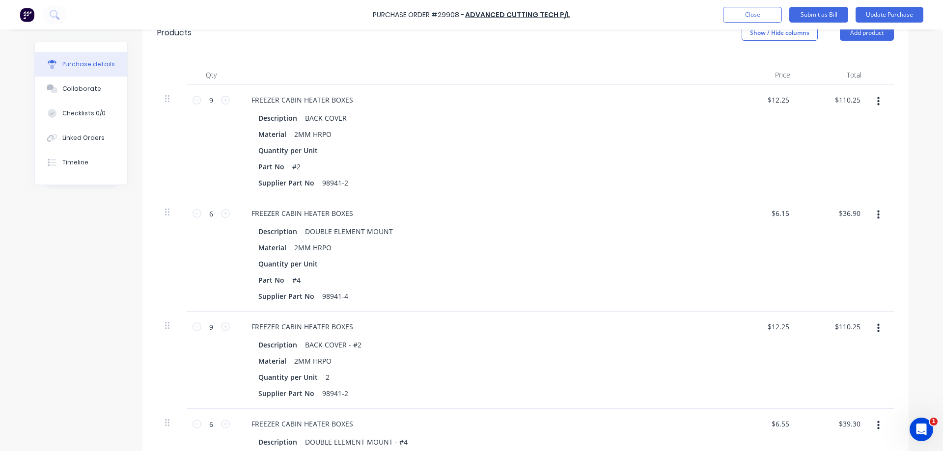
click at [878, 93] on button "button" at bounding box center [878, 102] width 23 height 18
click at [834, 177] on button "Delete" at bounding box center [849, 187] width 84 height 20
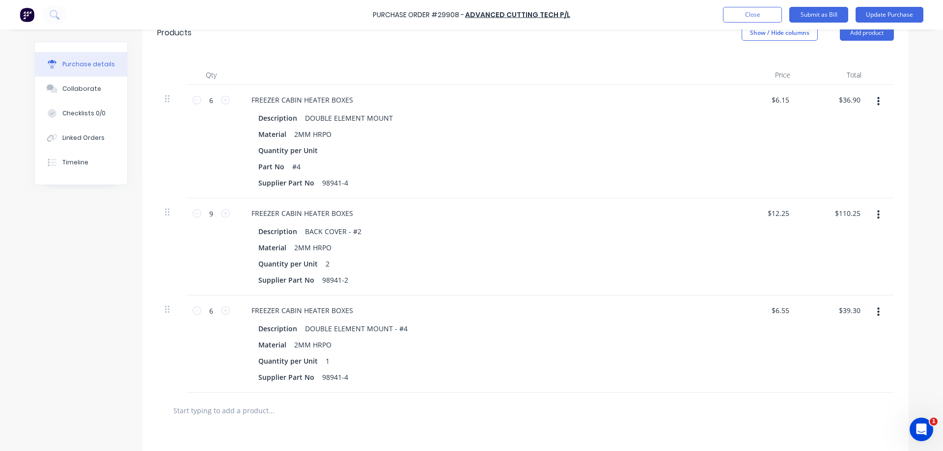
click at [883, 97] on button "button" at bounding box center [878, 102] width 23 height 18
click at [829, 177] on button "Delete" at bounding box center [849, 187] width 84 height 20
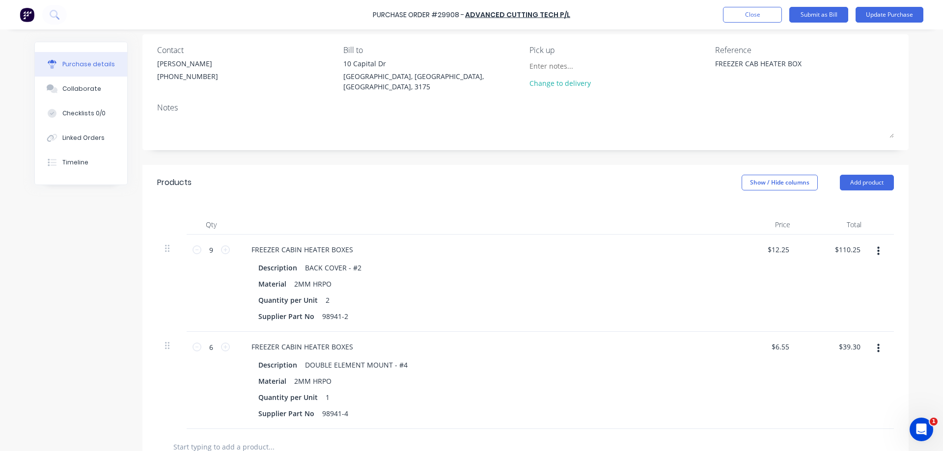
scroll to position [56, 0]
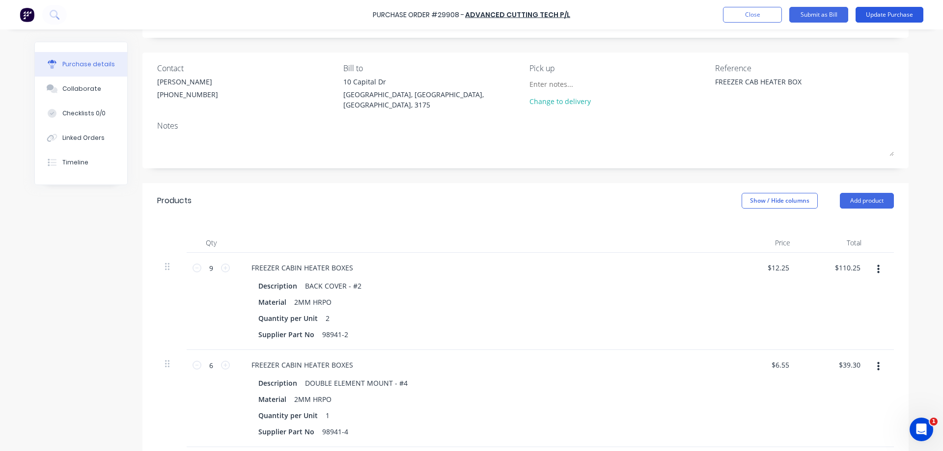
click at [883, 13] on button "Update Purchase" at bounding box center [890, 15] width 68 height 16
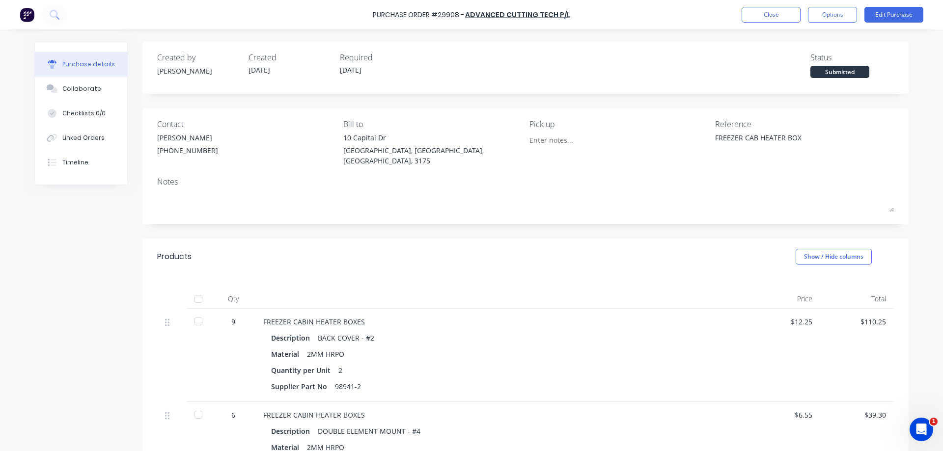
scroll to position [168, 0]
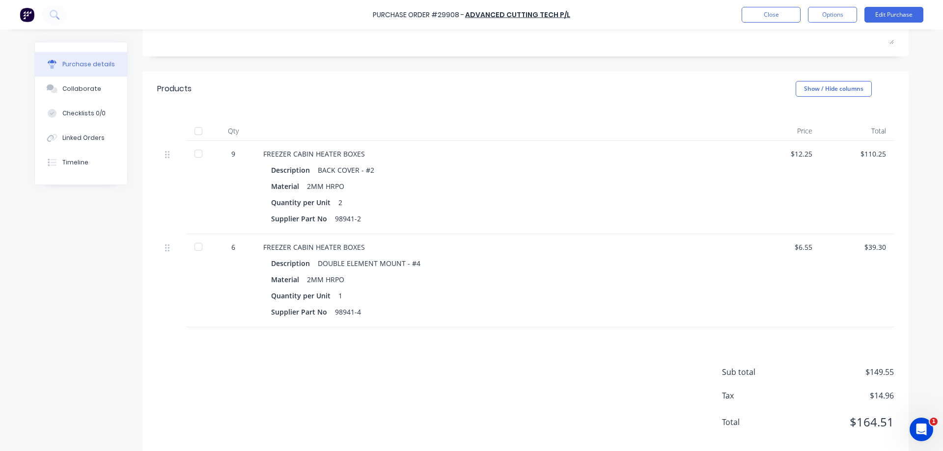
drag, startPoint x: 200, startPoint y: 143, endPoint x: 199, endPoint y: 151, distance: 8.4
click at [200, 144] on div at bounding box center [199, 154] width 20 height 20
click at [197, 237] on div at bounding box center [199, 247] width 20 height 20
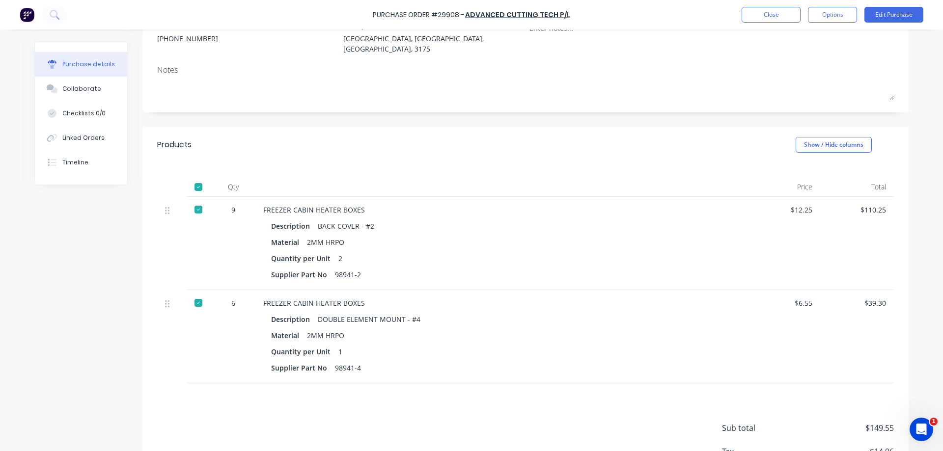
click at [479, 177] on div at bounding box center [500, 187] width 491 height 20
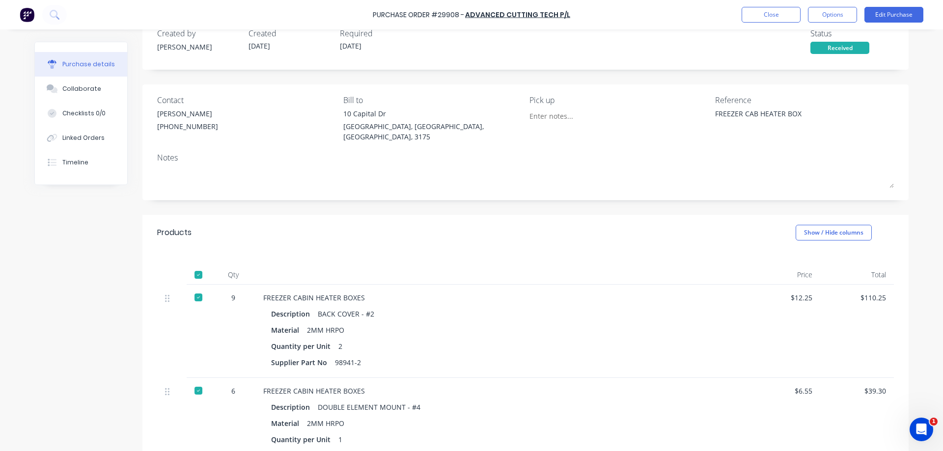
scroll to position [0, 0]
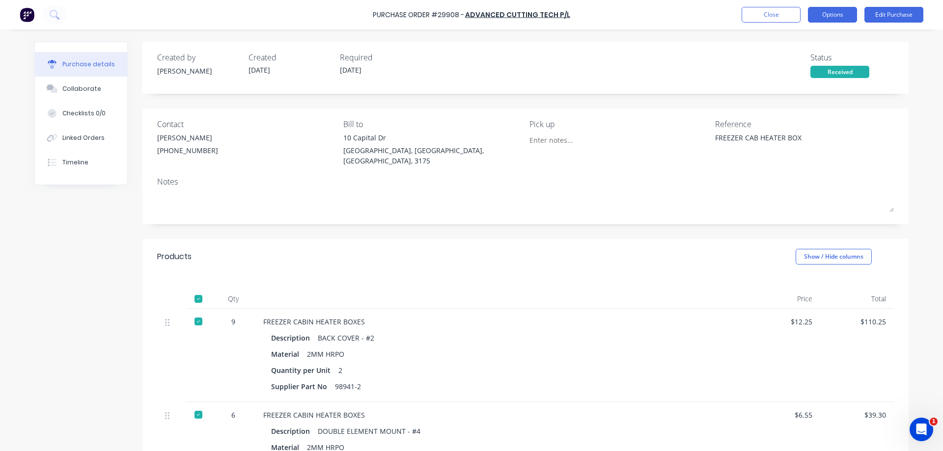
click at [826, 15] on button "Options" at bounding box center [832, 15] width 49 height 16
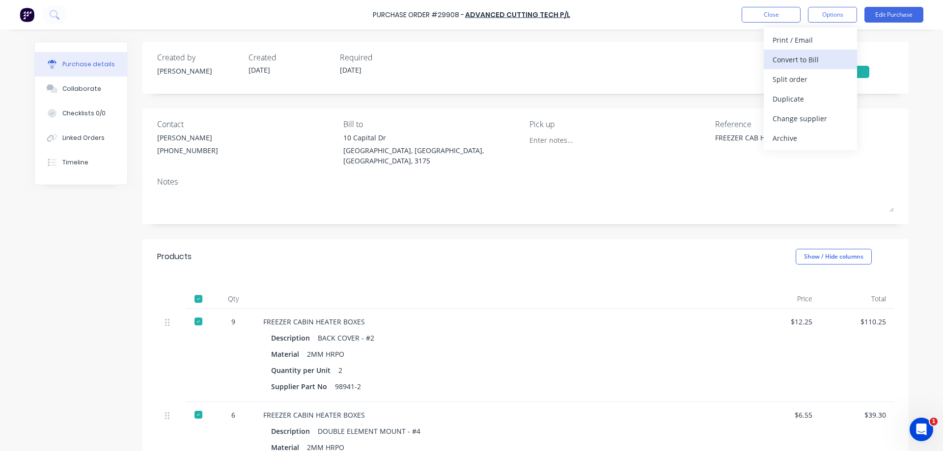
click at [785, 61] on div "Convert to Bill" at bounding box center [811, 60] width 76 height 14
type textarea "x"
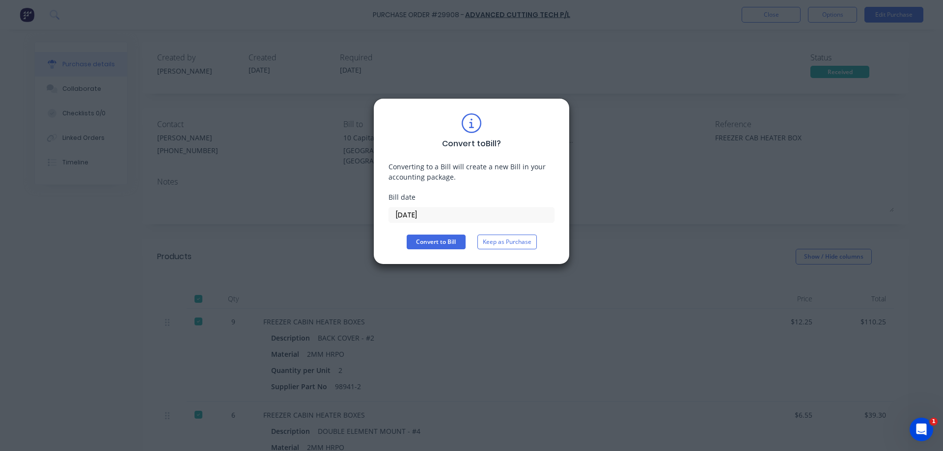
drag, startPoint x: 431, startPoint y: 217, endPoint x: 350, endPoint y: 228, distance: 82.3
click at [389, 223] on input "02/09/25" at bounding box center [471, 215] width 165 height 15
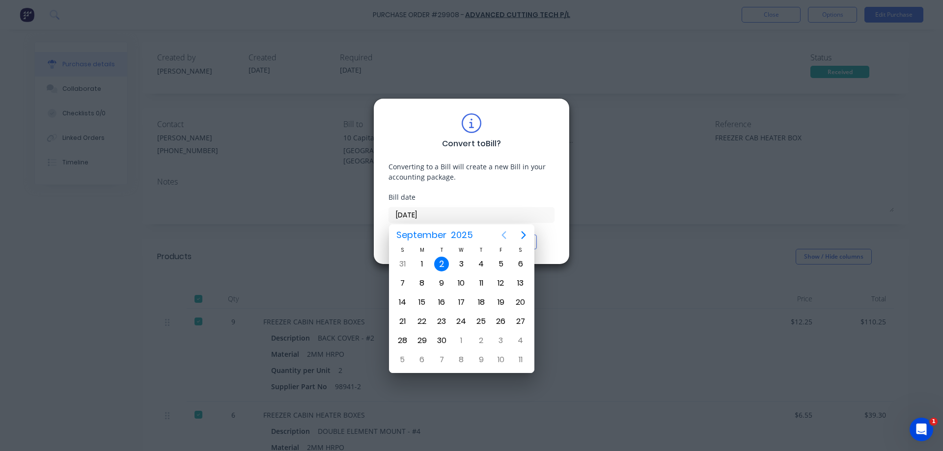
click at [506, 235] on icon "Previous page" at bounding box center [504, 235] width 12 height 12
click at [422, 338] on div "25" at bounding box center [422, 341] width 15 height 15
type input "25/08/25"
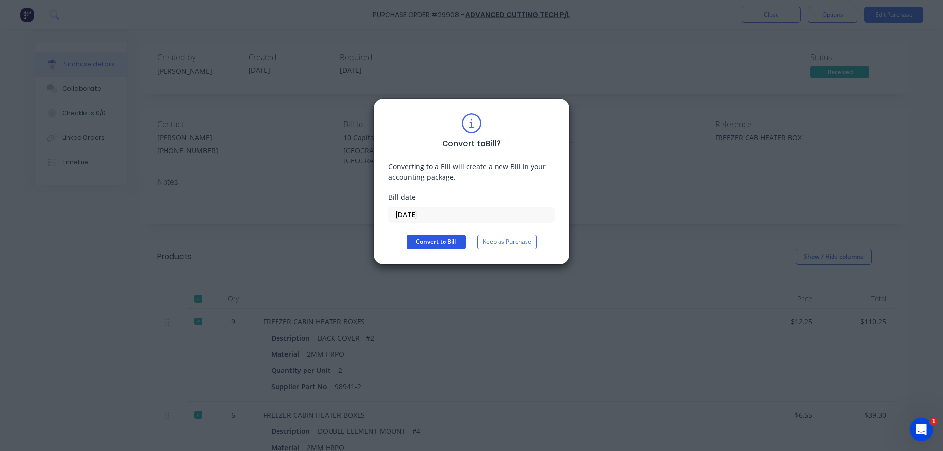
click at [430, 243] on button "Convert to Bill" at bounding box center [436, 242] width 59 height 15
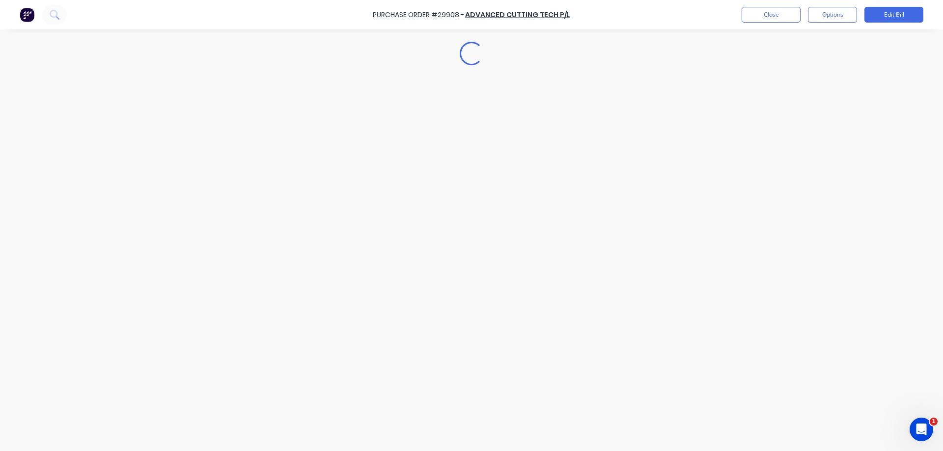
type textarea "x"
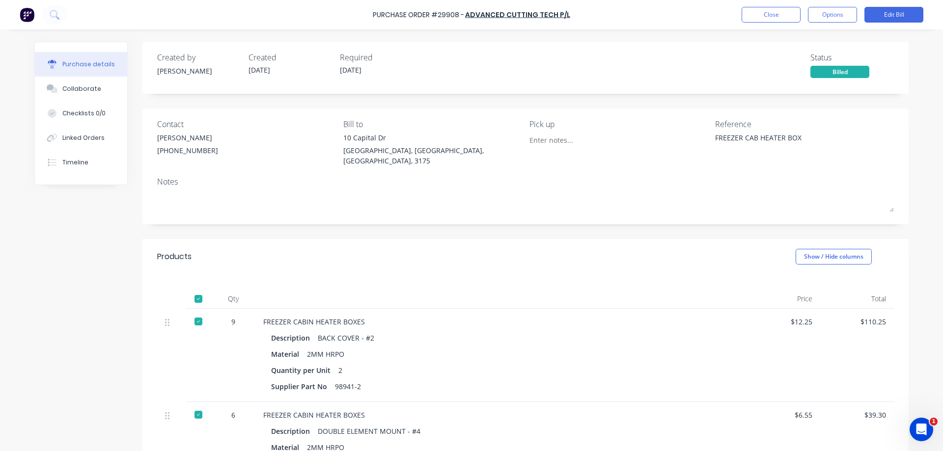
click at [926, 306] on div "Purchase Order #29908 - ADVANCED CUTTING TECH P/L Close Options Edit Bill Purch…" at bounding box center [471, 225] width 943 height 451
click at [762, 16] on button "Close" at bounding box center [771, 15] width 59 height 16
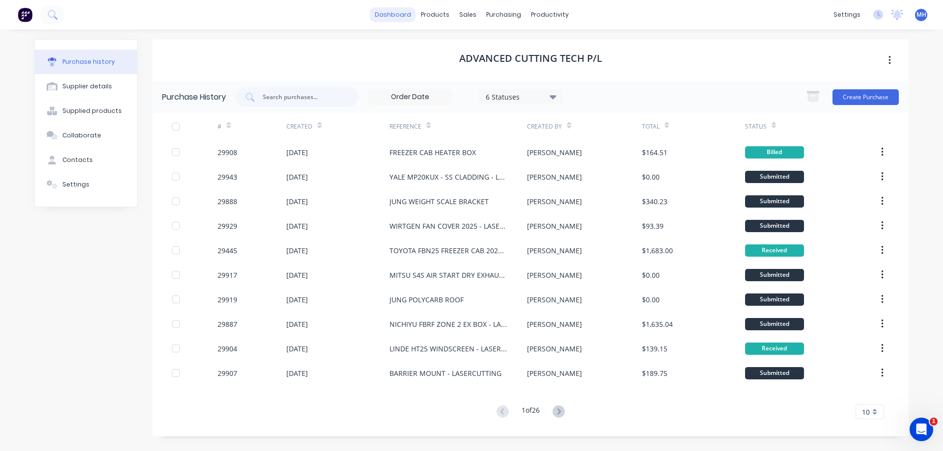
click at [399, 17] on link "dashboard" at bounding box center [393, 14] width 46 height 15
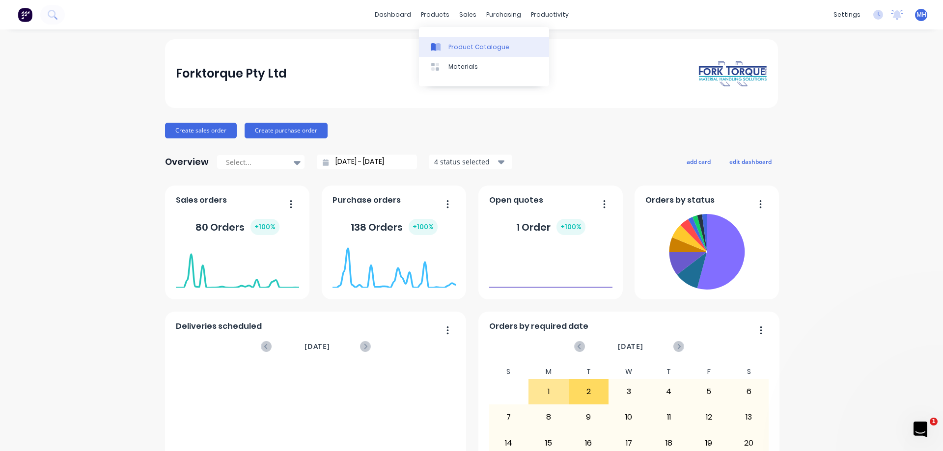
click at [447, 42] on link "Product Catalogue" at bounding box center [484, 47] width 130 height 20
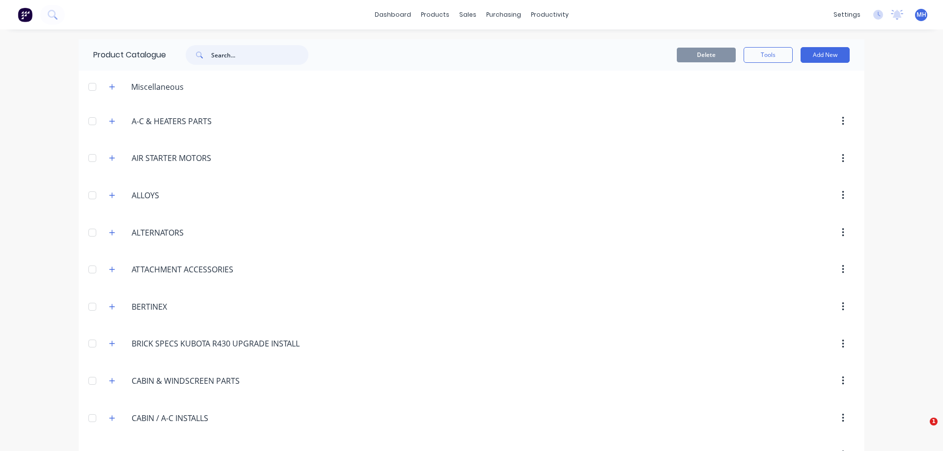
click at [225, 52] on input "text" at bounding box center [259, 55] width 97 height 20
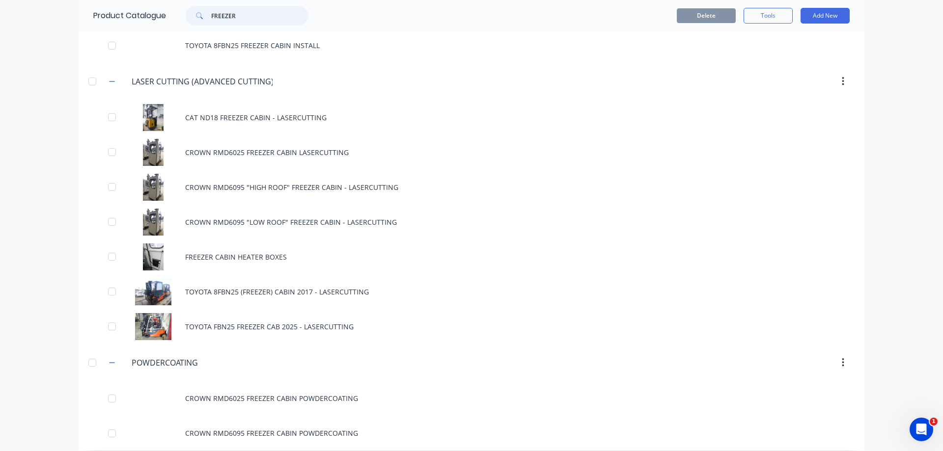
scroll to position [510, 0]
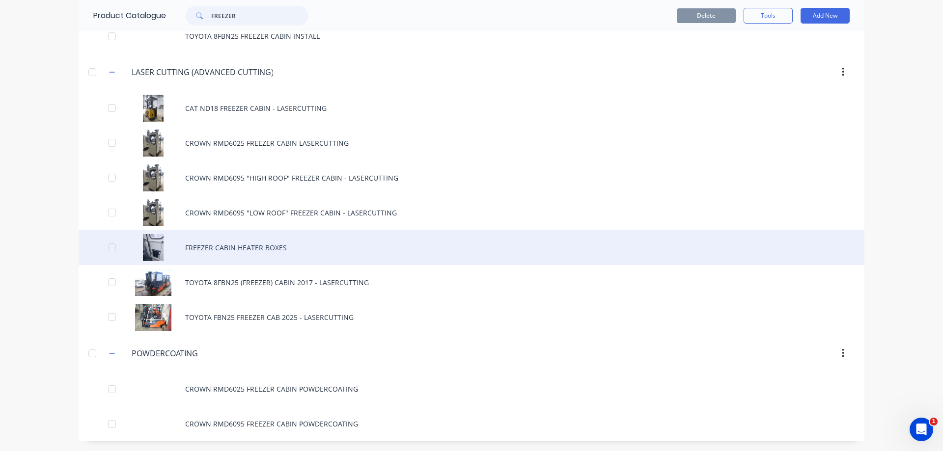
type input "FREEZER"
click at [253, 254] on div "FREEZER CABIN HEATER BOXES" at bounding box center [472, 247] width 786 height 35
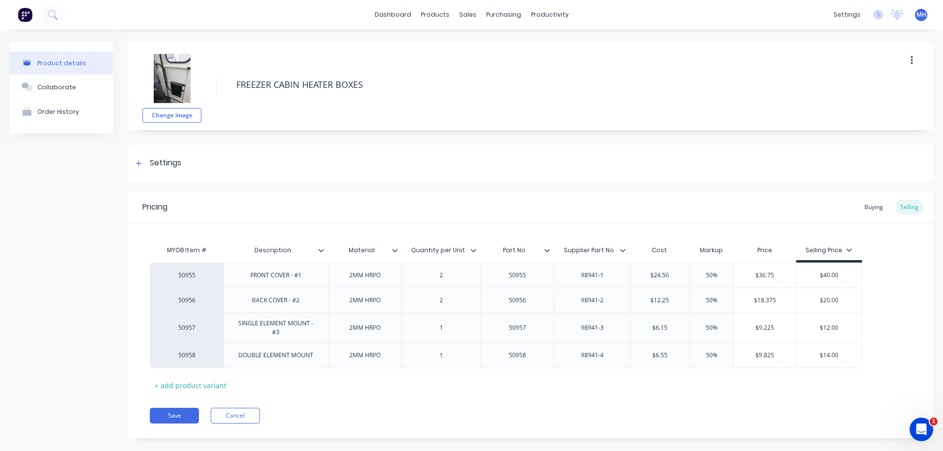
type textarea "x"
click at [877, 209] on div "Buying" at bounding box center [874, 207] width 28 height 15
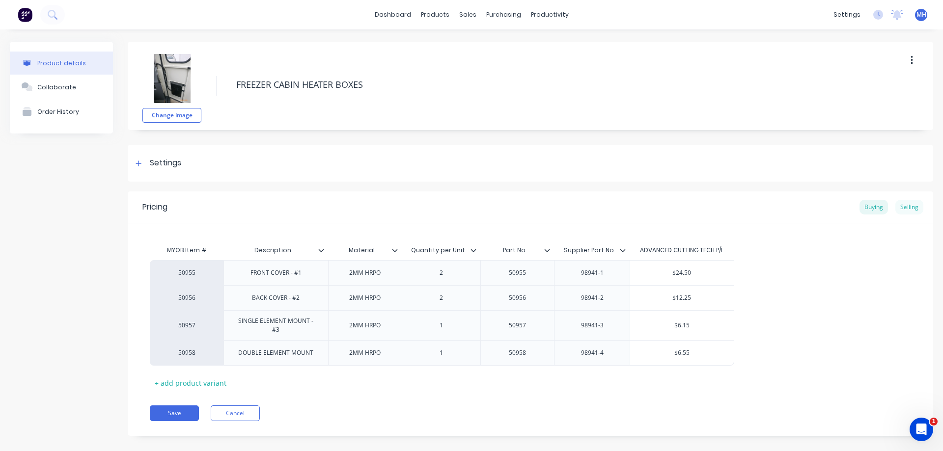
click at [904, 201] on div "Selling" at bounding box center [910, 207] width 28 height 15
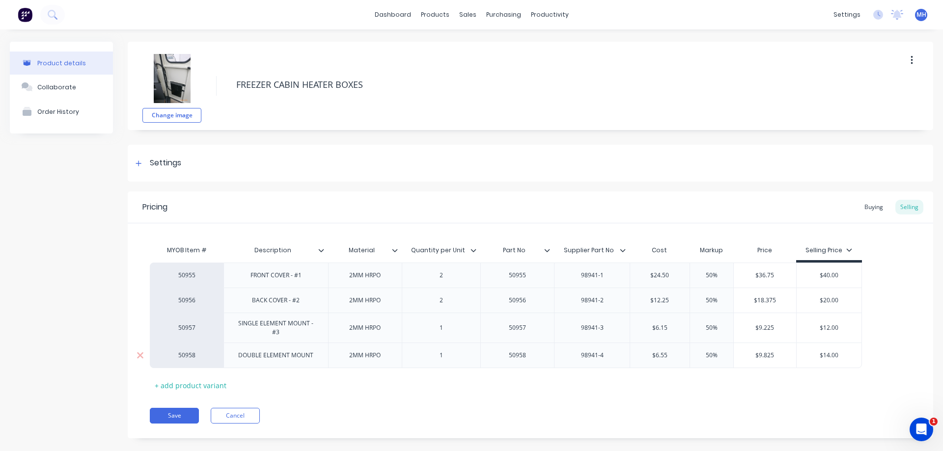
click at [320, 359] on div "DOUBLE ELEMENT MOUNT" at bounding box center [275, 355] width 91 height 13
click at [172, 420] on button "Save" at bounding box center [174, 421] width 49 height 16
type textarea "x"
